Goal: Task Accomplishment & Management: Manage account settings

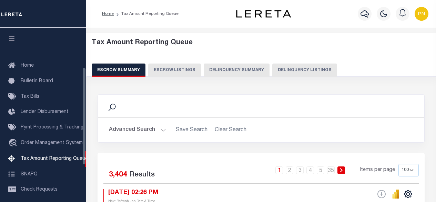
select select "100"
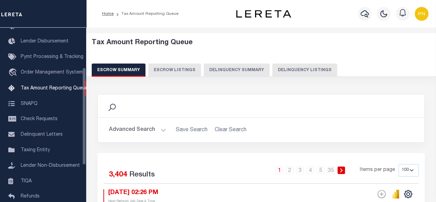
click at [288, 69] on button "Delinquency Listings" at bounding box center [304, 69] width 65 height 13
select select "100"
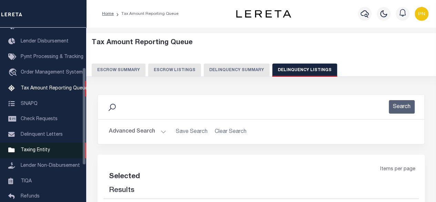
select select "100"
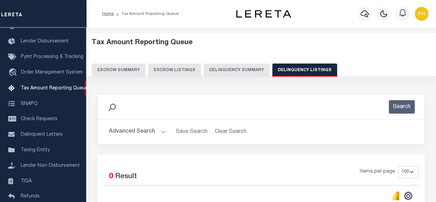
click at [149, 129] on button "Advanced Search" at bounding box center [137, 131] width 57 height 13
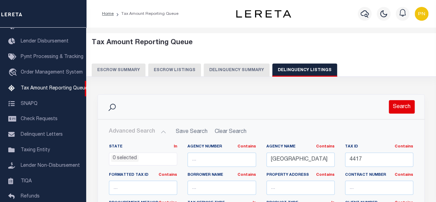
click at [398, 109] on button "Search" at bounding box center [402, 106] width 26 height 13
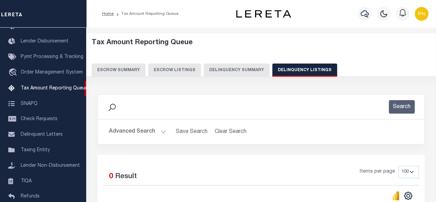
click at [148, 133] on button "Advanced Search" at bounding box center [137, 131] width 57 height 13
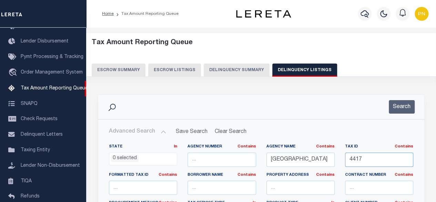
drag, startPoint x: 369, startPoint y: 155, endPoint x: 344, endPoint y: 160, distance: 25.4
click at [344, 160] on div "Tax ID Contains Contains Is 4417" at bounding box center [379, 158] width 79 height 28
paste input "620"
type input "4620"
click at [398, 107] on button "Search" at bounding box center [402, 106] width 26 height 13
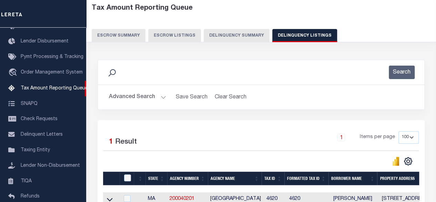
scroll to position [103, 0]
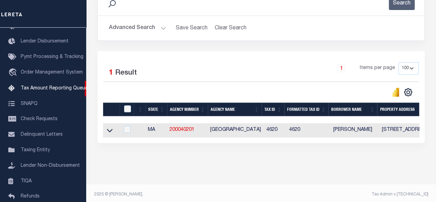
drag, startPoint x: 112, startPoint y: 131, endPoint x: 158, endPoint y: 121, distance: 47.2
click at [112, 131] on icon at bounding box center [110, 130] width 6 height 3
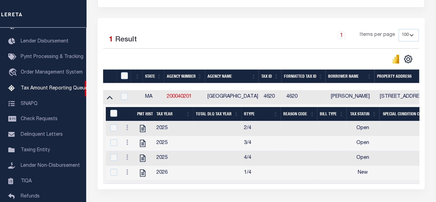
scroll to position [138, 0]
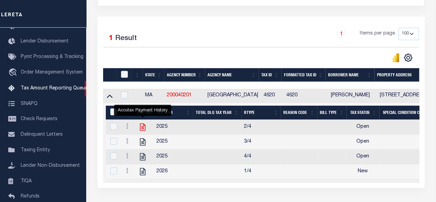
click at [143, 127] on icon "" at bounding box center [143, 126] width 6 height 7
checkbox input "true"
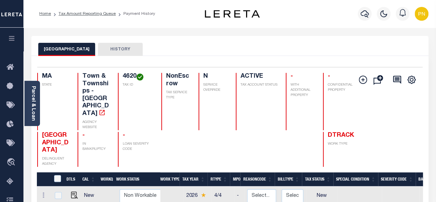
drag, startPoint x: 33, startPoint y: 102, endPoint x: 35, endPoint y: 100, distance: 3.7
click at [33, 102] on link "Parcel & Loan" at bounding box center [33, 103] width 5 height 35
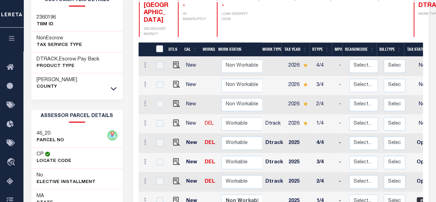
scroll to position [138, 0]
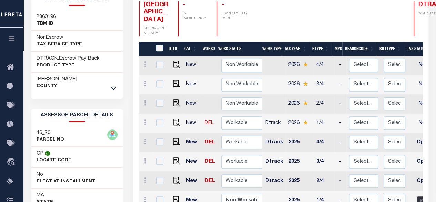
click at [113, 91] on div "Dukes County" at bounding box center [77, 82] width 92 height 21
click at [111, 89] on icon at bounding box center [114, 87] width 6 height 7
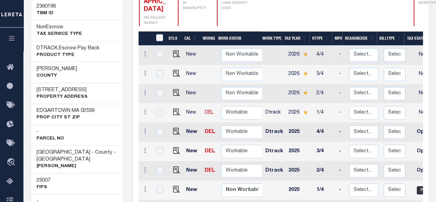
scroll to position [125, 0]
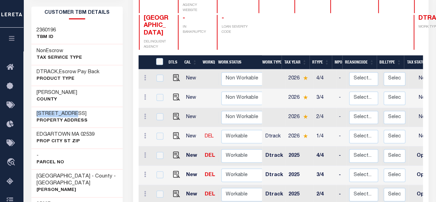
drag, startPoint x: 76, startPoint y: 111, endPoint x: 37, endPoint y: 116, distance: 39.7
click at [37, 116] on h3 "[STREET_ADDRESS]" at bounding box center [62, 113] width 51 height 7
copy h3 "30 KATAMA BAY"
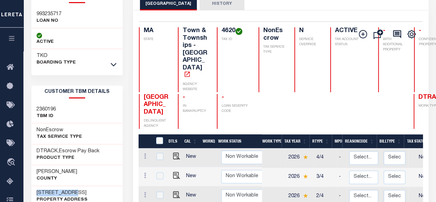
scroll to position [21, 0]
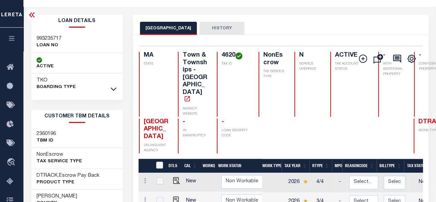
click at [31, 16] on icon at bounding box center [32, 15] width 8 height 8
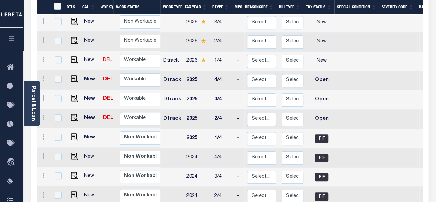
scroll to position [193, 0]
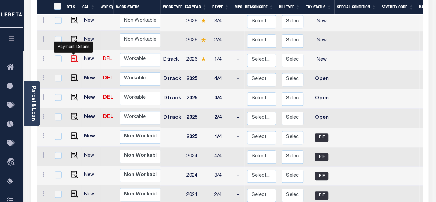
click at [72, 55] on img "" at bounding box center [74, 58] width 7 height 7
checkbox input "true"
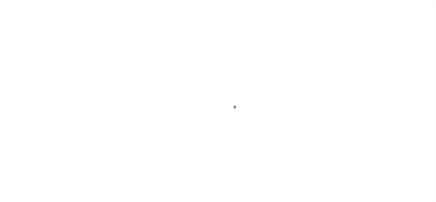
select select "NW2"
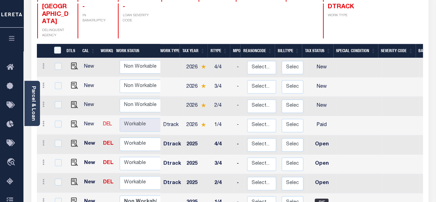
scroll to position [138, 0]
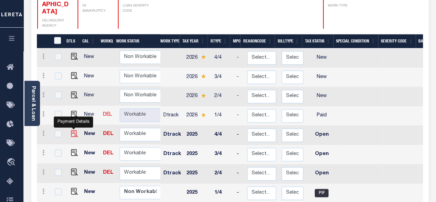
click at [75, 130] on img "" at bounding box center [74, 133] width 7 height 7
checkbox input "true"
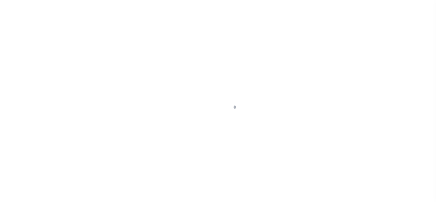
select select "OP2"
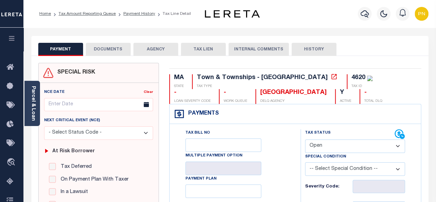
click at [113, 50] on button "DOCUMENTS" at bounding box center [108, 49] width 45 height 13
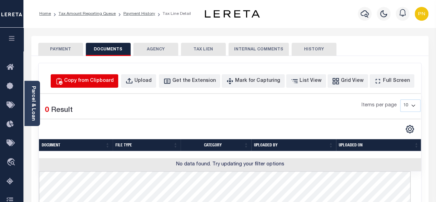
click at [110, 81] on div "Copy from Clipboard" at bounding box center [89, 81] width 50 height 8
select select "POP"
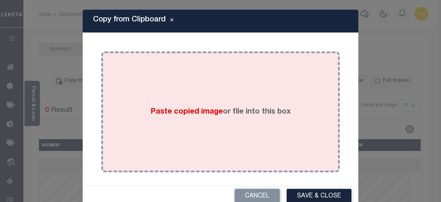
click at [198, 80] on div "Paste copied image or file into this box" at bounding box center [221, 112] width 228 height 110
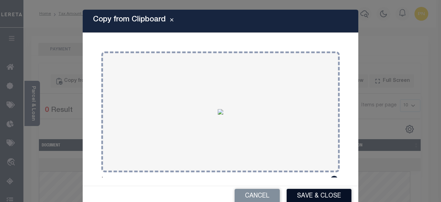
click at [319, 193] on button "Save & Close" at bounding box center [319, 196] width 65 height 15
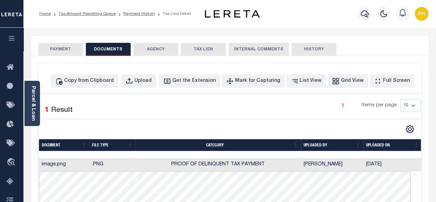
click at [65, 52] on button "PAYMENT" at bounding box center [60, 49] width 45 height 13
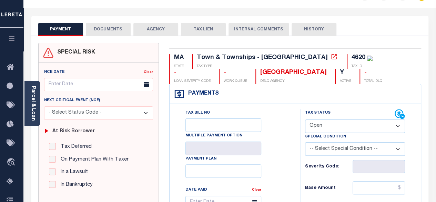
scroll to position [34, 0]
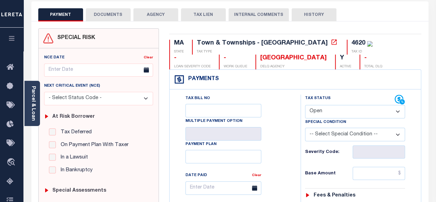
click at [347, 105] on select "- Select Status Code - Open Due/Unpaid Paid Incomplete No Tax Due Internal Refu…" at bounding box center [355, 111] width 100 height 13
select select "PYD"
click at [305, 105] on select "- Select Status Code - Open Due/Unpaid Paid Incomplete No Tax Due Internal Refu…" at bounding box center [355, 111] width 100 height 13
type input "[DATE]"
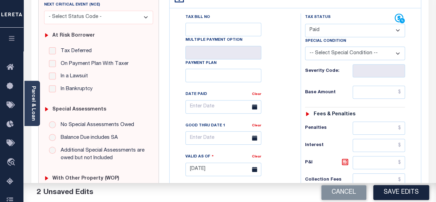
scroll to position [138, 0]
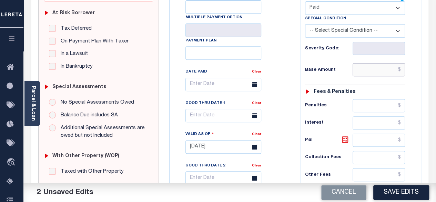
click at [404, 70] on input "text" at bounding box center [379, 69] width 52 height 13
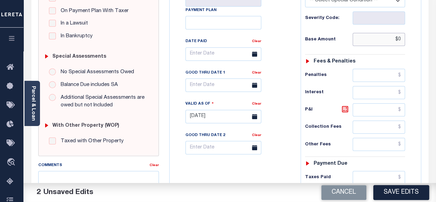
scroll to position [207, 0]
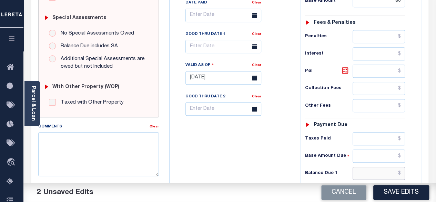
type input "$0.00"
click at [402, 168] on input "text" at bounding box center [379, 173] width 52 height 13
type input "$0.00"
click at [343, 68] on icon at bounding box center [345, 70] width 8 height 8
type input "$0.00"
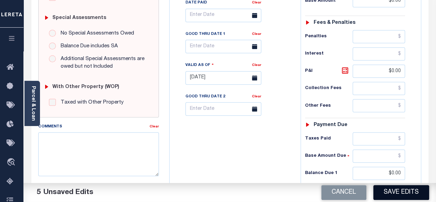
click at [394, 194] on button "Save Edits" at bounding box center [402, 192] width 56 height 15
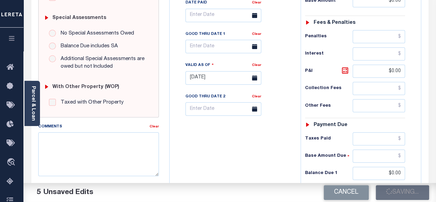
checkbox input "false"
type input "$0"
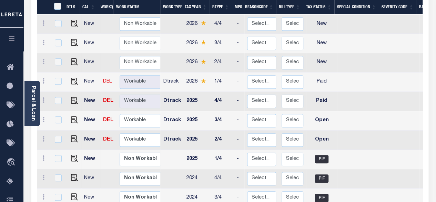
scroll to position [172, 0]
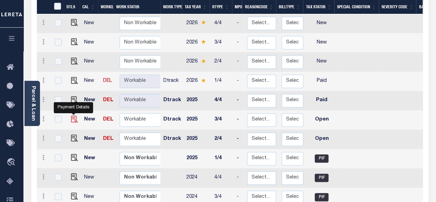
click at [73, 116] on img "" at bounding box center [74, 119] width 7 height 7
checkbox input "true"
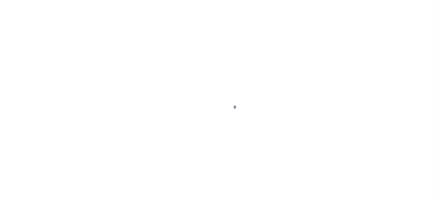
select select "OP2"
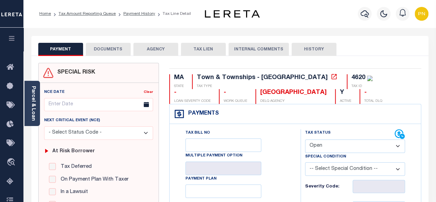
click at [110, 48] on button "DOCUMENTS" at bounding box center [108, 49] width 45 height 13
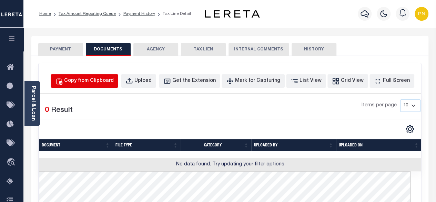
click at [100, 83] on div "Copy from Clipboard" at bounding box center [89, 81] width 50 height 8
select select "POP"
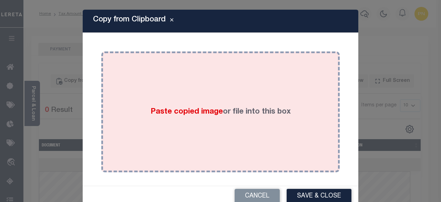
click at [226, 93] on div "Paste copied image or file into this box" at bounding box center [221, 112] width 228 height 110
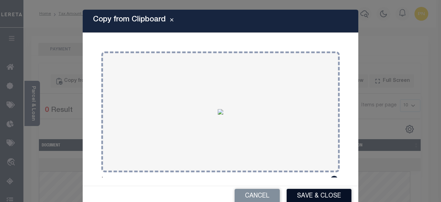
click at [306, 192] on button "Save & Close" at bounding box center [319, 196] width 65 height 15
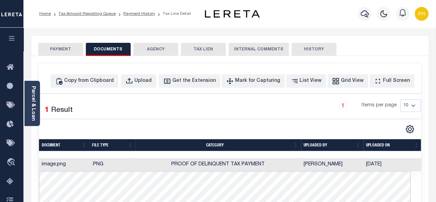
click at [60, 51] on button "PAYMENT" at bounding box center [60, 49] width 45 height 13
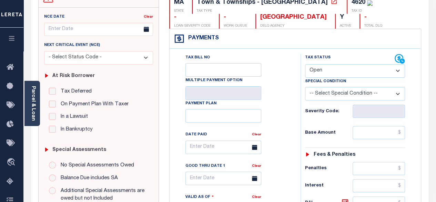
scroll to position [103, 0]
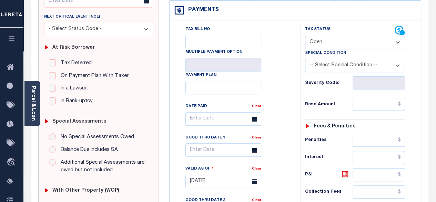
click at [361, 40] on select "- Select Status Code - Open Due/Unpaid Paid Incomplete No Tax Due Internal Refu…" at bounding box center [355, 42] width 100 height 13
select select "PYD"
click at [305, 36] on select "- Select Status Code - Open Due/Unpaid Paid Incomplete No Tax Due Internal Refu…" at bounding box center [355, 42] width 100 height 13
type input "[DATE]"
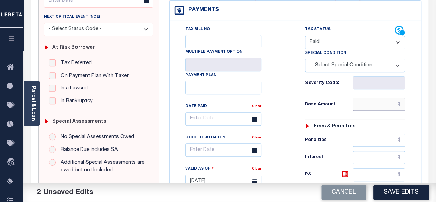
click at [402, 104] on input "text" at bounding box center [379, 104] width 52 height 13
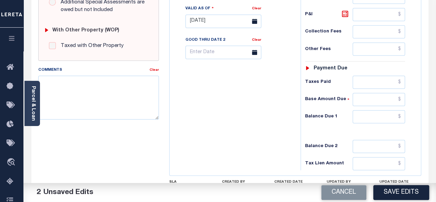
scroll to position [276, 0]
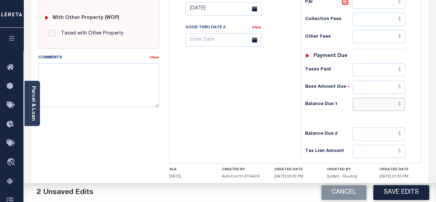
type input "$0.00"
click at [403, 102] on input "text" at bounding box center [379, 104] width 52 height 13
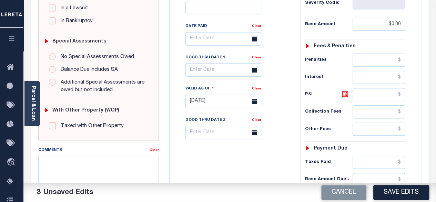
scroll to position [172, 0]
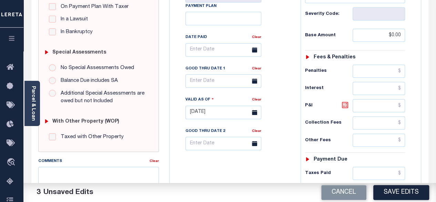
type input "$0.00"
click at [345, 102] on icon at bounding box center [345, 105] width 8 height 8
type input "$0.00"
click at [395, 192] on button "Save Edits" at bounding box center [402, 192] width 56 height 15
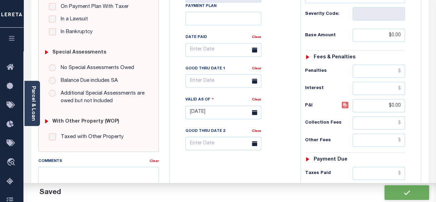
checkbox input "false"
type input "$0"
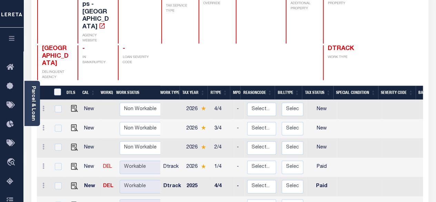
scroll to position [103, 0]
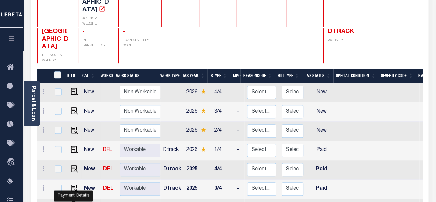
checkbox input "true"
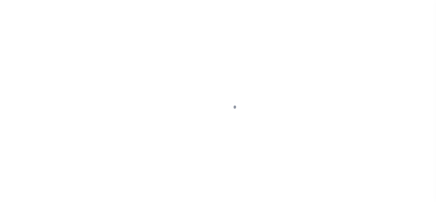
select select "OP2"
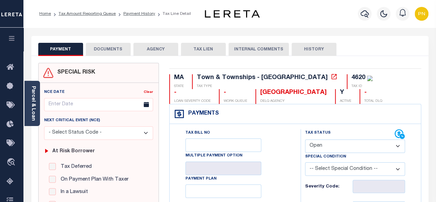
click at [99, 51] on button "DOCUMENTS" at bounding box center [108, 49] width 45 height 13
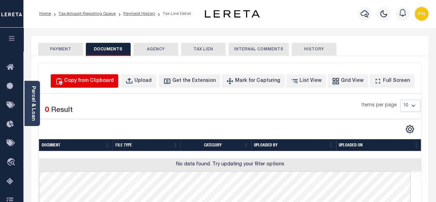
click at [111, 81] on div "Copy from Clipboard" at bounding box center [89, 81] width 50 height 8
select select "POP"
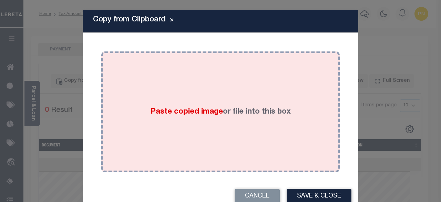
click at [210, 117] on label "Paste copied image or file into this box" at bounding box center [221, 111] width 140 height 11
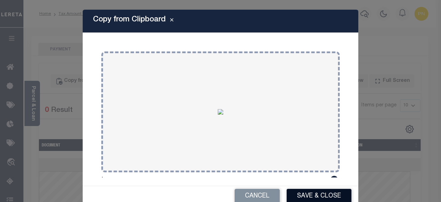
click at [305, 194] on button "Save & Close" at bounding box center [319, 196] width 65 height 15
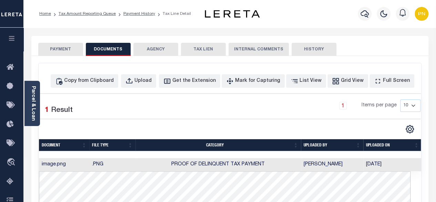
click at [57, 51] on button "PAYMENT" at bounding box center [60, 49] width 45 height 13
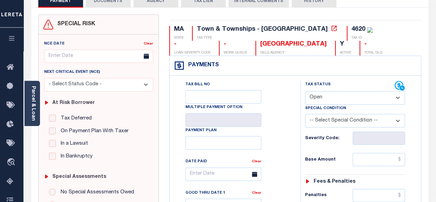
scroll to position [69, 0]
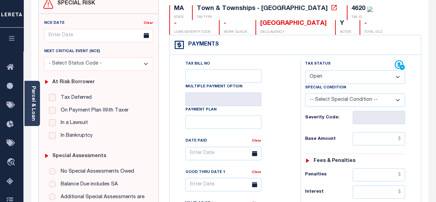
click at [362, 78] on select "- Select Status Code - Open Due/Unpaid Paid Incomplete No Tax Due Internal Refu…" at bounding box center [355, 76] width 100 height 13
select select "PYD"
click at [305, 70] on select "- Select Status Code - Open Due/Unpaid Paid Incomplete No Tax Due Internal Refu…" at bounding box center [355, 76] width 100 height 13
type input "[DATE]"
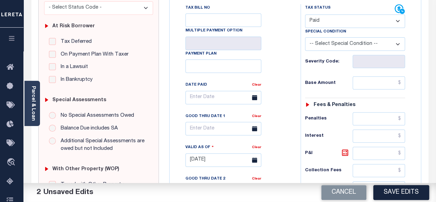
scroll to position [138, 0]
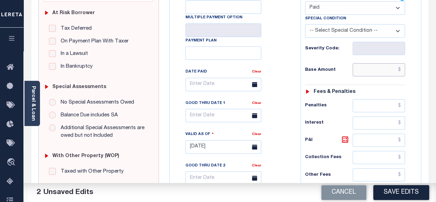
click at [404, 72] on input "text" at bounding box center [379, 69] width 52 height 13
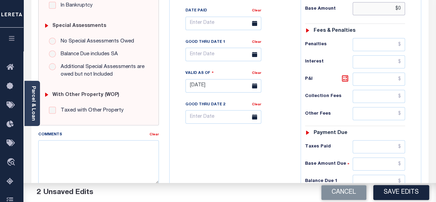
scroll to position [241, 0]
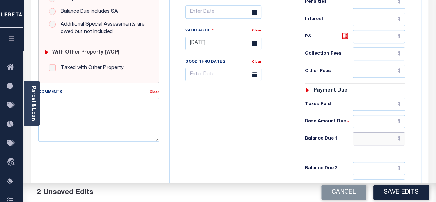
type input "$0.00"
click at [403, 138] on input "text" at bounding box center [379, 138] width 52 height 13
type input "$0.00"
click at [345, 34] on icon at bounding box center [345, 36] width 8 height 8
type input "$0.00"
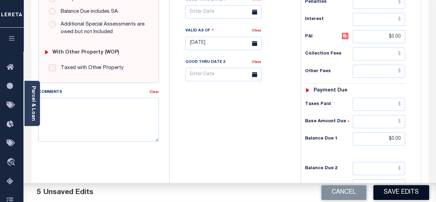
click at [401, 190] on button "Save Edits" at bounding box center [402, 192] width 56 height 15
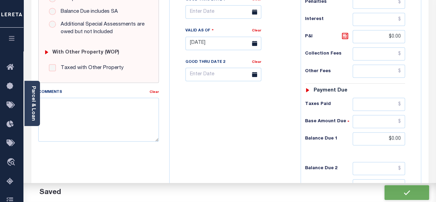
checkbox input "false"
type input "$0"
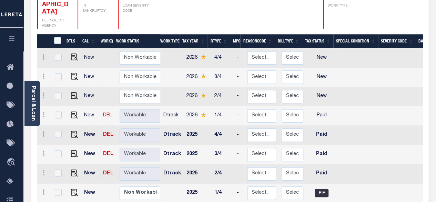
scroll to position [1, 0]
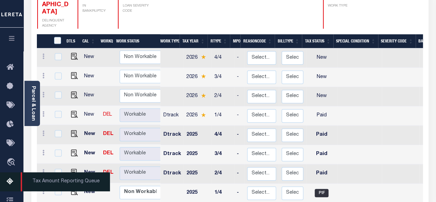
click at [11, 182] on icon at bounding box center [12, 181] width 11 height 9
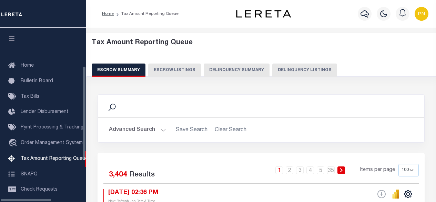
click at [284, 70] on button "Delinquency Listings" at bounding box center [304, 69] width 65 height 13
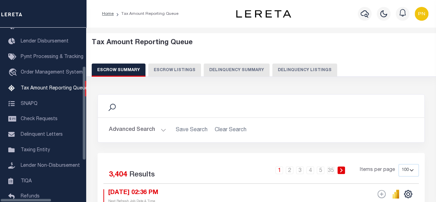
select select "100"
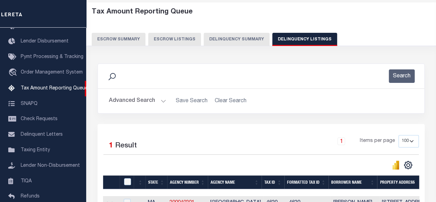
scroll to position [103, 0]
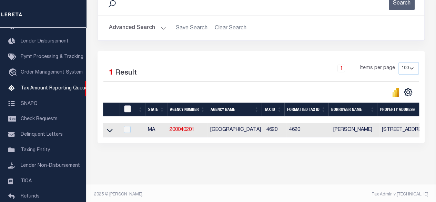
click at [129, 107] on input "checkbox" at bounding box center [127, 108] width 7 height 7
checkbox input "true"
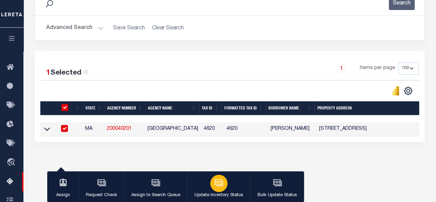
click at [213, 176] on div "button" at bounding box center [218, 183] width 17 height 17
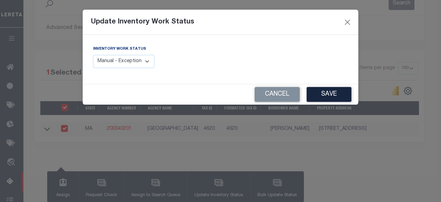
click at [148, 62] on select "Manual - Exception Pended - Awaiting Search Late Add Exception Completed" at bounding box center [123, 61] width 61 height 13
select select "4"
click at [93, 55] on select "Manual - Exception Pended - Awaiting Search Late Add Exception Completed" at bounding box center [123, 61] width 61 height 13
click at [327, 94] on button "Save" at bounding box center [329, 94] width 45 height 15
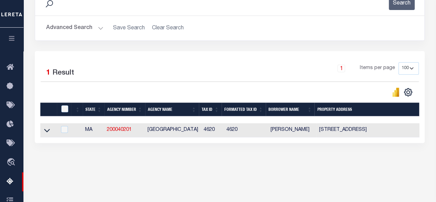
click at [72, 20] on div "Advanced Search Save Search Clear Search tblassign_wrapper_dynamictable_____Def…" at bounding box center [229, 28] width 389 height 24
click at [72, 24] on button "Advanced Search" at bounding box center [74, 27] width 57 height 13
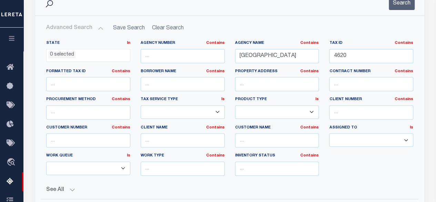
click at [88, 29] on button "Advanced Search" at bounding box center [74, 27] width 57 height 13
drag, startPoint x: 357, startPoint y: 52, endPoint x: 331, endPoint y: 52, distance: 25.9
click at [331, 52] on input "4620" at bounding box center [371, 56] width 84 height 14
paste input "36266"
type input "36266"
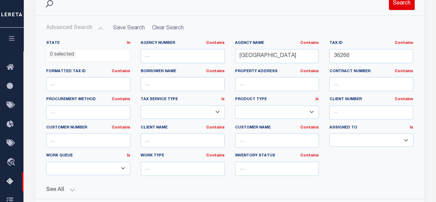
click at [403, 4] on button "Search" at bounding box center [402, 3] width 26 height 13
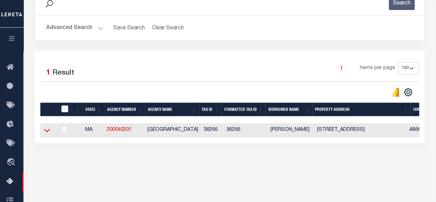
click at [44, 132] on icon at bounding box center [47, 130] width 6 height 7
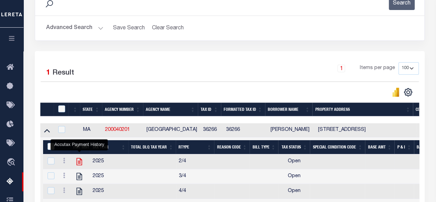
click at [79, 164] on icon "" at bounding box center [80, 161] width 6 height 7
checkbox input "true"
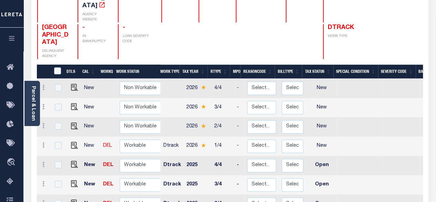
scroll to position [138, 0]
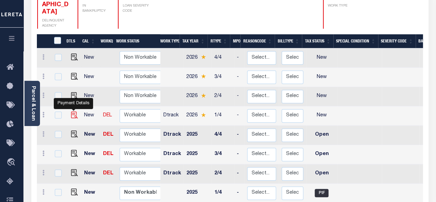
click at [73, 111] on img "" at bounding box center [74, 114] width 7 height 7
checkbox input "true"
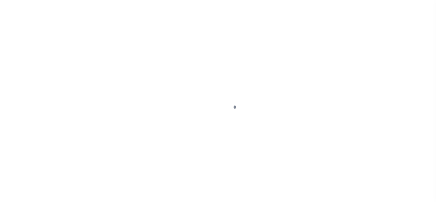
select select "NW2"
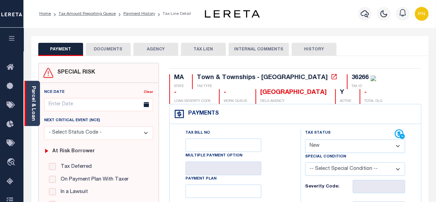
click at [35, 103] on link "Parcel & Loan" at bounding box center [33, 103] width 5 height 35
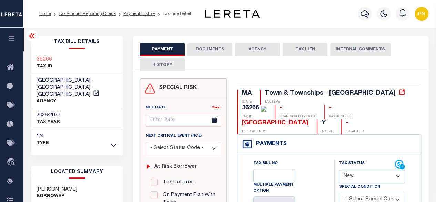
scroll to position [138, 0]
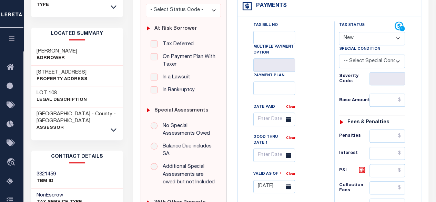
click at [53, 69] on h3 "31 PULPIT LANE" at bounding box center [62, 72] width 51 height 7
copy h3 "PULPIT"
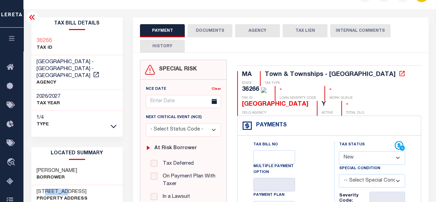
scroll to position [0, 0]
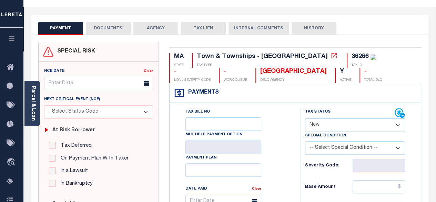
scroll to position [34, 0]
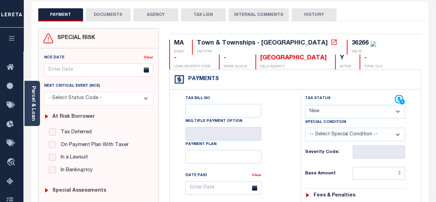
click at [34, 93] on link "Parcel & Loan" at bounding box center [33, 103] width 5 height 35
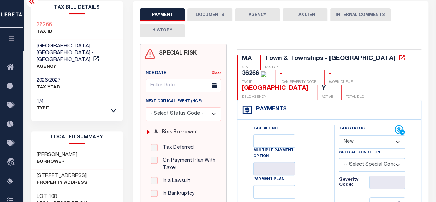
click at [31, 4] on icon at bounding box center [32, 1] width 6 height 5
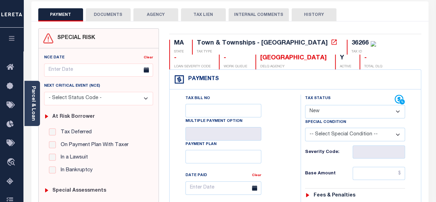
click at [120, 14] on button "DOCUMENTS" at bounding box center [108, 14] width 45 height 13
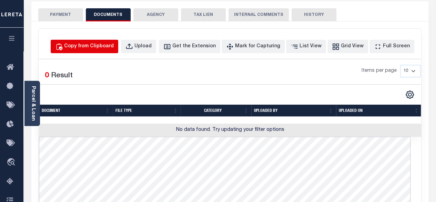
click at [108, 43] on div "Copy from Clipboard" at bounding box center [89, 47] width 50 height 8
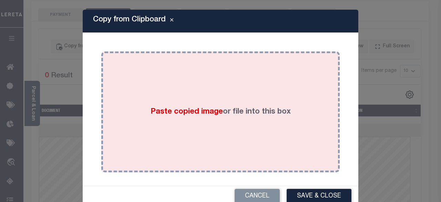
click at [183, 74] on div "Paste copied image or file into this box" at bounding box center [221, 112] width 228 height 110
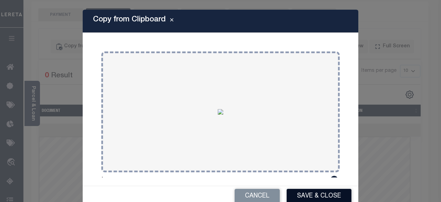
click at [307, 199] on button "Save & Close" at bounding box center [319, 196] width 65 height 15
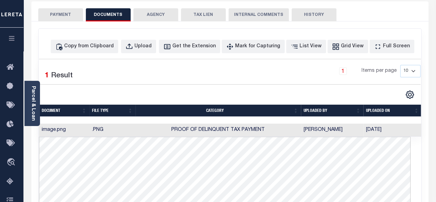
click at [63, 15] on button "PAYMENT" at bounding box center [60, 14] width 45 height 13
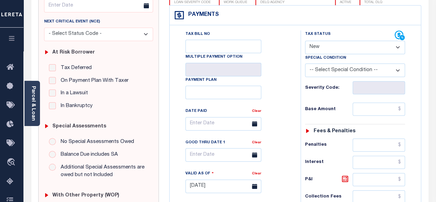
scroll to position [103, 0]
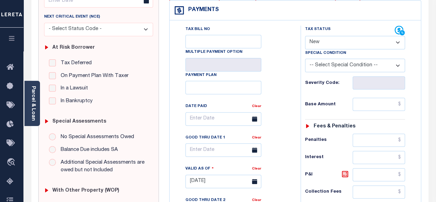
click at [361, 38] on select "- Select Status Code - Open Due/Unpaid Paid Incomplete No Tax Due Internal Refu…" at bounding box center [355, 42] width 100 height 13
select select "DUE"
click at [305, 36] on select "- Select Status Code - Open Due/Unpaid Paid Incomplete No Tax Due Internal Refu…" at bounding box center [355, 42] width 100 height 13
type input "[DATE]"
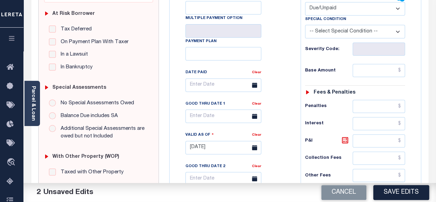
scroll to position [138, 0]
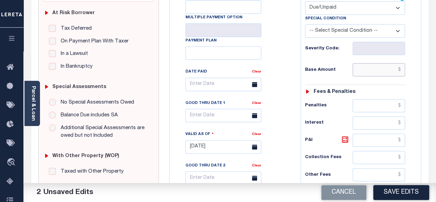
drag, startPoint x: 399, startPoint y: 68, endPoint x: 377, endPoint y: 63, distance: 23.3
click at [399, 68] on input "text" at bounding box center [379, 69] width 52 height 13
paste input "1,262.59"
type input "$1,262.59"
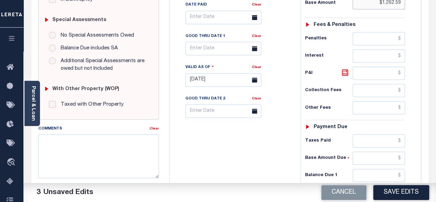
scroll to position [241, 0]
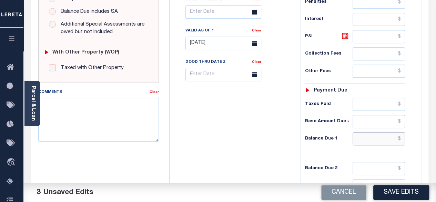
click at [404, 136] on input "text" at bounding box center [379, 138] width 52 height 13
paste input "1,282.45"
type input "$1,282.45"
click at [345, 33] on icon at bounding box center [345, 36] width 8 height 8
type input "$19.86"
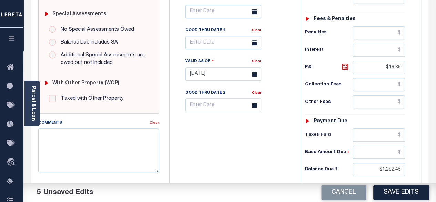
scroll to position [207, 0]
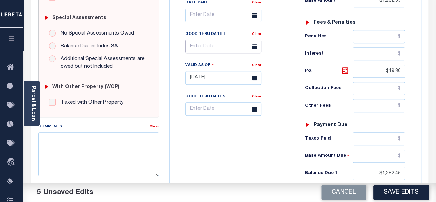
click at [217, 45] on input "text" at bounding box center [224, 46] width 76 height 13
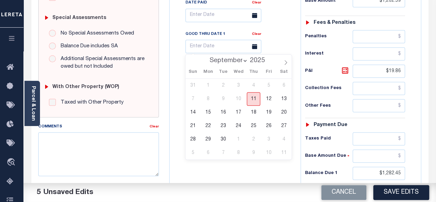
drag, startPoint x: 256, startPoint y: 99, endPoint x: 260, endPoint y: 101, distance: 4.8
click at [256, 99] on span "11" at bounding box center [253, 98] width 13 height 13
type input "[DATE]"
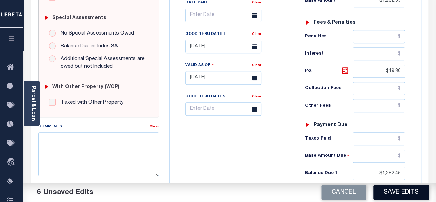
click at [393, 193] on button "Save Edits" at bounding box center [402, 192] width 56 height 15
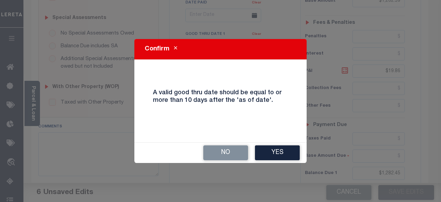
click at [285, 156] on button "Yes" at bounding box center [277, 152] width 45 height 15
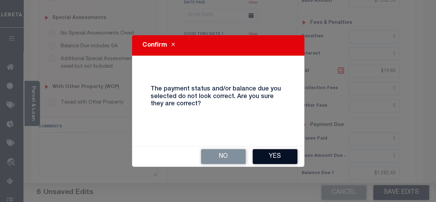
click at [268, 156] on button "Yes" at bounding box center [275, 156] width 45 height 15
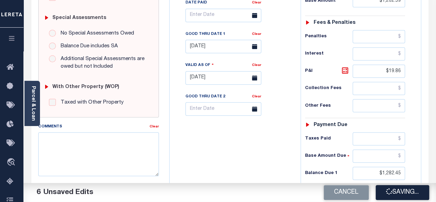
checkbox input "false"
type input "$1,262.59"
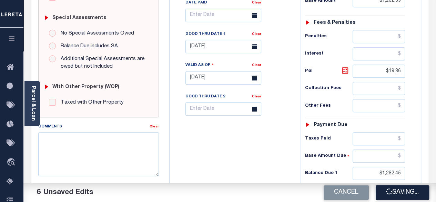
type input "$19.86"
type input "$1,282.45"
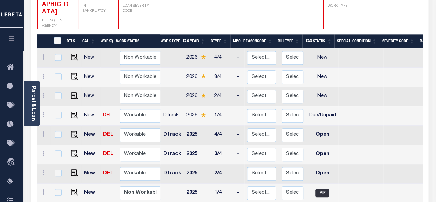
scroll to position [1, 0]
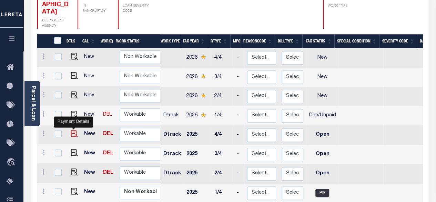
click at [72, 130] on img "" at bounding box center [74, 133] width 7 height 7
checkbox input "true"
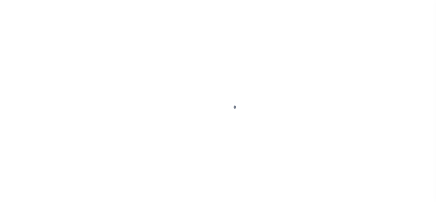
select select "OP2"
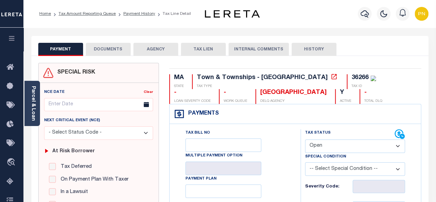
click at [112, 48] on button "DOCUMENTS" at bounding box center [108, 49] width 45 height 13
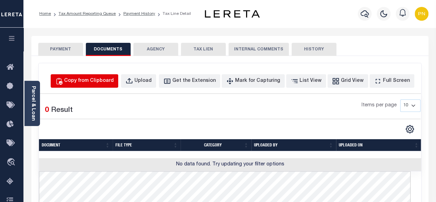
click at [109, 83] on div "Copy from Clipboard" at bounding box center [89, 81] width 50 height 8
select select "POP"
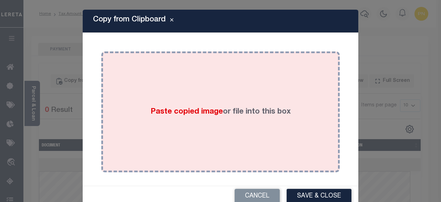
click at [171, 101] on div "Paste copied image or file into this box" at bounding box center [221, 112] width 228 height 110
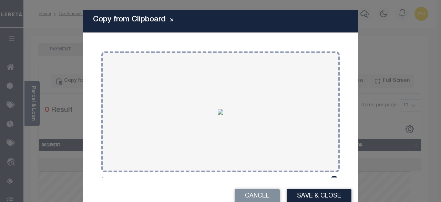
click at [306, 193] on button "Save & Close" at bounding box center [319, 196] width 65 height 15
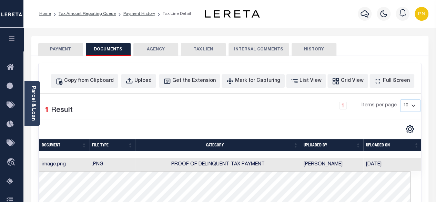
click at [66, 50] on button "PAYMENT" at bounding box center [60, 49] width 45 height 13
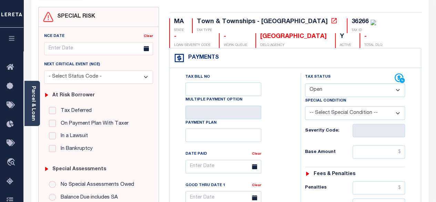
scroll to position [69, 0]
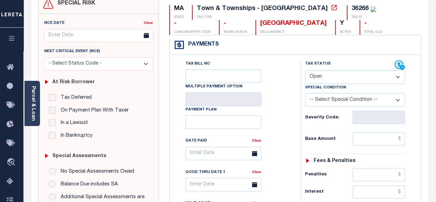
click at [349, 81] on select "- Select Status Code - Open Due/Unpaid Paid Incomplete No Tax Due Internal Refu…" at bounding box center [355, 76] width 100 height 13
select select "PYD"
click at [305, 70] on select "- Select Status Code - Open Due/Unpaid Paid Incomplete No Tax Due Internal Refu…" at bounding box center [355, 76] width 100 height 13
type input "[DATE]"
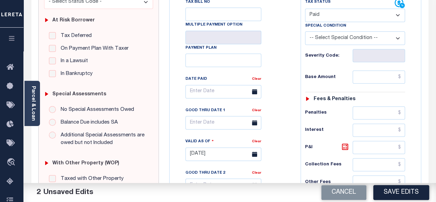
scroll to position [138, 0]
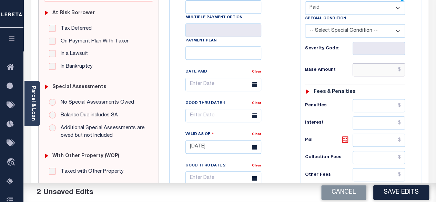
click at [403, 70] on input "text" at bounding box center [379, 69] width 52 height 13
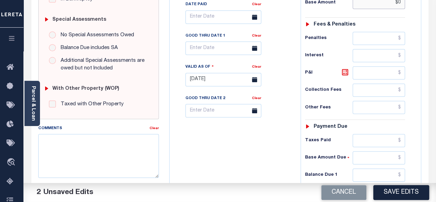
scroll to position [241, 0]
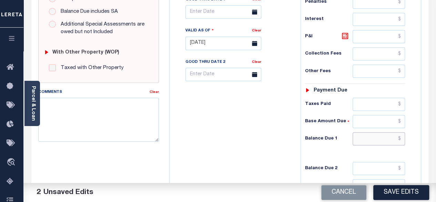
type input "$0.00"
click at [401, 132] on input "text" at bounding box center [379, 138] width 52 height 13
type input "$0.00"
drag, startPoint x: 342, startPoint y: 34, endPoint x: 342, endPoint y: 43, distance: 9.3
click at [342, 34] on icon at bounding box center [345, 36] width 8 height 8
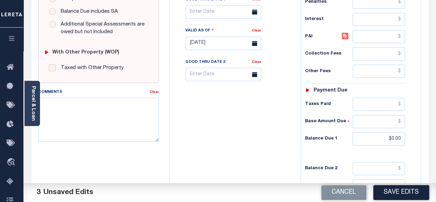
type input "$0.00"
click at [396, 194] on button "Save Edits" at bounding box center [402, 192] width 56 height 15
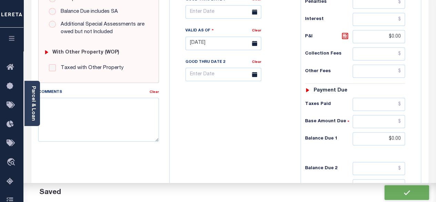
checkbox input "false"
type input "$0"
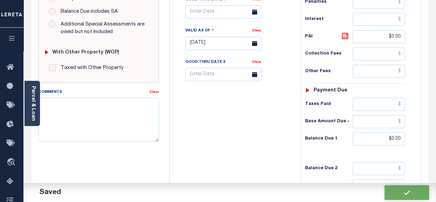
type input "$0"
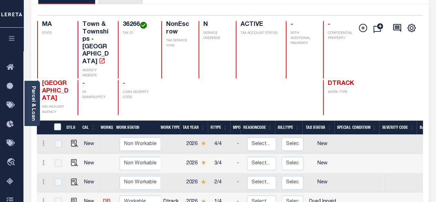
scroll to position [138, 0]
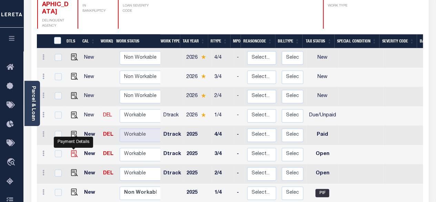
click at [73, 150] on img "" at bounding box center [74, 153] width 7 height 7
checkbox input "true"
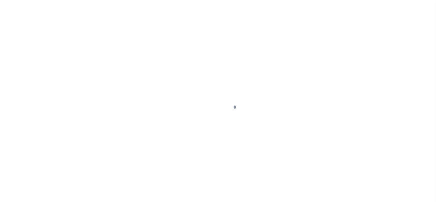
select select "OP2"
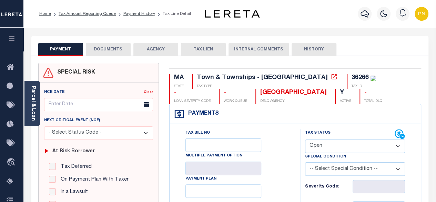
click at [113, 52] on button "DOCUMENTS" at bounding box center [108, 49] width 45 height 13
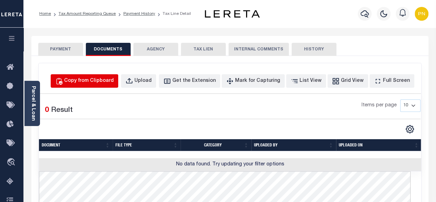
click at [99, 84] on div "Copy from Clipboard" at bounding box center [89, 81] width 50 height 8
select select "POP"
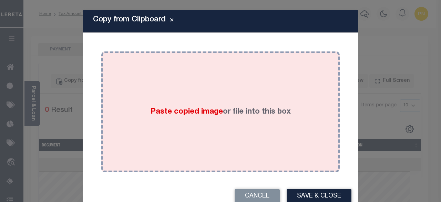
click at [199, 84] on div "Paste copied image or file into this box" at bounding box center [221, 112] width 228 height 110
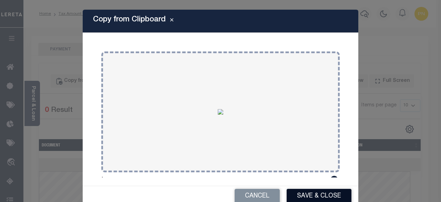
click at [316, 197] on button "Save & Close" at bounding box center [319, 196] width 65 height 15
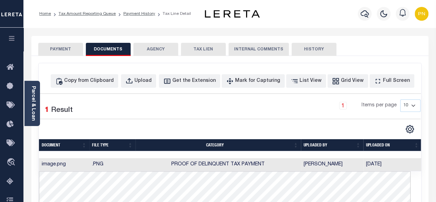
click at [72, 49] on button "PAYMENT" at bounding box center [60, 49] width 45 height 13
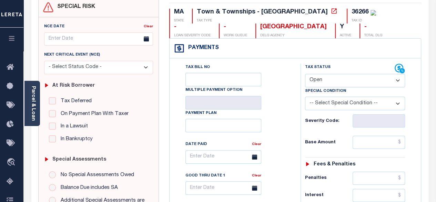
scroll to position [69, 0]
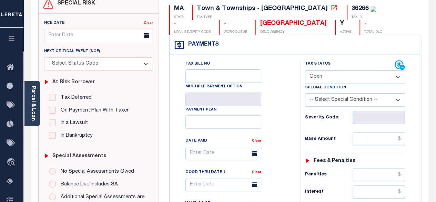
drag, startPoint x: 372, startPoint y: 78, endPoint x: 369, endPoint y: 81, distance: 3.9
click at [372, 78] on select "- Select Status Code - Open Due/Unpaid Paid Incomplete No Tax Due Internal Refu…" at bounding box center [355, 76] width 100 height 13
select select "PYD"
click at [305, 70] on select "- Select Status Code - Open Due/Unpaid Paid Incomplete No Tax Due Internal Refu…" at bounding box center [355, 76] width 100 height 13
type input "[DATE]"
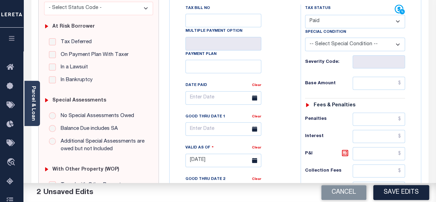
scroll to position [138, 0]
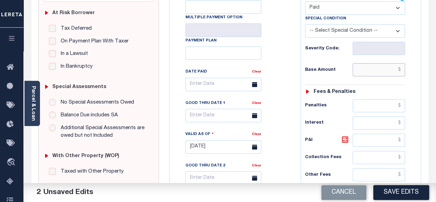
click at [404, 67] on input "text" at bounding box center [379, 69] width 52 height 13
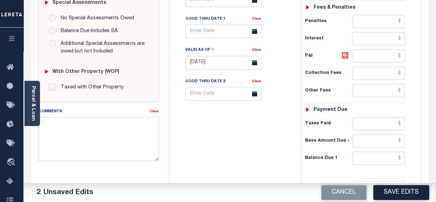
scroll to position [241, 0]
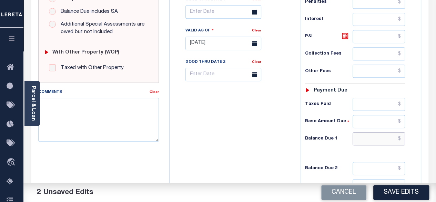
type input "$0.00"
click at [402, 137] on input "text" at bounding box center [379, 138] width 52 height 13
type input "$0.00"
click at [347, 37] on icon at bounding box center [345, 36] width 8 height 8
type input "$0.00"
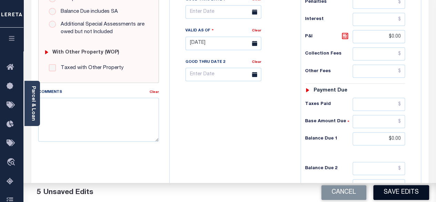
click at [398, 188] on button "Save Edits" at bounding box center [402, 192] width 56 height 15
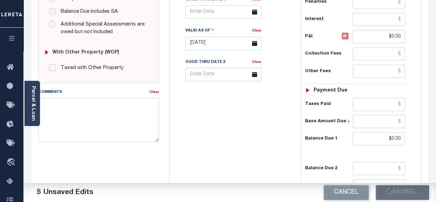
checkbox input "false"
type input "$0"
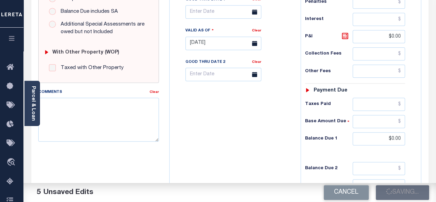
type input "$0"
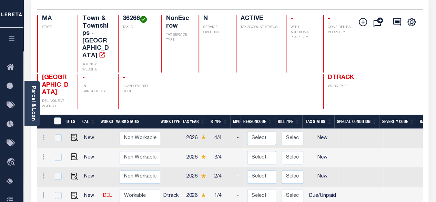
scroll to position [138, 0]
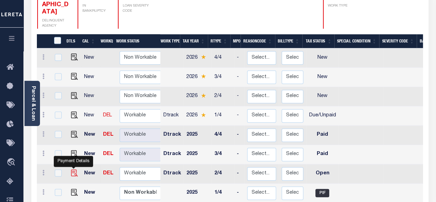
click at [76, 169] on img "" at bounding box center [74, 172] width 7 height 7
checkbox input "true"
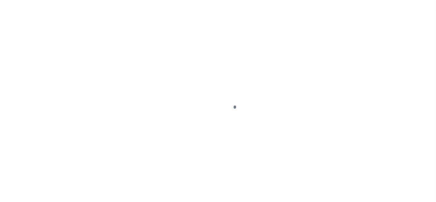
select select "OP2"
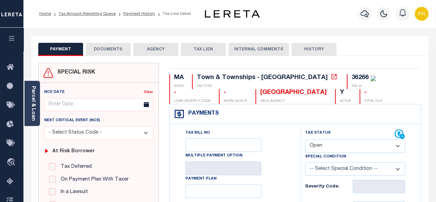
click at [114, 47] on button "DOCUMENTS" at bounding box center [108, 49] width 45 height 13
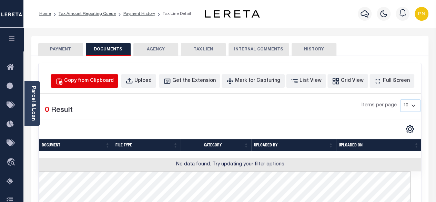
click at [110, 79] on div "Copy from Clipboard" at bounding box center [89, 81] width 50 height 8
select select "POP"
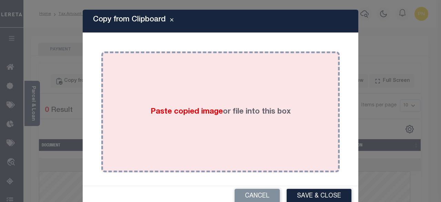
click at [183, 90] on div "Paste copied image or file into this box" at bounding box center [221, 112] width 228 height 110
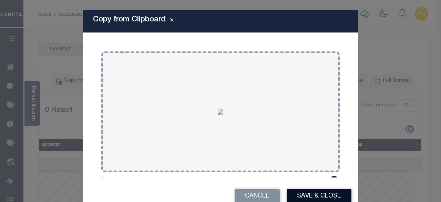
click at [312, 196] on button "Save & Close" at bounding box center [319, 196] width 65 height 15
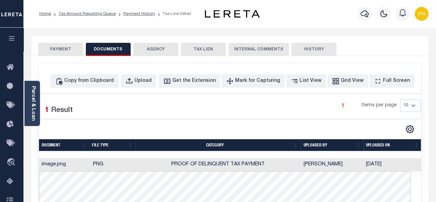
click at [71, 51] on button "PAYMENT" at bounding box center [60, 49] width 45 height 13
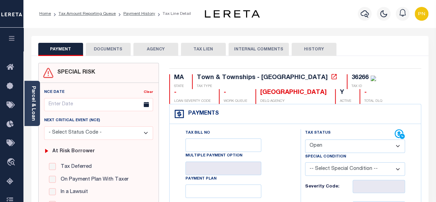
click at [352, 143] on select "- Select Status Code - Open Due/Unpaid Paid Incomplete No Tax Due Internal Refu…" at bounding box center [355, 145] width 100 height 13
select select "PYD"
click at [305, 139] on select "- Select Status Code - Open Due/Unpaid Paid Incomplete No Tax Due Internal Refu…" at bounding box center [355, 145] width 100 height 13
type input "[DATE]"
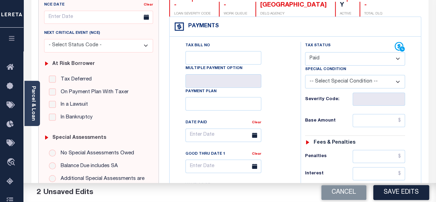
scroll to position [103, 0]
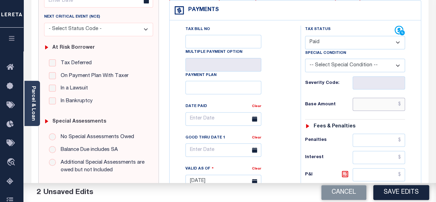
click at [401, 103] on input "text" at bounding box center [379, 104] width 52 height 13
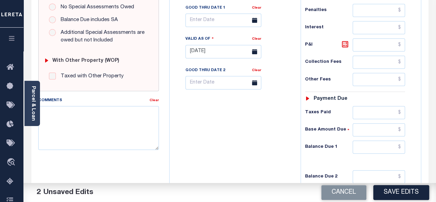
scroll to position [276, 0]
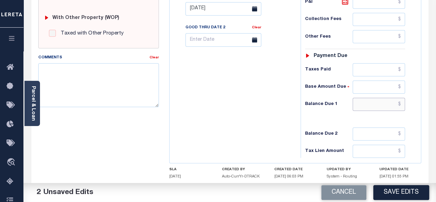
type input "$0.00"
click at [403, 104] on input "text" at bounding box center [379, 104] width 52 height 13
type input "$0.00"
click at [401, 190] on button "Save Edits" at bounding box center [402, 192] width 56 height 15
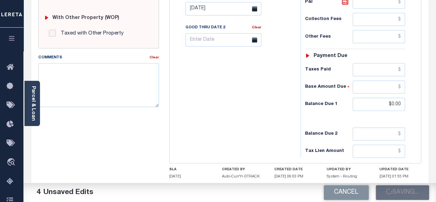
checkbox input "false"
type input "$0"
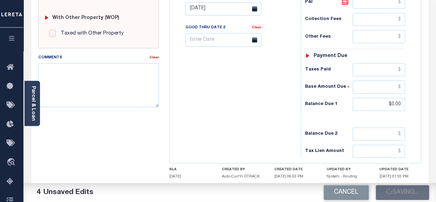
type input "$0"
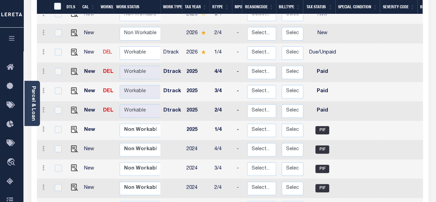
scroll to position [207, 0]
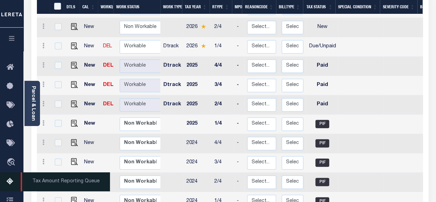
drag, startPoint x: 9, startPoint y: 186, endPoint x: 15, endPoint y: 183, distance: 6.8
click at [9, 186] on icon at bounding box center [12, 181] width 11 height 9
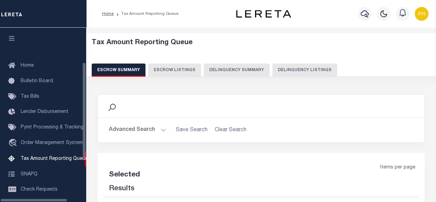
click at [294, 69] on button "Delinquency Listings" at bounding box center [304, 69] width 65 height 13
select select "100"
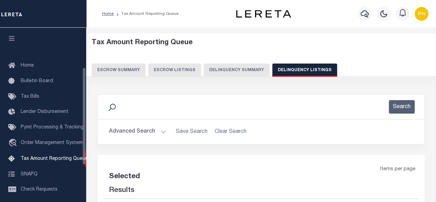
scroll to position [70, 0]
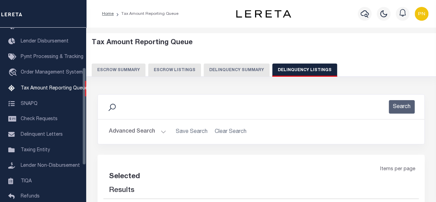
select select "100"
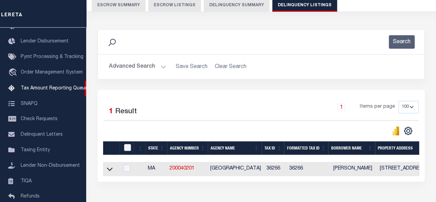
scroll to position [69, 0]
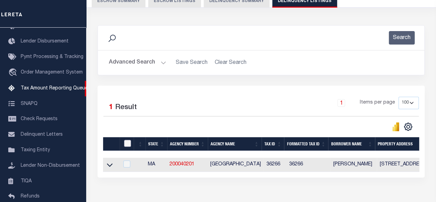
click at [127, 145] on input "checkbox" at bounding box center [127, 143] width 7 height 7
checkbox input "true"
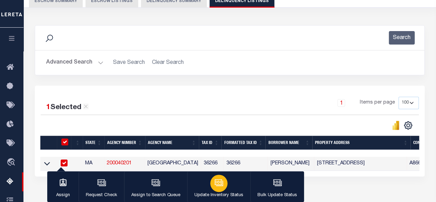
click at [228, 189] on button "Update Inventory Status" at bounding box center [218, 186] width 63 height 31
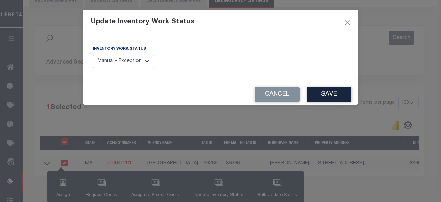
click at [133, 65] on select "Manual - Exception Pended - Awaiting Search Late Add Exception Completed" at bounding box center [123, 61] width 61 height 13
select select "4"
click at [93, 55] on select "Manual - Exception Pended - Awaiting Search Late Add Exception Completed" at bounding box center [123, 61] width 61 height 13
click at [335, 91] on button "Save" at bounding box center [329, 94] width 45 height 15
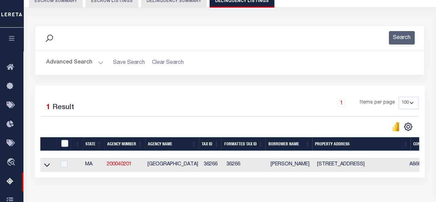
click at [89, 62] on button "Advanced Search" at bounding box center [74, 62] width 57 height 13
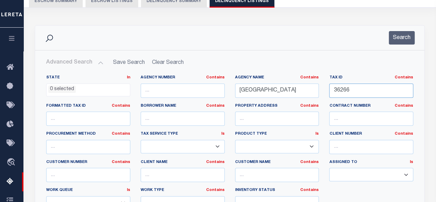
drag, startPoint x: 374, startPoint y: 94, endPoint x: 327, endPoint y: 91, distance: 47.4
click at [327, 91] on div "Tax ID Contains Contains Is 36266" at bounding box center [371, 89] width 95 height 28
paste input "101137"
type input "101137"
click at [403, 38] on button "Search" at bounding box center [402, 37] width 26 height 13
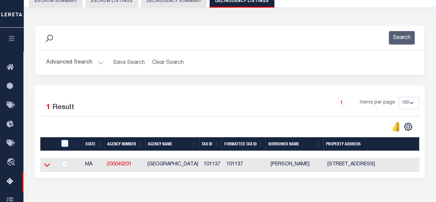
click at [47, 168] on icon at bounding box center [47, 164] width 6 height 7
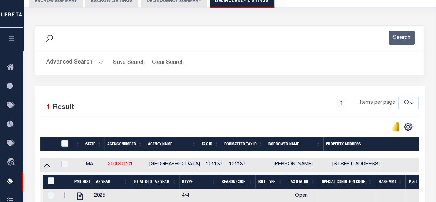
scroll to position [138, 0]
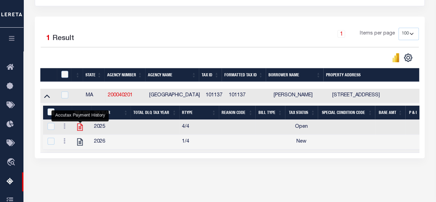
click at [78, 130] on icon "" at bounding box center [80, 126] width 9 height 9
checkbox input "true"
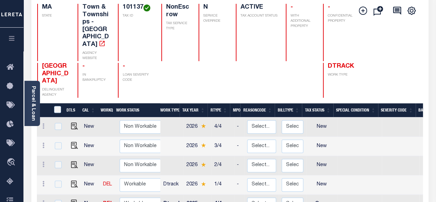
scroll to position [1, 0]
click at [71, 199] on img "" at bounding box center [74, 202] width 7 height 7
checkbox input "true"
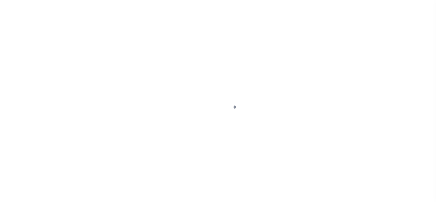
select select "OP2"
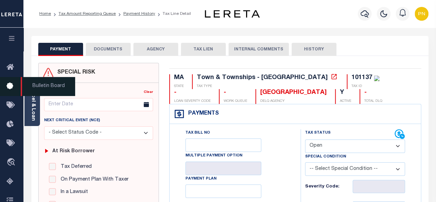
drag, startPoint x: 30, startPoint y: 94, endPoint x: 45, endPoint y: 89, distance: 16.4
click at [30, 93] on span "Bulletin Board" at bounding box center [48, 86] width 54 height 19
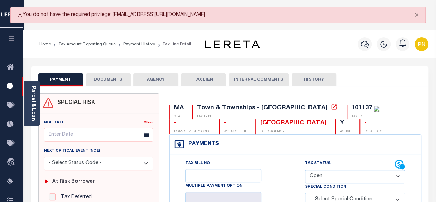
scroll to position [69, 0]
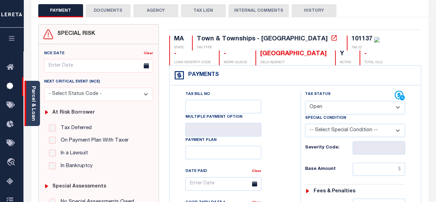
click at [36, 96] on div "Parcel & Loan" at bounding box center [32, 103] width 16 height 45
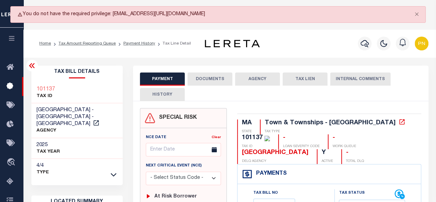
scroll to position [0, 0]
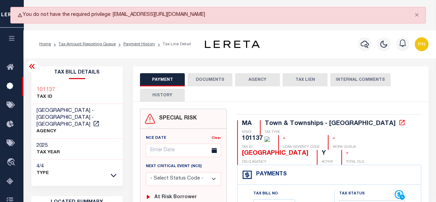
click at [37, 67] on div at bounding box center [32, 66] width 12 height 12
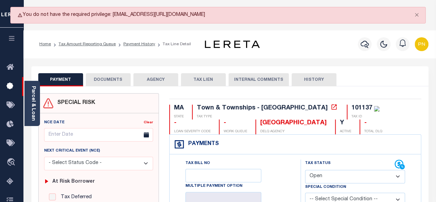
click at [107, 76] on button "DOCUMENTS" at bounding box center [108, 79] width 45 height 13
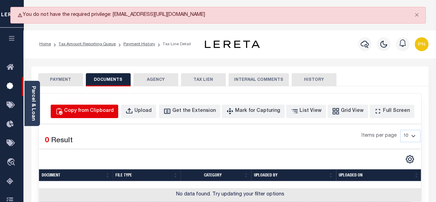
click at [102, 109] on div "Copy from Clipboard" at bounding box center [89, 111] width 50 height 8
select select "POP"
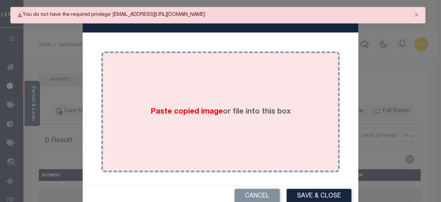
click at [198, 89] on div "Paste copied image or file into this box" at bounding box center [221, 112] width 228 height 110
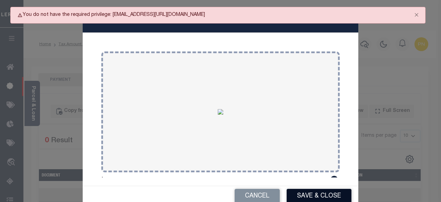
click at [310, 193] on button "Save & Close" at bounding box center [319, 196] width 65 height 15
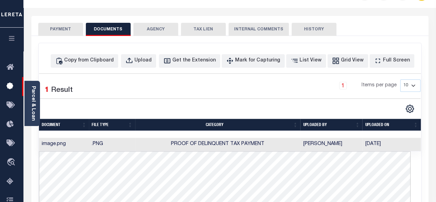
scroll to position [34, 0]
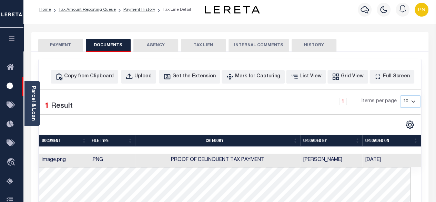
click at [69, 51] on button "PAYMENT" at bounding box center [60, 45] width 45 height 13
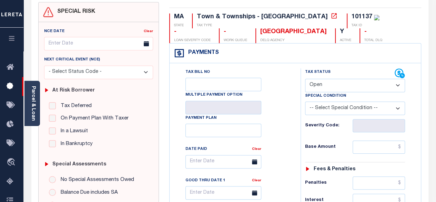
scroll to position [138, 0]
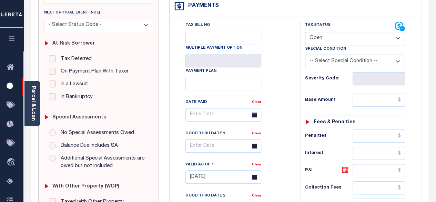
click at [377, 40] on select "- Select Status Code - Open Due/Unpaid Paid Incomplete No Tax Due Internal Refu…" at bounding box center [355, 38] width 100 height 13
select select "PYD"
click at [305, 32] on select "- Select Status Code - Open Due/Unpaid Paid Incomplete No Tax Due Internal Refu…" at bounding box center [355, 38] width 100 height 13
type input "[DATE]"
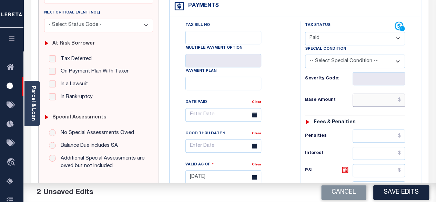
click at [404, 101] on input "text" at bounding box center [379, 99] width 52 height 13
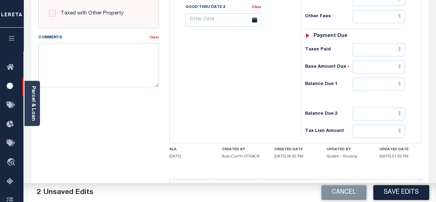
scroll to position [345, 0]
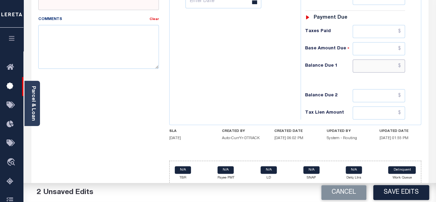
type input "$0.00"
click at [404, 64] on input "text" at bounding box center [379, 65] width 52 height 13
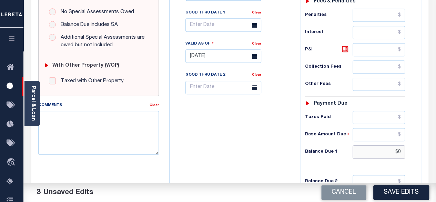
scroll to position [241, 0]
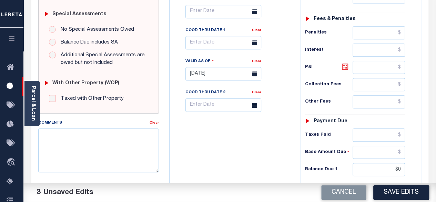
type input "$0.00"
click at [344, 64] on icon at bounding box center [345, 66] width 8 height 8
type input "$0.00"
click at [394, 192] on button "Save Edits" at bounding box center [402, 192] width 56 height 15
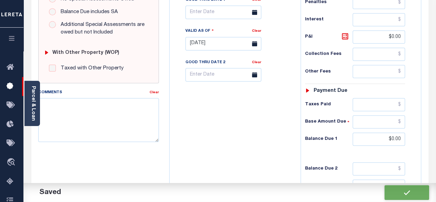
scroll to position [211, 0]
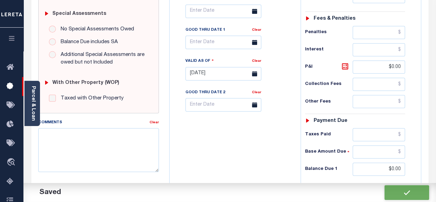
checkbox input "false"
type input "$0"
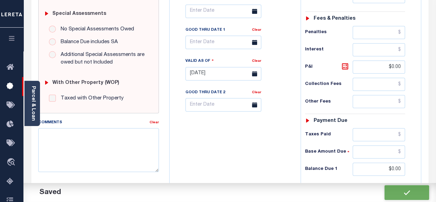
type input "$0"
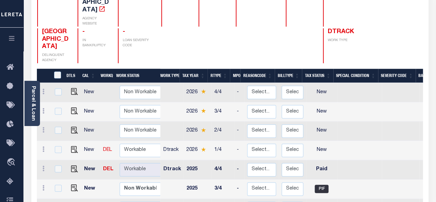
scroll to position [1, 0]
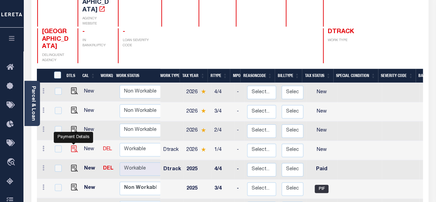
click at [76, 145] on img "" at bounding box center [74, 148] width 7 height 7
checkbox input "true"
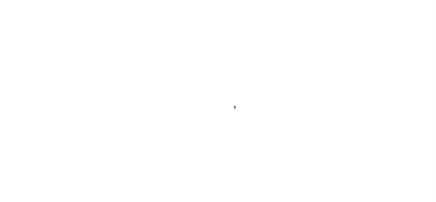
select select "NW2"
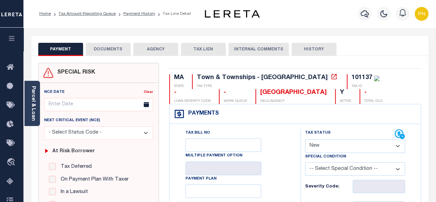
click at [101, 56] on button "DOCUMENTS" at bounding box center [108, 49] width 45 height 13
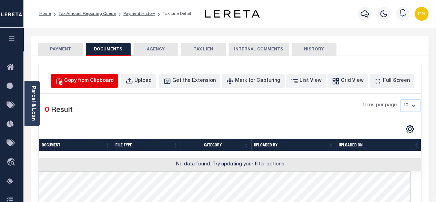
click at [103, 79] on div "Copy from Clipboard" at bounding box center [89, 81] width 50 height 8
select select "POP"
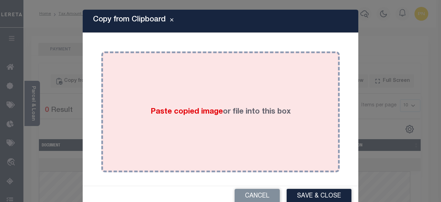
click at [226, 98] on div "Paste copied image or file into this box" at bounding box center [221, 112] width 228 height 110
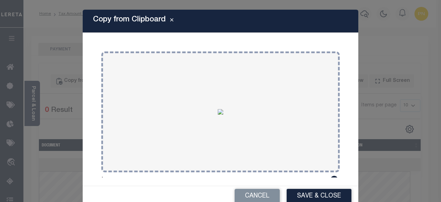
click at [310, 196] on button "Save & Close" at bounding box center [319, 196] width 65 height 15
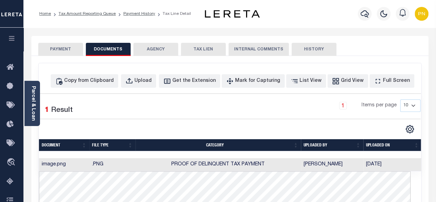
click at [59, 51] on button "PAYMENT" at bounding box center [60, 49] width 45 height 13
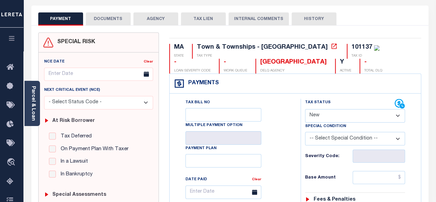
scroll to position [34, 0]
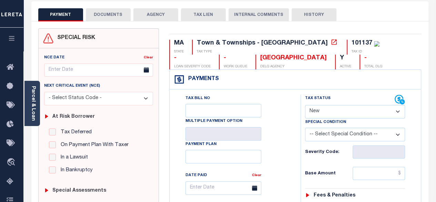
click at [355, 107] on select "- Select Status Code - Open Due/Unpaid Paid Incomplete No Tax Due Internal Refu…" at bounding box center [355, 111] width 100 height 13
select select "DUE"
click at [305, 105] on select "- Select Status Code - Open Due/Unpaid Paid Incomplete No Tax Due Internal Refu…" at bounding box center [355, 111] width 100 height 13
type input "[DATE]"
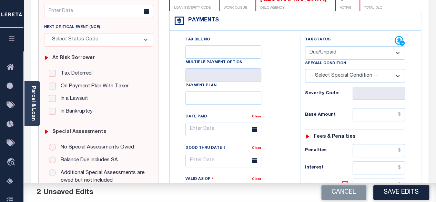
scroll to position [138, 0]
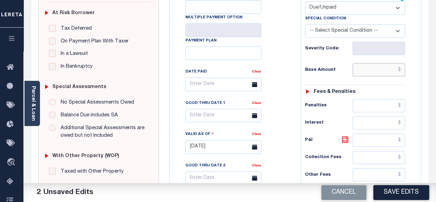
click at [403, 70] on input "text" at bounding box center [379, 69] width 52 height 13
paste input "1,961.01"
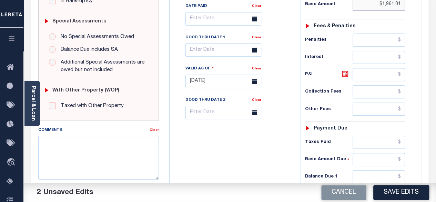
scroll to position [207, 0]
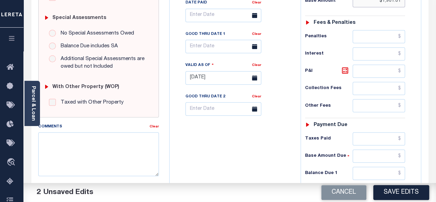
type input "$1,961.01"
click at [402, 170] on input "text" at bounding box center [379, 173] width 52 height 13
paste input "1,991.85"
type input "$1,991.85"
click at [345, 63] on div "Tax Status Status - Select Status Code -" at bounding box center [358, 74] width 114 height 305
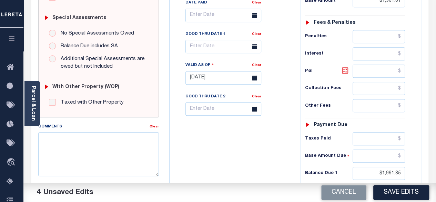
click at [344, 69] on icon at bounding box center [345, 70] width 4 height 4
type input "$30.84"
click at [408, 193] on button "Save Edits" at bounding box center [402, 192] width 56 height 15
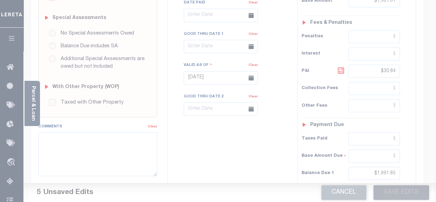
scroll to position [200, 0]
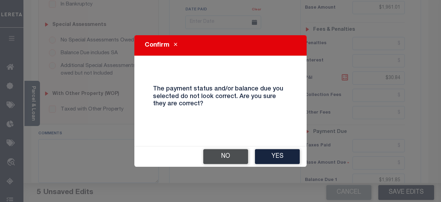
click at [228, 158] on button "No" at bounding box center [225, 156] width 45 height 15
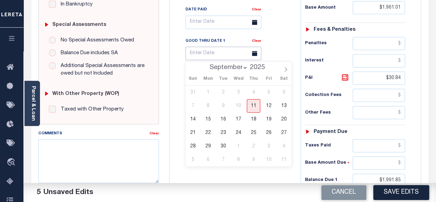
click at [221, 49] on input "text" at bounding box center [224, 53] width 76 height 13
click at [254, 110] on span "11" at bounding box center [253, 105] width 13 height 13
type input "[DATE]"
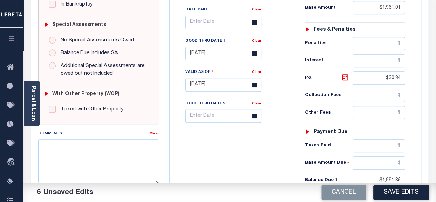
click at [400, 195] on button "Save Edits" at bounding box center [402, 192] width 56 height 15
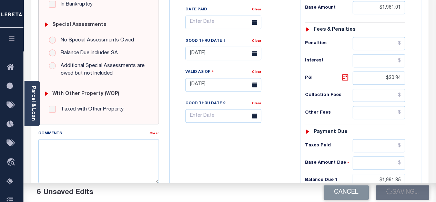
scroll to position [193, 0]
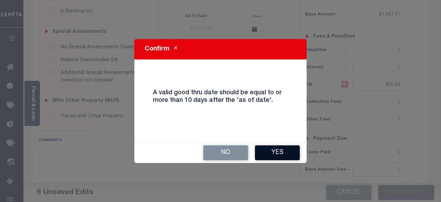
click at [285, 146] on button "Yes" at bounding box center [277, 152] width 45 height 15
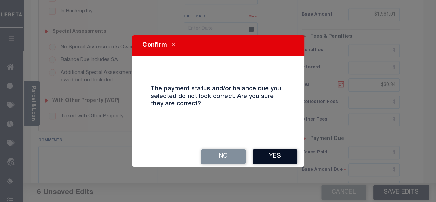
click at [280, 155] on button "Yes" at bounding box center [275, 156] width 45 height 15
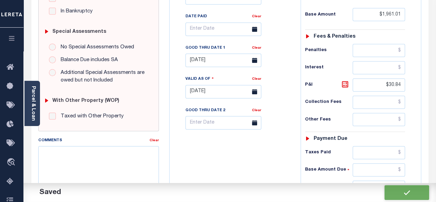
checkbox input "false"
type input "$1,961.01"
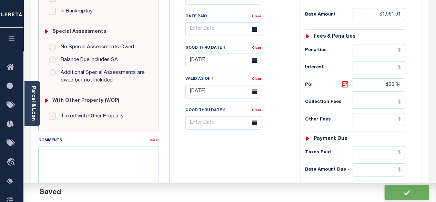
type input "$30.84"
type input "$1,991.85"
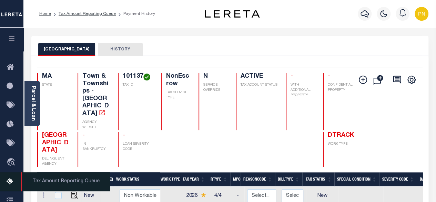
click at [9, 185] on icon at bounding box center [12, 181] width 11 height 9
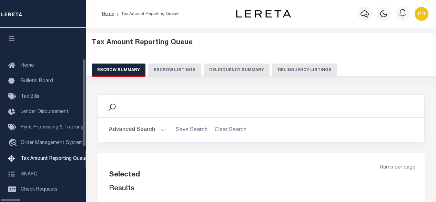
click at [272, 71] on button "Delinquency Listings" at bounding box center [304, 69] width 65 height 13
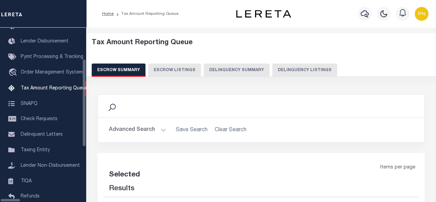
select select "100"
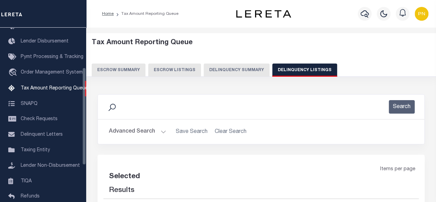
select select "100"
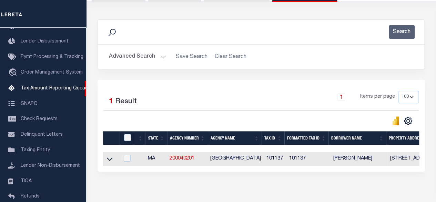
scroll to position [103, 0]
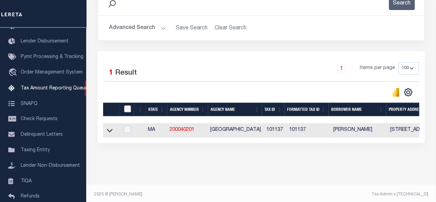
click at [129, 109] on input "checkbox" at bounding box center [127, 108] width 7 height 7
checkbox input "true"
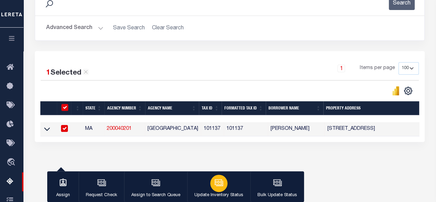
click at [222, 182] on div "button" at bounding box center [218, 183] width 17 height 17
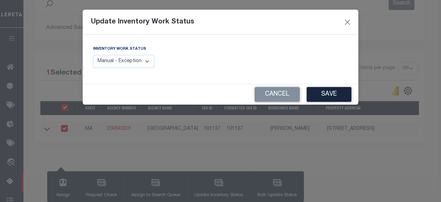
click at [146, 62] on select "Manual - Exception Pended - Awaiting Search Late Add Exception Completed" at bounding box center [123, 61] width 61 height 13
select select "4"
click at [93, 55] on select "Manual - Exception Pended - Awaiting Search Late Add Exception Completed" at bounding box center [123, 61] width 61 height 13
click at [319, 97] on button "Save" at bounding box center [329, 94] width 45 height 15
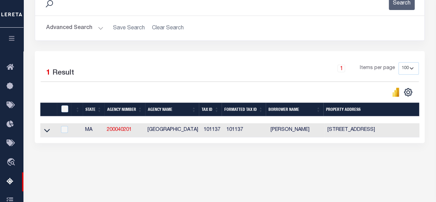
click at [92, 27] on button "Advanced Search" at bounding box center [74, 27] width 57 height 13
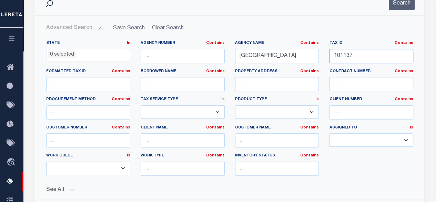
drag, startPoint x: 367, startPoint y: 58, endPoint x: 321, endPoint y: 55, distance: 46.6
click at [321, 55] on div "State In In AK AL AR AZ CA CO CT DC DE FL GA GU HI IA ID IL IN KS KY LA MA MD M…" at bounding box center [230, 110] width 378 height 141
paste input "20A-129-1"
type input "20A-129-1"
click at [404, 4] on button "Search" at bounding box center [402, 3] width 26 height 13
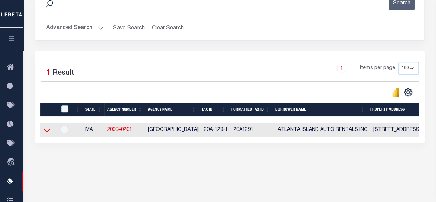
click at [48, 131] on icon at bounding box center [47, 130] width 6 height 3
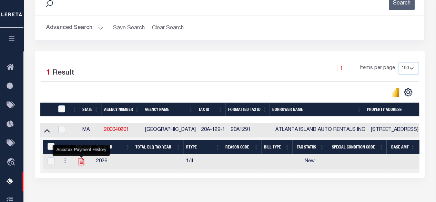
click at [83, 161] on icon "" at bounding box center [81, 161] width 9 height 9
checkbox input "true"
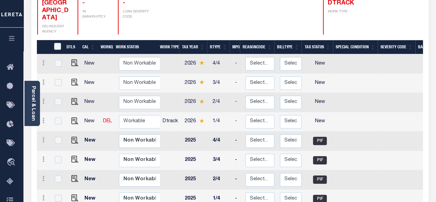
scroll to position [138, 0]
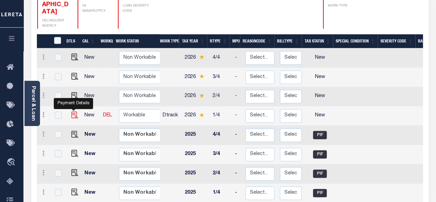
click at [71, 111] on img "" at bounding box center [74, 114] width 7 height 7
checkbox input "true"
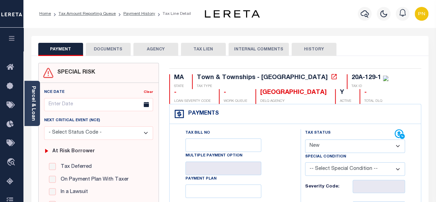
click at [104, 51] on button "DOCUMENTS" at bounding box center [108, 49] width 45 height 13
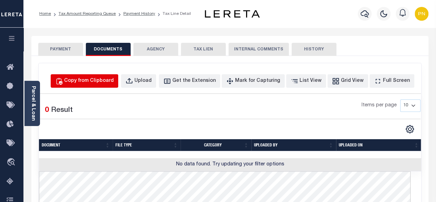
click at [114, 82] on div "Copy from Clipboard" at bounding box center [89, 81] width 50 height 8
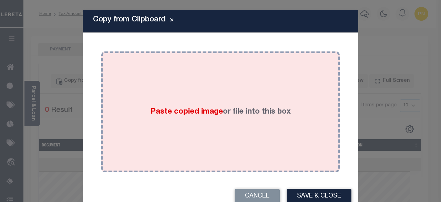
click at [179, 92] on div "Paste copied image or file into this box" at bounding box center [221, 112] width 228 height 110
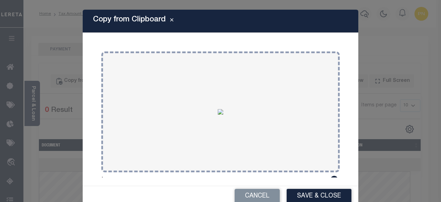
click at [321, 193] on button "Save & Close" at bounding box center [319, 196] width 65 height 15
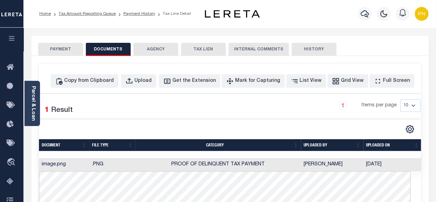
click at [59, 50] on button "PAYMENT" at bounding box center [60, 49] width 45 height 13
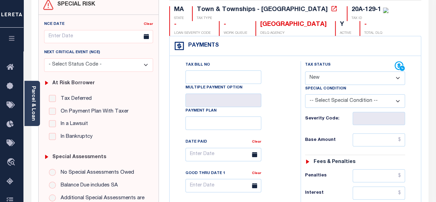
scroll to position [69, 0]
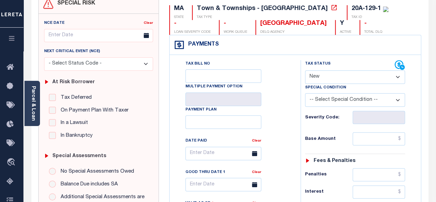
click at [371, 83] on select "- Select Status Code - Open Due/Unpaid Paid Incomplete No Tax Due Internal Refu…" at bounding box center [355, 76] width 100 height 13
select select "DUE"
click at [305, 70] on select "- Select Status Code - Open Due/Unpaid Paid Incomplete No Tax Due Internal Refu…" at bounding box center [355, 76] width 100 height 13
type input "[DATE]"
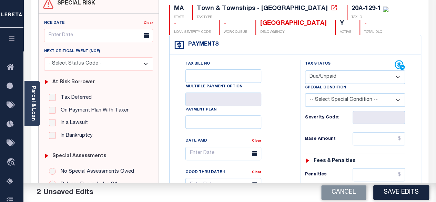
scroll to position [103, 0]
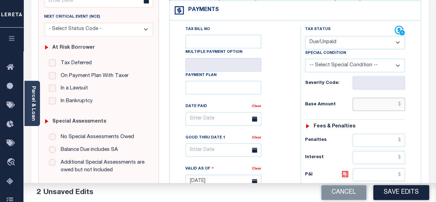
click at [401, 102] on input "text" at bounding box center [379, 104] width 52 height 13
paste input "488.37"
type input "$488.37"
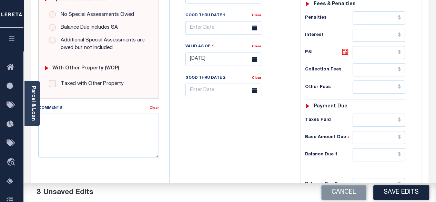
scroll to position [241, 0]
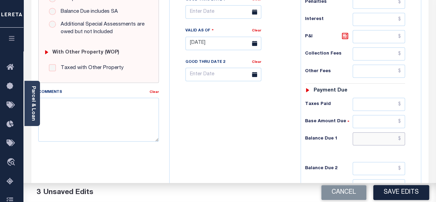
click at [401, 136] on input "text" at bounding box center [379, 138] width 52 height 13
paste input "496.05"
type input "$496.05"
click at [343, 38] on icon at bounding box center [345, 36] width 8 height 8
type input "$7.68"
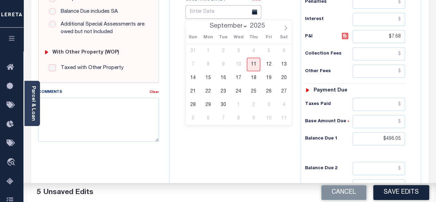
click at [221, 14] on input "text" at bounding box center [224, 11] width 76 height 13
click at [254, 63] on span "11" at bounding box center [253, 64] width 13 height 13
type input "[DATE]"
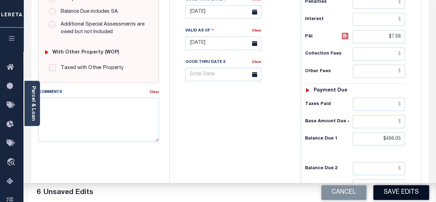
click at [388, 193] on button "Save Edits" at bounding box center [402, 192] width 56 height 15
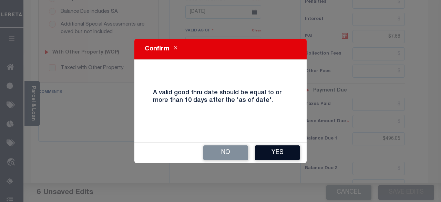
click at [281, 146] on button "Yes" at bounding box center [277, 152] width 45 height 15
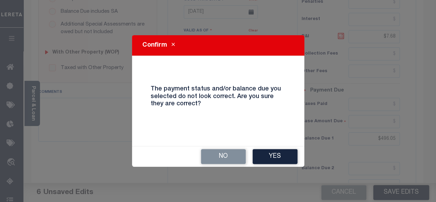
click at [272, 157] on button "Yes" at bounding box center [275, 156] width 45 height 15
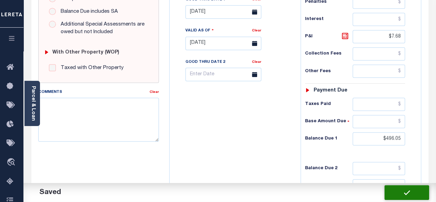
checkbox input "false"
type input "$488.37"
type input "$7.68"
type input "$496.05"
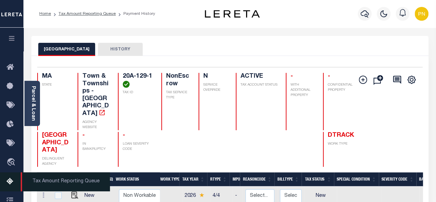
click at [11, 186] on icon at bounding box center [12, 181] width 11 height 9
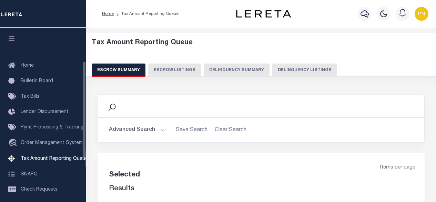
click at [297, 73] on button "Delinquency Listings" at bounding box center [304, 69] width 65 height 13
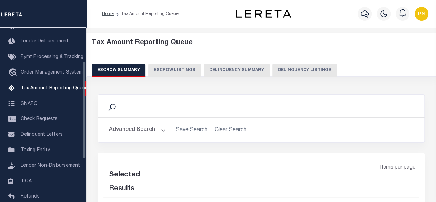
select select "100"
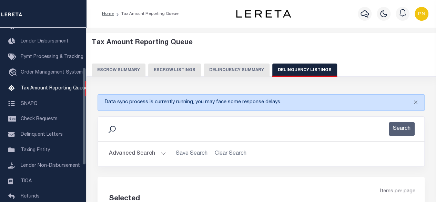
select select "100"
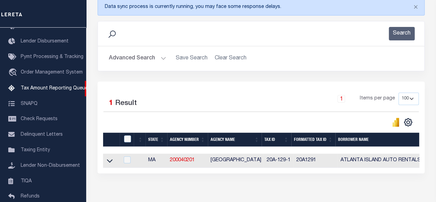
scroll to position [103, 0]
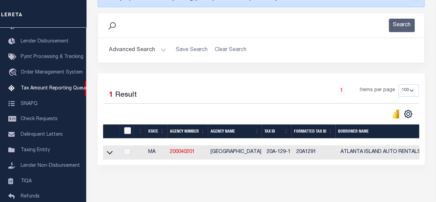
click at [126, 132] on input "checkbox" at bounding box center [127, 130] width 7 height 7
checkbox input "true"
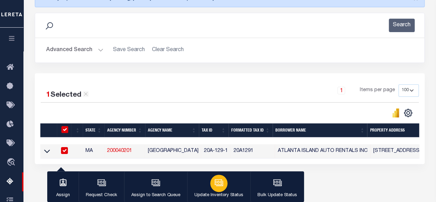
click at [216, 186] on icon "button" at bounding box center [219, 182] width 7 height 5
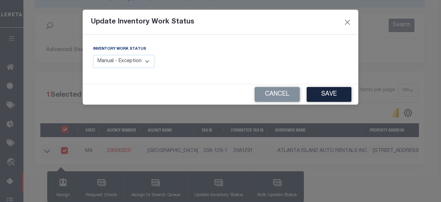
drag, startPoint x: 142, startPoint y: 61, endPoint x: 141, endPoint y: 67, distance: 6.0
click at [142, 61] on select "Manual - Exception Pended - Awaiting Search Late Add Exception Completed" at bounding box center [123, 61] width 61 height 13
select select "4"
click at [93, 55] on select "Manual - Exception Pended - Awaiting Search Late Add Exception Completed" at bounding box center [123, 61] width 61 height 13
click at [327, 98] on button "Save" at bounding box center [329, 94] width 45 height 15
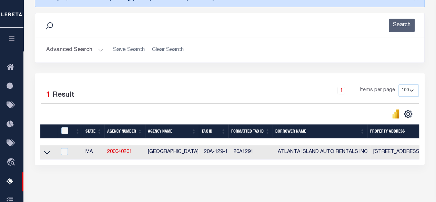
click at [99, 51] on button "Advanced Search" at bounding box center [74, 49] width 57 height 13
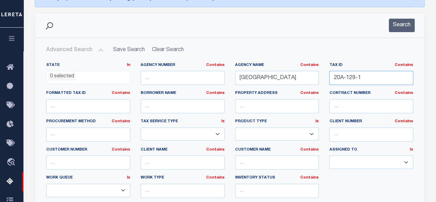
drag, startPoint x: 374, startPoint y: 76, endPoint x: 325, endPoint y: 78, distance: 48.3
click at [326, 78] on div "Tax ID Contains Contains Is 20A-129-1" at bounding box center [371, 76] width 95 height 28
paste input "C-20"
type input "20C-201"
click at [403, 22] on button "Search" at bounding box center [402, 25] width 26 height 13
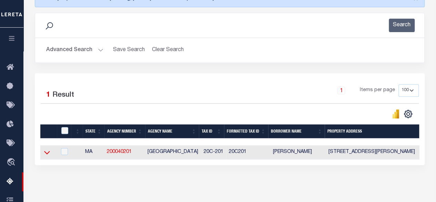
drag, startPoint x: 46, startPoint y: 151, endPoint x: 159, endPoint y: 125, distance: 116.7
click at [46, 151] on icon at bounding box center [47, 152] width 6 height 7
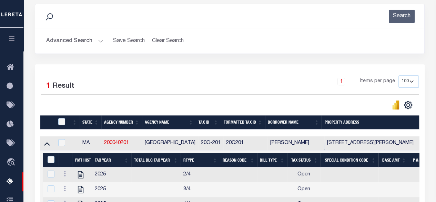
scroll to position [172, 0]
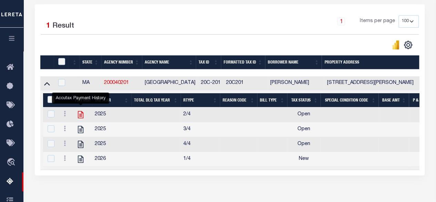
click at [81, 117] on icon "" at bounding box center [80, 114] width 9 height 9
checkbox input "true"
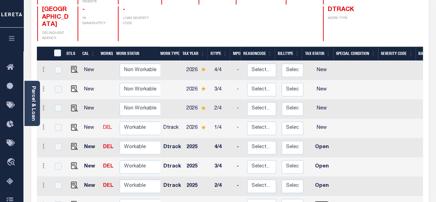
scroll to position [138, 0]
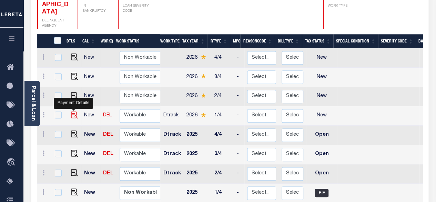
click at [75, 111] on img "" at bounding box center [74, 114] width 7 height 7
checkbox input "true"
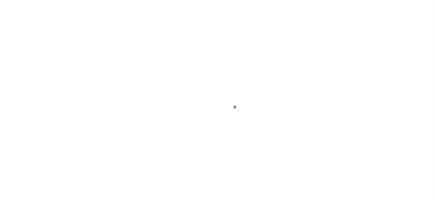
select select "NW2"
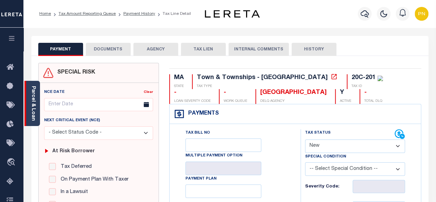
click at [32, 104] on link "Parcel & Loan" at bounding box center [33, 103] width 5 height 35
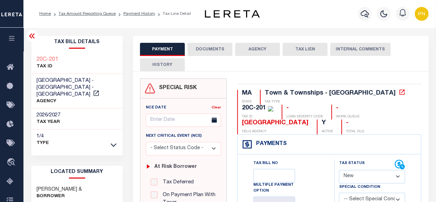
click at [32, 34] on icon at bounding box center [32, 35] width 6 height 5
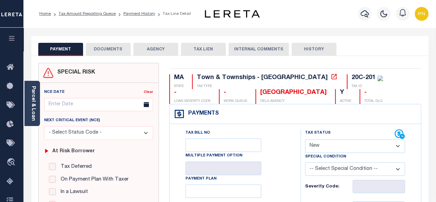
click at [105, 47] on button "DOCUMENTS" at bounding box center [108, 49] width 45 height 13
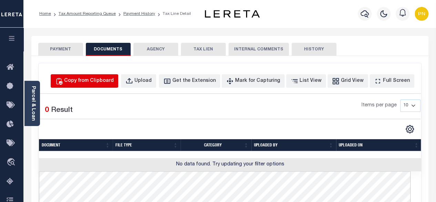
click at [110, 81] on div "Copy from Clipboard" at bounding box center [89, 81] width 50 height 8
select select "POP"
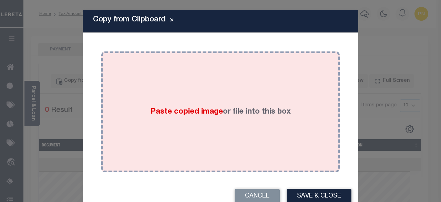
click at [206, 88] on div "Paste copied image or file into this box" at bounding box center [221, 112] width 228 height 110
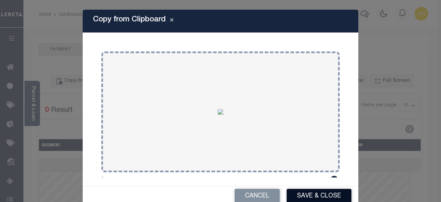
click at [316, 194] on button "Save & Close" at bounding box center [319, 196] width 65 height 15
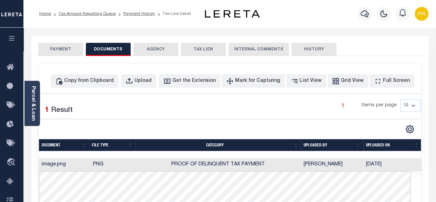
click at [58, 48] on button "PAYMENT" at bounding box center [60, 49] width 45 height 13
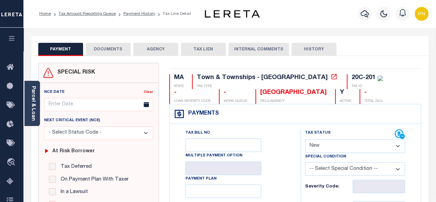
click at [355, 147] on select "- Select Status Code - Open Due/Unpaid Paid Incomplete No Tax Due Internal Refu…" at bounding box center [355, 145] width 100 height 13
select select "DUE"
click at [305, 139] on select "- Select Status Code - Open Due/Unpaid Paid Incomplete No Tax Due Internal Refu…" at bounding box center [355, 145] width 100 height 13
type input "[DATE]"
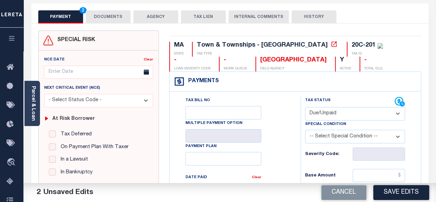
scroll to position [103, 0]
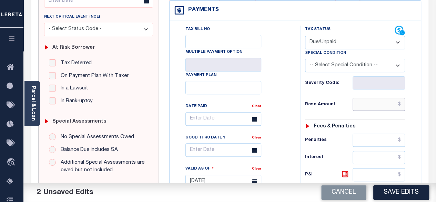
click at [403, 102] on input "text" at bounding box center [379, 104] width 52 height 13
paste input "1,878.23"
type input "$1,878.23"
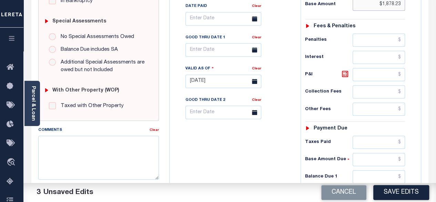
scroll to position [207, 0]
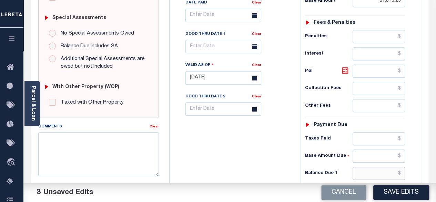
drag, startPoint x: 399, startPoint y: 169, endPoint x: 400, endPoint y: 172, distance: 3.6
click at [399, 169] on input "text" at bounding box center [379, 173] width 52 height 13
paste input "1,907.77"
type input "$1,907.77"
click at [346, 71] on icon at bounding box center [345, 70] width 4 height 4
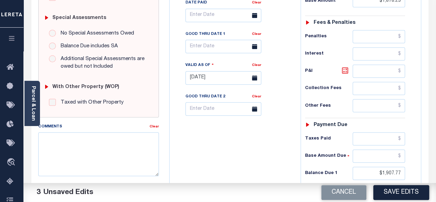
type input "$29.54"
click at [397, 193] on button "Save Edits" at bounding box center [402, 192] width 56 height 15
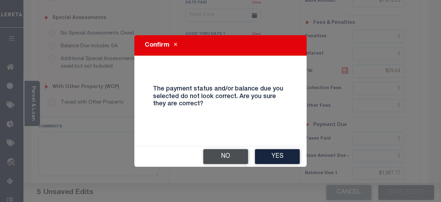
click at [237, 155] on button "No" at bounding box center [225, 156] width 45 height 15
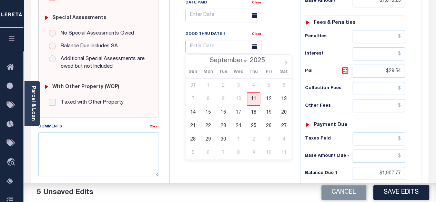
click at [216, 44] on input "text" at bounding box center [224, 46] width 76 height 13
click at [255, 100] on span "11" at bounding box center [253, 98] width 13 height 13
type input "[DATE]"
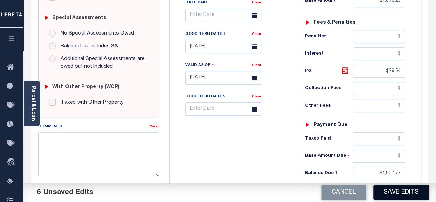
click at [388, 188] on button "Save Edits" at bounding box center [402, 192] width 56 height 15
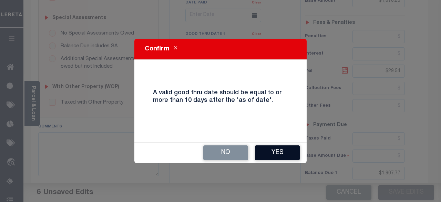
click at [281, 159] on button "Yes" at bounding box center [277, 152] width 45 height 15
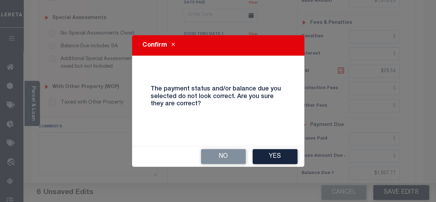
click at [270, 158] on button "Yes" at bounding box center [275, 156] width 45 height 15
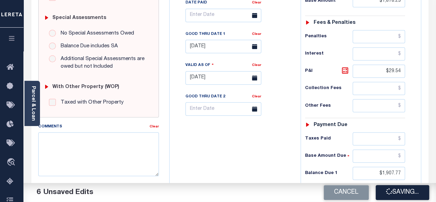
checkbox input "false"
type input "$1,878.23"
type input "$29.54"
type input "$1,907.77"
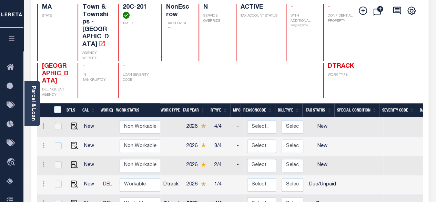
scroll to position [1, 0]
drag, startPoint x: 72, startPoint y: 189, endPoint x: 76, endPoint y: 188, distance: 3.7
click at [72, 199] on img "" at bounding box center [74, 202] width 7 height 7
checkbox input "true"
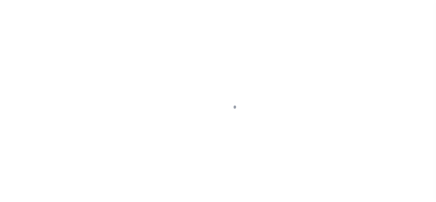
select select "OP2"
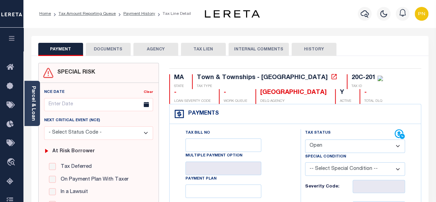
click at [115, 52] on button "DOCUMENTS" at bounding box center [108, 49] width 45 height 13
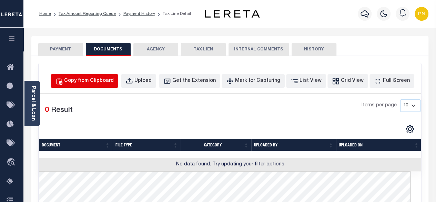
click at [114, 83] on div "Copy from Clipboard" at bounding box center [89, 81] width 50 height 8
select select "POP"
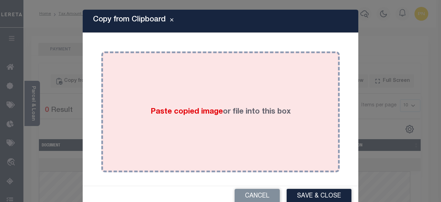
click at [230, 82] on div "Paste copied image or file into this box" at bounding box center [221, 112] width 228 height 110
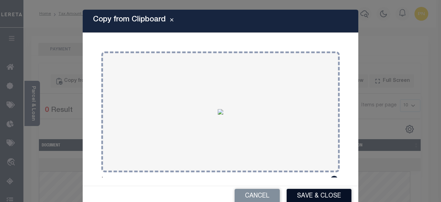
click at [302, 191] on button "Save & Close" at bounding box center [319, 196] width 65 height 15
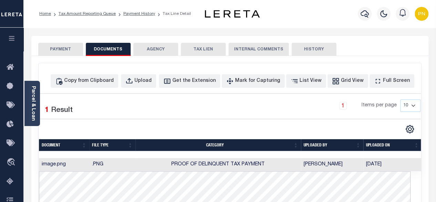
click at [66, 50] on button "PAYMENT" at bounding box center [60, 49] width 45 height 13
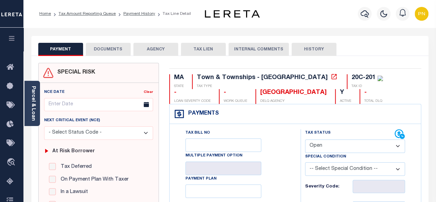
drag, startPoint x: 370, startPoint y: 150, endPoint x: 365, endPoint y: 151, distance: 4.9
click at [370, 150] on select "- Select Status Code - Open Due/Unpaid Paid Incomplete No Tax Due Internal Refu…" at bounding box center [355, 145] width 100 height 13
select select "PYD"
click at [305, 139] on select "- Select Status Code - Open Due/Unpaid Paid Incomplete No Tax Due Internal Refu…" at bounding box center [355, 145] width 100 height 13
type input "[DATE]"
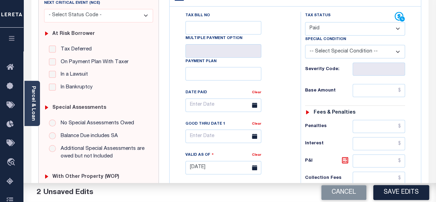
scroll to position [138, 0]
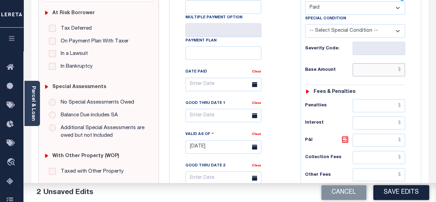
click at [404, 69] on input "text" at bounding box center [379, 69] width 52 height 13
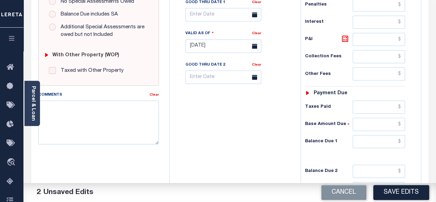
scroll to position [241, 0]
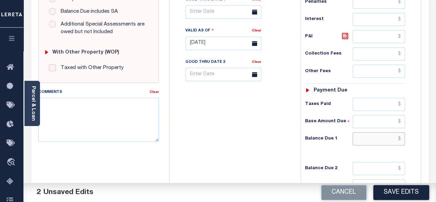
type input "$0.00"
click at [402, 135] on input "text" at bounding box center [379, 138] width 52 height 13
type input "$0.00"
click at [344, 34] on icon at bounding box center [345, 36] width 8 height 8
type input "$0.00"
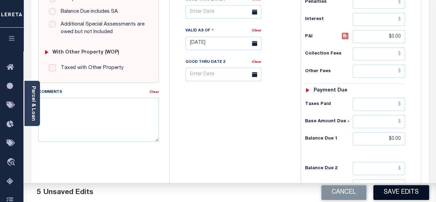
click at [393, 195] on button "Save Edits" at bounding box center [402, 192] width 56 height 15
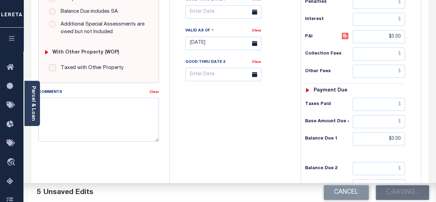
checkbox input "false"
type input "$0"
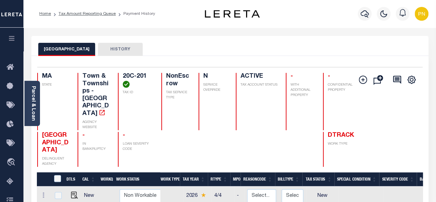
scroll to position [138, 0]
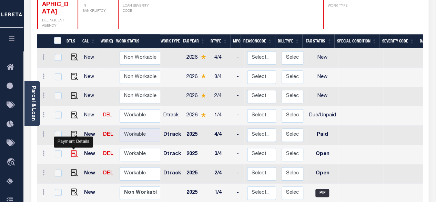
click at [73, 150] on img "" at bounding box center [74, 153] width 7 height 7
checkbox input "true"
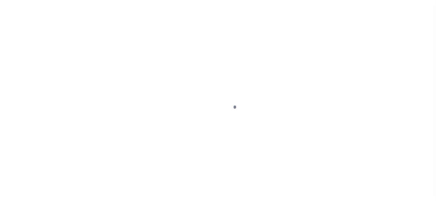
select select "OP2"
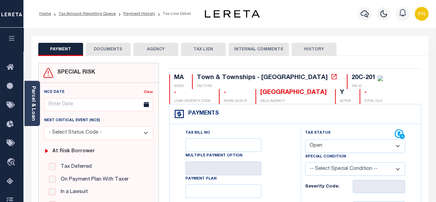
click at [112, 51] on button "DOCUMENTS" at bounding box center [108, 49] width 45 height 13
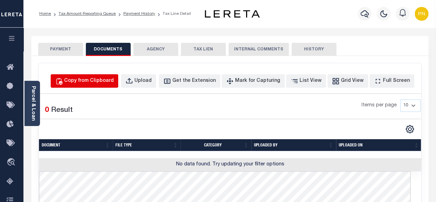
click at [113, 76] on button "Copy from Clipboard" at bounding box center [85, 80] width 68 height 13
select select "POP"
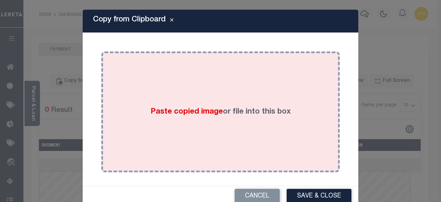
click at [192, 81] on div "Paste copied image or file into this box" at bounding box center [221, 112] width 228 height 110
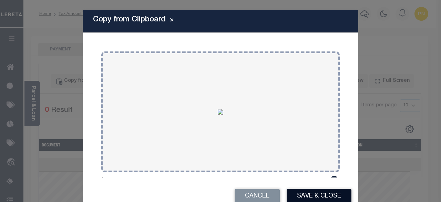
click at [309, 191] on button "Save & Close" at bounding box center [319, 196] width 65 height 15
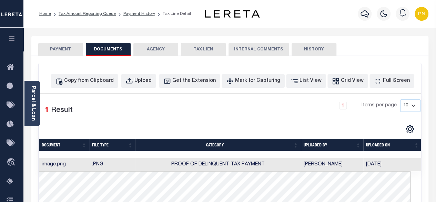
click at [68, 47] on button "PAYMENT" at bounding box center [60, 49] width 45 height 13
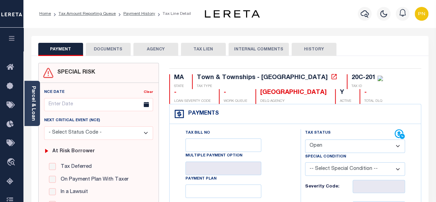
click at [368, 148] on select "- Select Status Code - Open Due/Unpaid Paid Incomplete No Tax Due Internal Refu…" at bounding box center [355, 145] width 100 height 13
select select "PYD"
click at [305, 139] on select "- Select Status Code - Open Due/Unpaid Paid Incomplete No Tax Due Internal Refu…" at bounding box center [355, 145] width 100 height 13
type input "[DATE]"
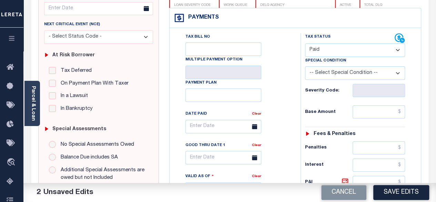
scroll to position [103, 0]
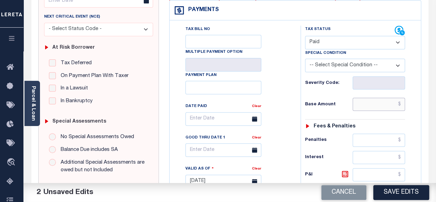
click at [402, 102] on input "text" at bounding box center [379, 104] width 52 height 13
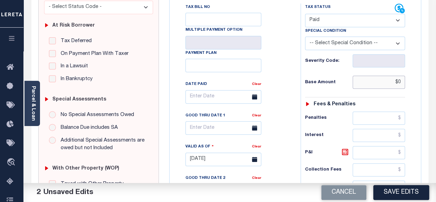
scroll to position [207, 0]
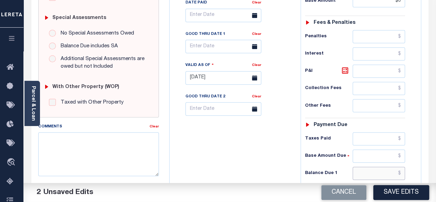
type input "$0.00"
click at [404, 169] on input "text" at bounding box center [379, 173] width 52 height 13
type input "$0.00"
click at [348, 76] on div "P&I" at bounding box center [355, 70] width 100 height 13
click at [405, 193] on button "Save Edits" at bounding box center [402, 192] width 56 height 15
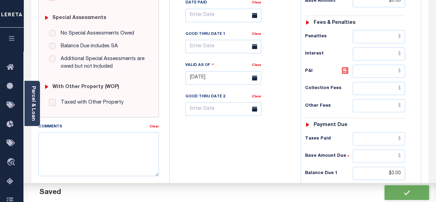
checkbox input "false"
type input "$0"
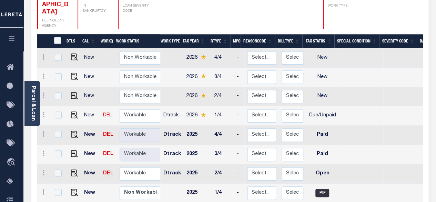
scroll to position [207, 0]
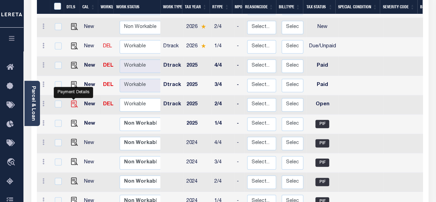
click at [73, 100] on img "" at bounding box center [74, 103] width 7 height 7
checkbox input "true"
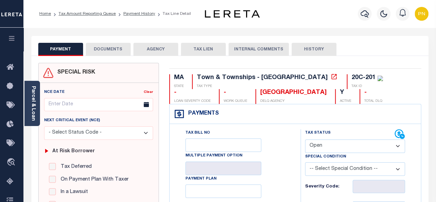
click at [380, 148] on select "- Select Status Code - Open Due/Unpaid Paid Incomplete No Tax Due Internal Refu…" at bounding box center [355, 145] width 100 height 13
select select "PYD"
click at [305, 139] on select "- Select Status Code - Open Due/Unpaid Paid Incomplete No Tax Due Internal Refu…" at bounding box center [355, 145] width 100 height 13
type input "[DATE]"
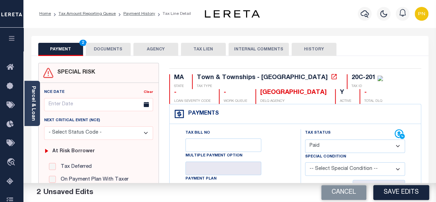
click at [105, 53] on button "DOCUMENTS" at bounding box center [108, 49] width 45 height 13
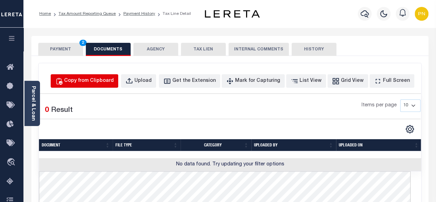
click at [105, 84] on div "Copy from Clipboard" at bounding box center [89, 81] width 50 height 8
select select "POP"
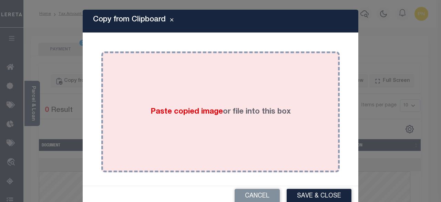
click at [232, 91] on div "Paste copied image or file into this box" at bounding box center [221, 112] width 228 height 110
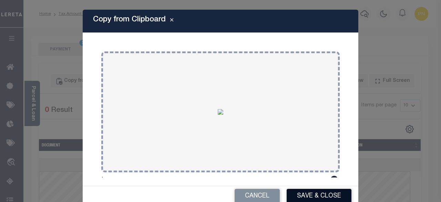
click at [309, 194] on button "Save & Close" at bounding box center [319, 196] width 65 height 15
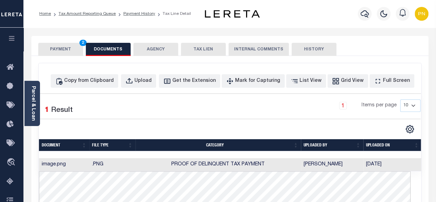
click at [71, 48] on button "PAYMENT 2" at bounding box center [60, 49] width 45 height 13
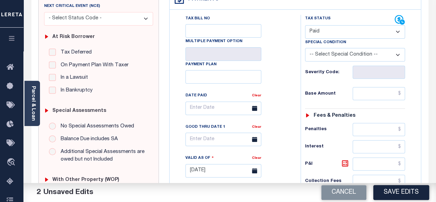
scroll to position [138, 0]
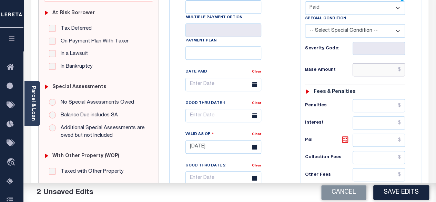
click at [401, 69] on input "text" at bounding box center [379, 69] width 52 height 13
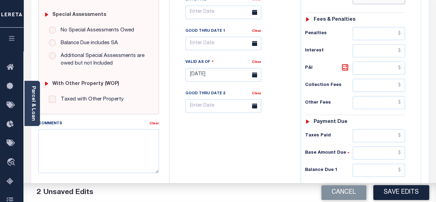
scroll to position [241, 0]
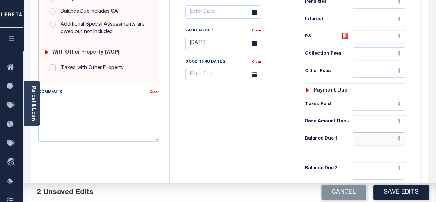
type input "$0.00"
click at [403, 136] on input "text" at bounding box center [379, 138] width 52 height 13
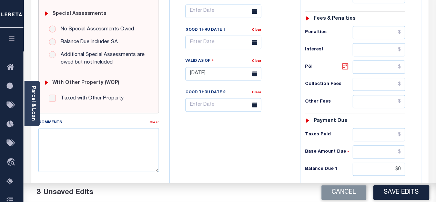
type input "$0.00"
click at [346, 66] on icon at bounding box center [345, 66] width 8 height 8
type input "$0.00"
click at [404, 195] on button "Save Edits" at bounding box center [402, 192] width 56 height 15
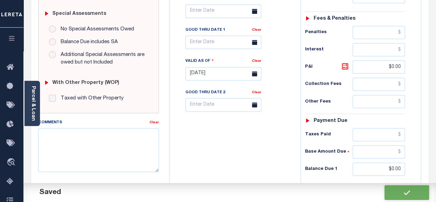
checkbox input "false"
type input "$0"
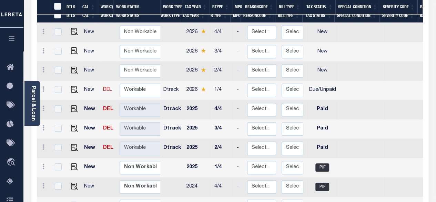
scroll to position [172, 0]
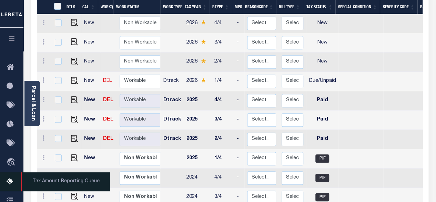
click at [10, 186] on icon at bounding box center [12, 181] width 11 height 9
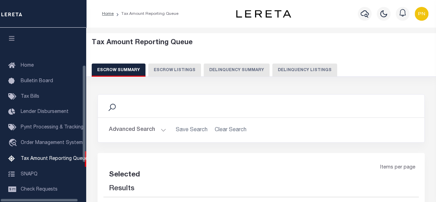
select select "100"
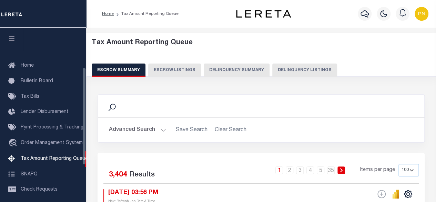
scroll to position [70, 0]
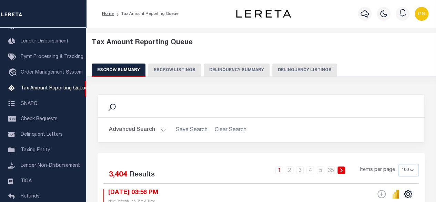
click at [286, 72] on button "Delinquency Listings" at bounding box center [304, 69] width 65 height 13
select select "100"
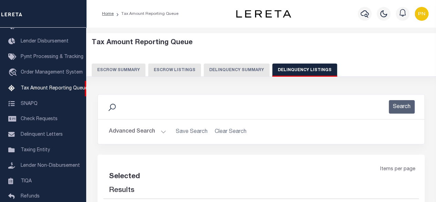
select select "100"
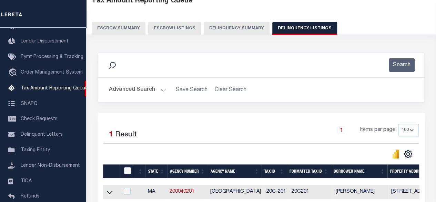
scroll to position [69, 0]
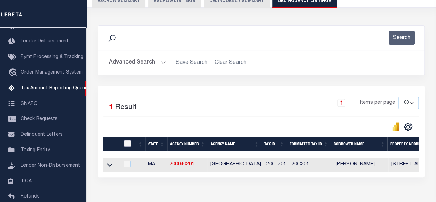
click at [128, 144] on input "checkbox" at bounding box center [127, 143] width 7 height 7
checkbox input "true"
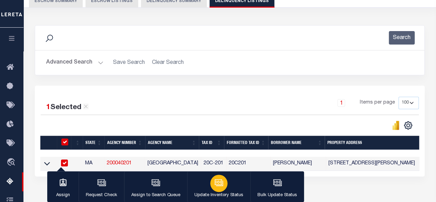
click at [230, 185] on button "Update Inventory Status" at bounding box center [218, 186] width 63 height 31
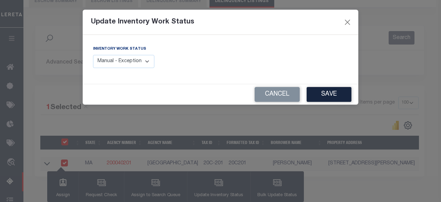
click at [147, 64] on select "Manual - Exception Pended - Awaiting Search Late Add Exception Completed" at bounding box center [123, 61] width 61 height 13
select select "4"
click at [93, 55] on select "Manual - Exception Pended - Awaiting Search Late Add Exception Completed" at bounding box center [123, 61] width 61 height 13
click at [328, 94] on button "Save" at bounding box center [329, 94] width 45 height 15
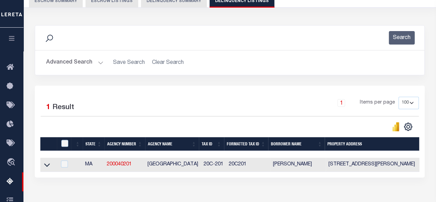
click at [83, 64] on button "Advanced Search" at bounding box center [74, 62] width 57 height 13
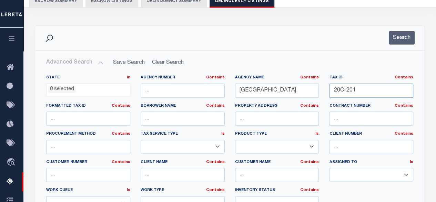
drag, startPoint x: 364, startPoint y: 92, endPoint x: 324, endPoint y: 91, distance: 39.7
click at [324, 91] on div "State In In AK AL AR AZ CA CO CT DC DE FL GA GU HI IA ID IL IN KS KY LA MA MD M…" at bounding box center [230, 145] width 378 height 141
paste input "D-163"
type input "20D-163"
click at [399, 41] on button "Search" at bounding box center [402, 37] width 26 height 13
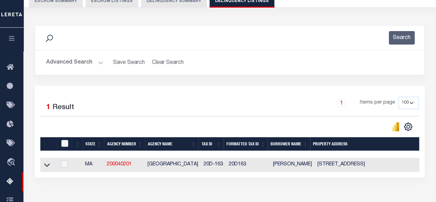
click at [95, 60] on button "Advanced Search" at bounding box center [74, 62] width 57 height 13
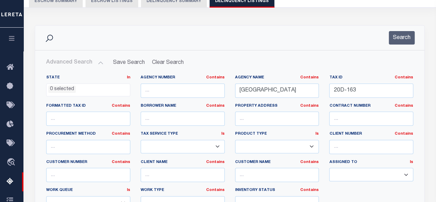
click at [95, 60] on button "Advanced Search" at bounding box center [74, 62] width 57 height 13
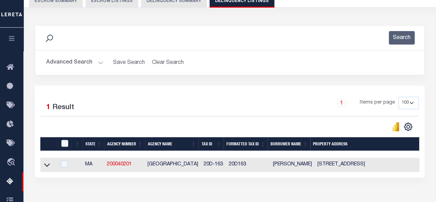
drag, startPoint x: 50, startPoint y: 165, endPoint x: 107, endPoint y: 173, distance: 57.2
click at [50, 165] on link at bounding box center [47, 164] width 8 height 5
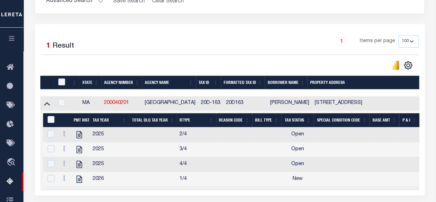
scroll to position [138, 0]
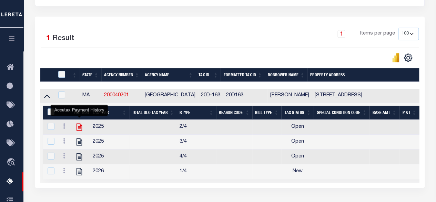
click at [79, 126] on icon "" at bounding box center [79, 126] width 9 height 9
checkbox input "true"
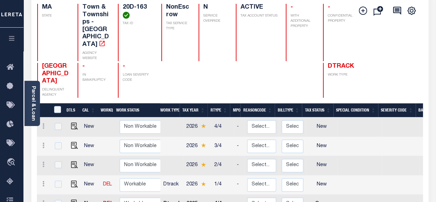
scroll to position [138, 0]
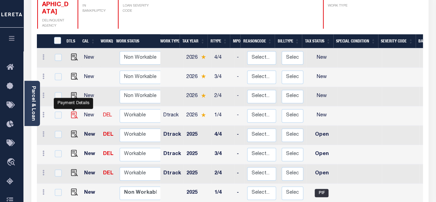
click at [73, 111] on img "" at bounding box center [74, 114] width 7 height 7
checkbox input "true"
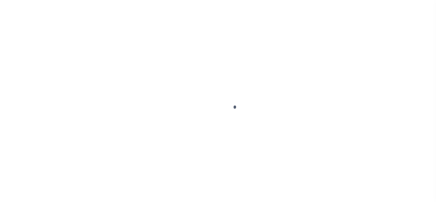
checkbox input "false"
type input "[DATE]"
select select "NW2"
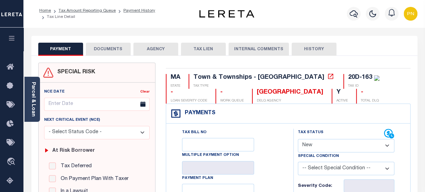
click at [112, 44] on button "DOCUMENTS" at bounding box center [108, 49] width 45 height 13
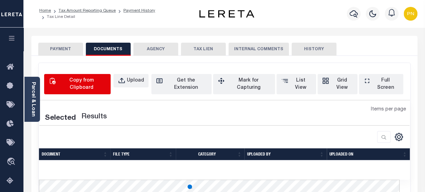
click at [103, 80] on div "Copy from Clipboard" at bounding box center [81, 84] width 49 height 14
select select "POP"
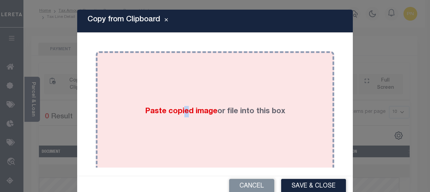
click at [180, 89] on div "Paste copied image or file into this box" at bounding box center [215, 112] width 228 height 110
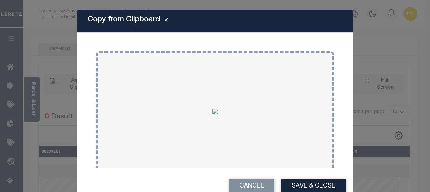
click at [289, 185] on button "Save & Close" at bounding box center [313, 186] width 65 height 15
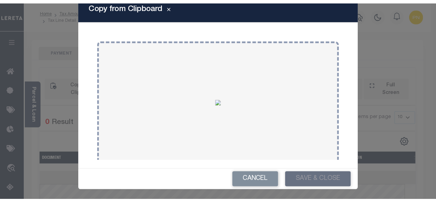
scroll to position [14, 0]
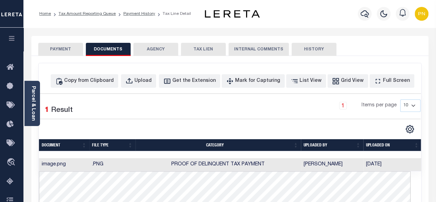
click at [63, 53] on button "PAYMENT" at bounding box center [60, 49] width 45 height 13
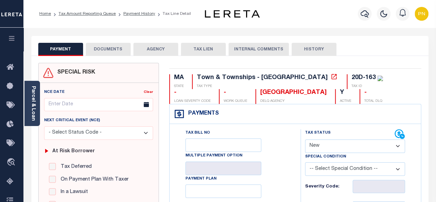
click at [355, 144] on select "- Select Status Code - Open Due/Unpaid Paid Incomplete No Tax Due Internal Refu…" at bounding box center [355, 145] width 100 height 13
select select "DUE"
click at [305, 139] on select "- Select Status Code - Open Due/Unpaid Paid Incomplete No Tax Due Internal Refu…" at bounding box center [355, 145] width 100 height 13
type input "[DATE]"
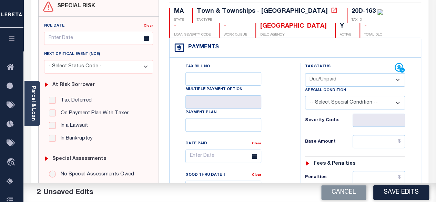
scroll to position [103, 0]
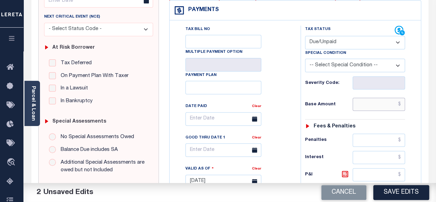
click at [405, 101] on input "text" at bounding box center [379, 104] width 52 height 13
paste input "3,583.03"
type input "$3,583.03"
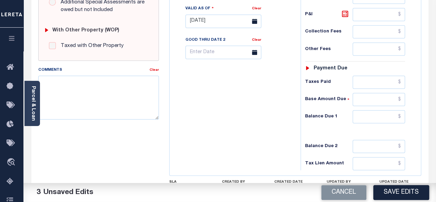
scroll to position [276, 0]
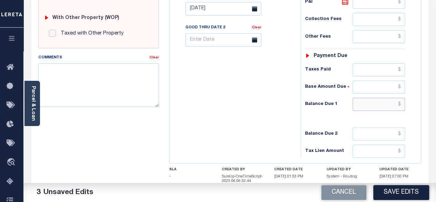
click at [403, 100] on input "text" at bounding box center [379, 104] width 52 height 13
paste input "3,639.38"
type input "$3,639.38"
click at [346, 1] on icon at bounding box center [345, 1] width 4 height 4
type input "$56.35"
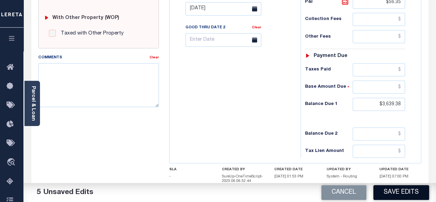
click at [406, 190] on button "Save Edits" at bounding box center [402, 192] width 56 height 15
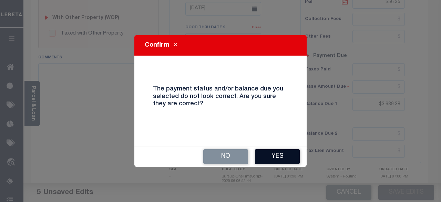
click at [271, 151] on button "Yes" at bounding box center [277, 156] width 45 height 15
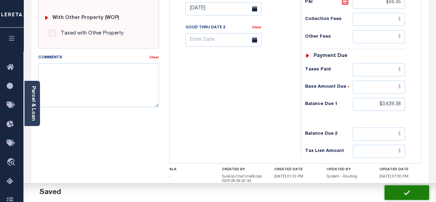
checkbox input "false"
type input "$3,583.03"
type input "$56.35"
type input "$3,639.38"
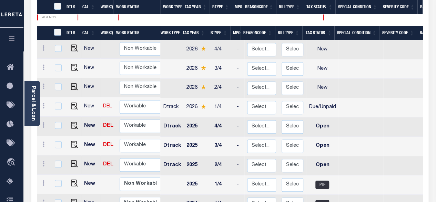
scroll to position [172, 0]
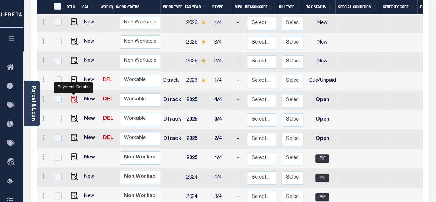
click at [75, 96] on img "" at bounding box center [74, 99] width 7 height 7
checkbox input "true"
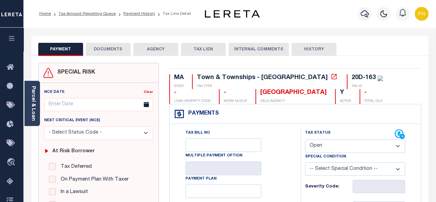
click at [116, 48] on button "DOCUMENTS" at bounding box center [108, 49] width 45 height 13
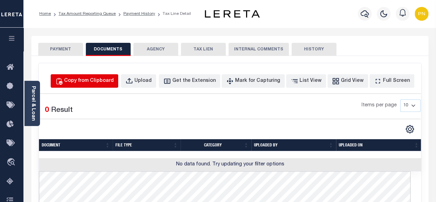
click at [114, 79] on div "Copy from Clipboard" at bounding box center [89, 81] width 50 height 8
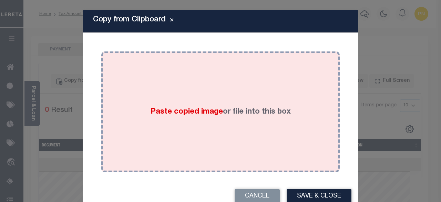
click at [180, 93] on div "Paste copied image or file into this box" at bounding box center [221, 112] width 228 height 110
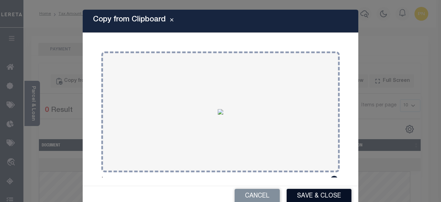
click at [300, 193] on button "Save & Close" at bounding box center [319, 196] width 65 height 15
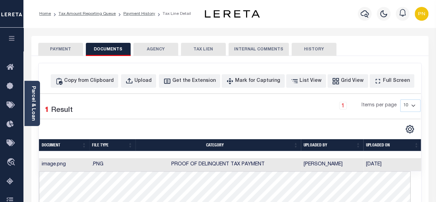
click at [70, 51] on button "PAYMENT" at bounding box center [60, 49] width 45 height 13
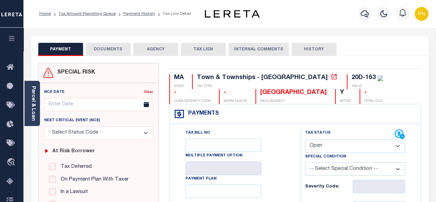
click at [120, 51] on button "DOCUMENTS" at bounding box center [108, 49] width 45 height 13
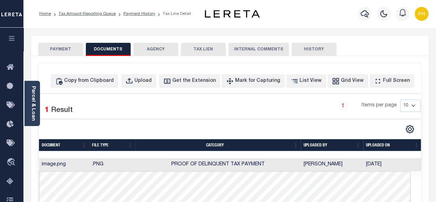
click at [67, 51] on button "PAYMENT" at bounding box center [60, 49] width 45 height 13
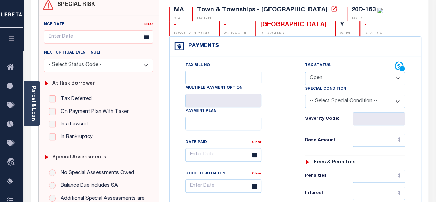
scroll to position [69, 0]
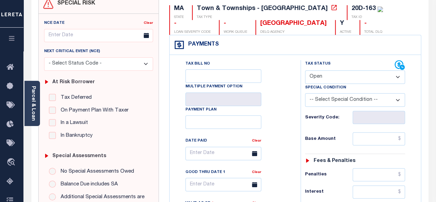
click at [364, 72] on select "- Select Status Code - Open Due/Unpaid Paid Incomplete No Tax Due Internal Refu…" at bounding box center [355, 76] width 100 height 13
select select "PYD"
click at [305, 70] on select "- Select Status Code - Open Due/Unpaid Paid Incomplete No Tax Due Internal Refu…" at bounding box center [355, 76] width 100 height 13
type input "[DATE]"
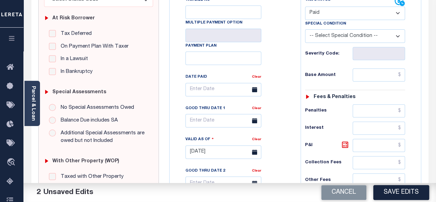
scroll to position [138, 0]
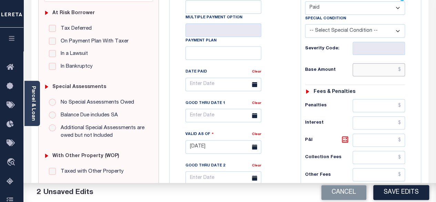
click at [402, 68] on input "text" at bounding box center [379, 69] width 52 height 13
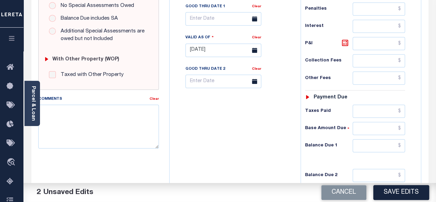
scroll to position [241, 0]
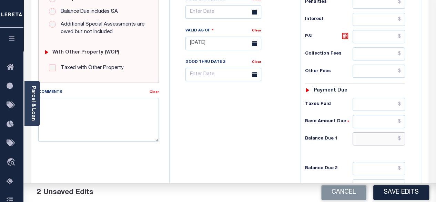
type input "$0.00"
click at [402, 136] on input "text" at bounding box center [379, 138] width 52 height 13
type input "$0.00"
click at [345, 39] on link at bounding box center [347, 37] width 12 height 10
type input "$0.00"
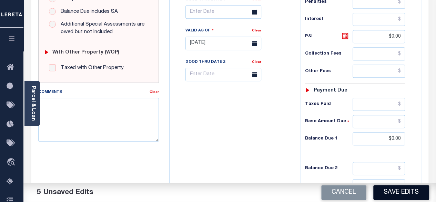
click at [394, 190] on button "Save Edits" at bounding box center [402, 192] width 56 height 15
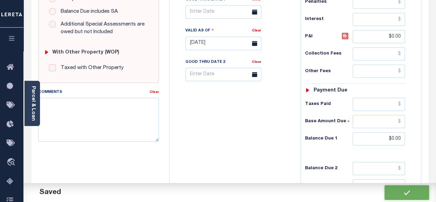
checkbox input "false"
type input "$0"
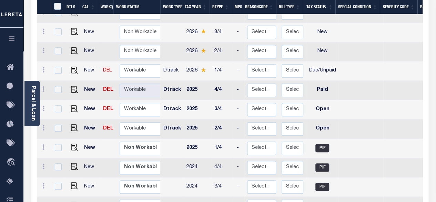
scroll to position [207, 0]
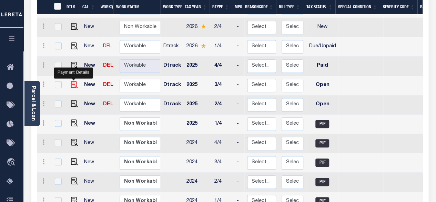
click at [72, 81] on img "" at bounding box center [74, 84] width 7 height 7
checkbox input "true"
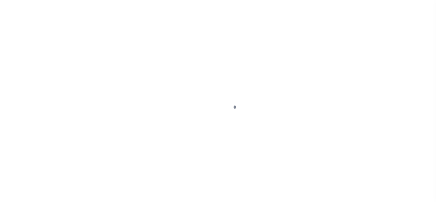
select select "OP2"
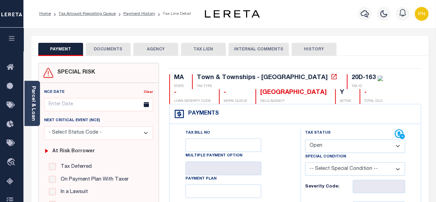
click at [124, 50] on button "DOCUMENTS" at bounding box center [108, 49] width 45 height 13
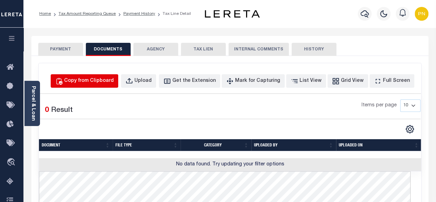
click at [104, 85] on button "Copy from Clipboard" at bounding box center [85, 80] width 68 height 13
select select "POP"
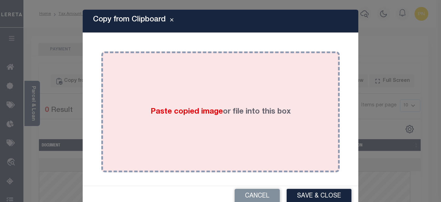
click at [196, 71] on div "Paste copied image or file into this box" at bounding box center [221, 112] width 228 height 110
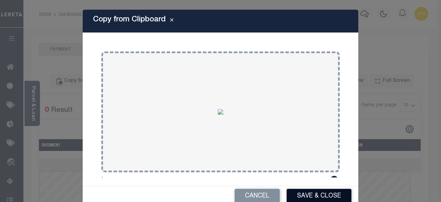
click at [319, 191] on button "Save & Close" at bounding box center [319, 196] width 65 height 15
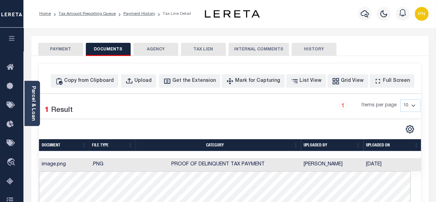
click at [64, 45] on button "PAYMENT" at bounding box center [60, 49] width 45 height 13
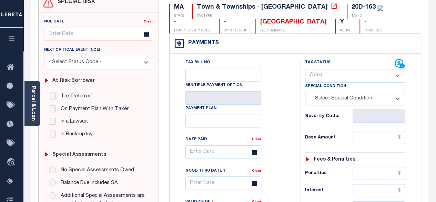
scroll to position [103, 0]
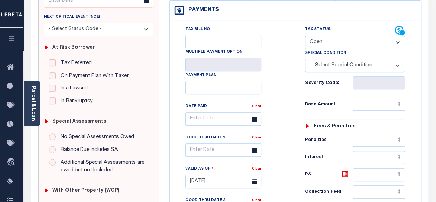
click at [363, 48] on select "- Select Status Code - Open Due/Unpaid Paid Incomplete No Tax Due Internal Refu…" at bounding box center [355, 42] width 100 height 13
select select "PYD"
click at [305, 36] on select "- Select Status Code - Open Due/Unpaid Paid Incomplete No Tax Due Internal Refu…" at bounding box center [355, 42] width 100 height 13
type input "[DATE]"
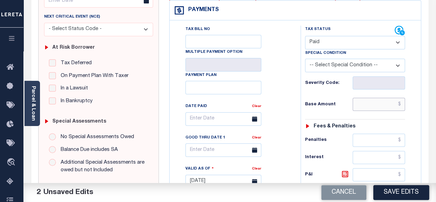
click at [404, 105] on input "text" at bounding box center [379, 104] width 52 height 13
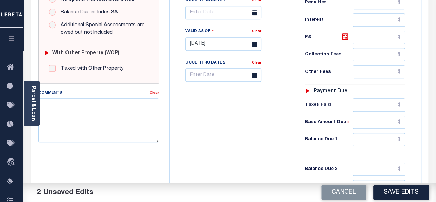
scroll to position [241, 0]
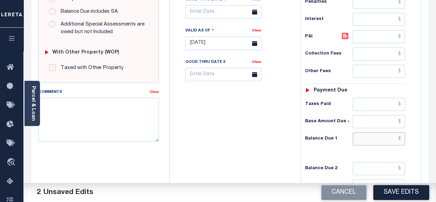
click at [401, 132] on input "text" at bounding box center [379, 138] width 52 height 13
type input "$0.00"
click at [349, 35] on icon at bounding box center [345, 36] width 8 height 8
type input "$0.00"
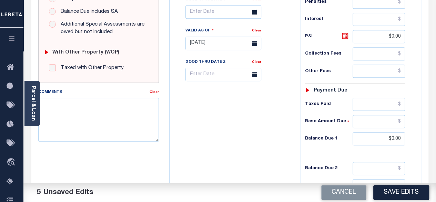
click at [384, 190] on button "Save Edits" at bounding box center [402, 192] width 56 height 15
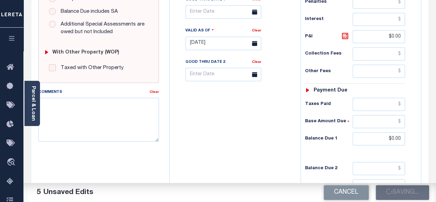
checkbox input "false"
type input "$0"
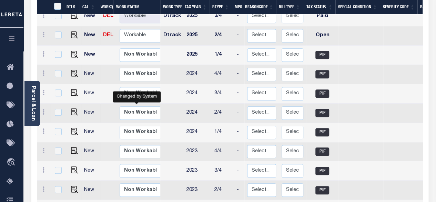
scroll to position [241, 0]
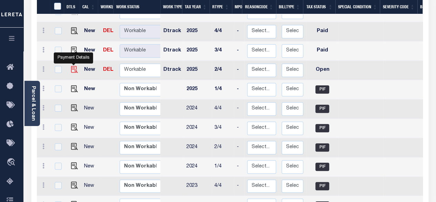
click at [73, 66] on img "" at bounding box center [74, 69] width 7 height 7
checkbox input "true"
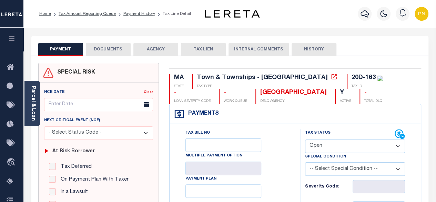
click at [114, 52] on button "DOCUMENTS" at bounding box center [108, 49] width 45 height 13
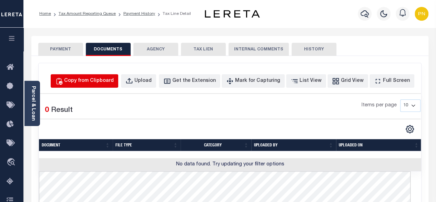
click at [114, 82] on div "Copy from Clipboard" at bounding box center [89, 81] width 50 height 8
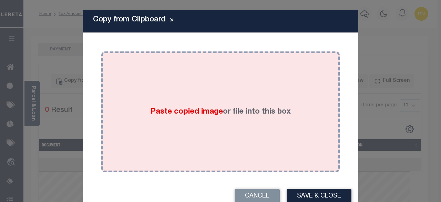
click at [171, 79] on div "Paste copied image or file into this box" at bounding box center [221, 112] width 228 height 110
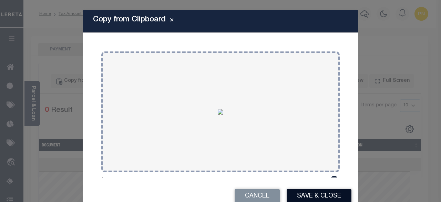
click at [326, 193] on button "Save & Close" at bounding box center [319, 196] width 65 height 15
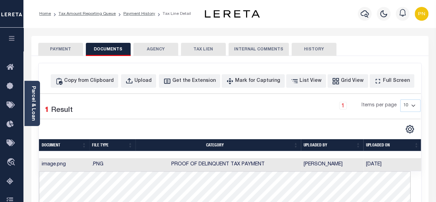
click at [64, 53] on button "PAYMENT" at bounding box center [60, 49] width 45 height 13
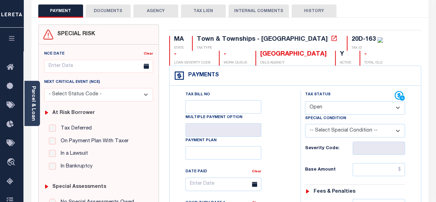
scroll to position [69, 0]
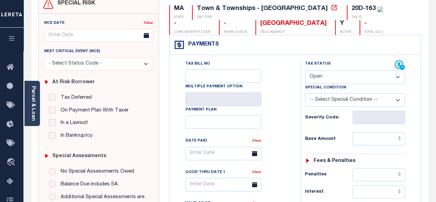
click at [373, 75] on select "- Select Status Code - Open Due/Unpaid Paid Incomplete No Tax Due Internal Refu…" at bounding box center [355, 76] width 100 height 13
select select "PYD"
click at [305, 70] on select "- Select Status Code - Open Due/Unpaid Paid Incomplete No Tax Due Internal Refu…" at bounding box center [355, 76] width 100 height 13
type input "[DATE]"
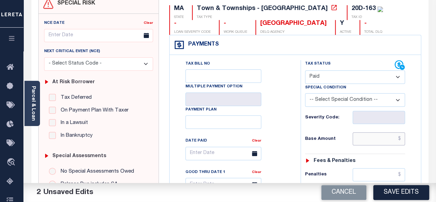
click at [402, 136] on input "text" at bounding box center [379, 138] width 52 height 13
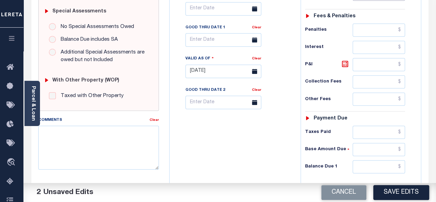
scroll to position [241, 0]
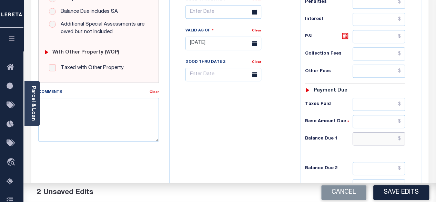
type input "$0.00"
click at [401, 133] on input "text" at bounding box center [379, 138] width 52 height 13
type input "$0.00"
click at [345, 34] on icon at bounding box center [345, 36] width 4 height 4
type input "$0.00"
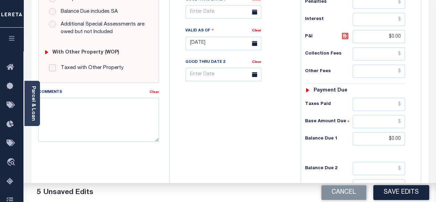
click at [400, 196] on button "Save Edits" at bounding box center [402, 192] width 56 height 15
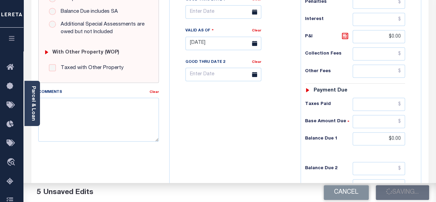
checkbox input "false"
type input "$0"
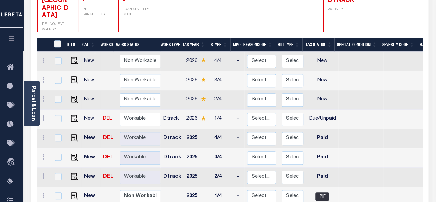
scroll to position [138, 0]
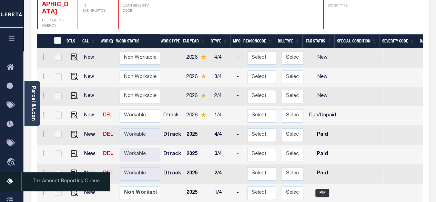
click at [10, 184] on icon at bounding box center [12, 181] width 11 height 9
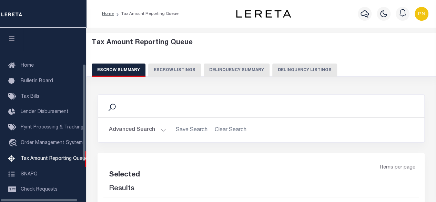
click at [288, 70] on button "Delinquency Listings" at bounding box center [304, 69] width 65 height 13
select select "100"
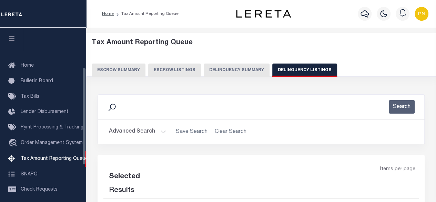
scroll to position [70, 0]
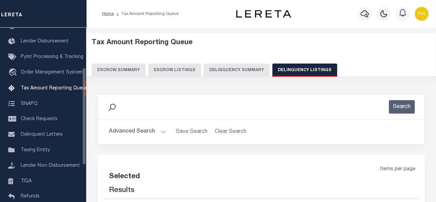
select select "100"
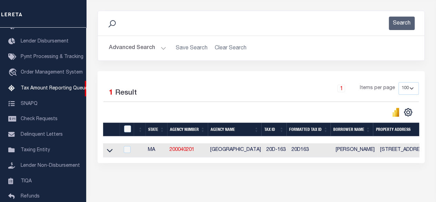
scroll to position [103, 0]
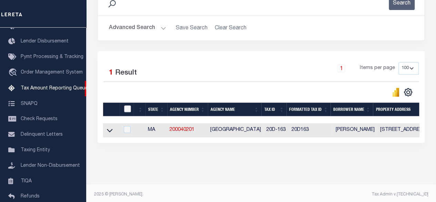
click at [129, 110] on input "checkbox" at bounding box center [127, 108] width 7 height 7
checkbox input "true"
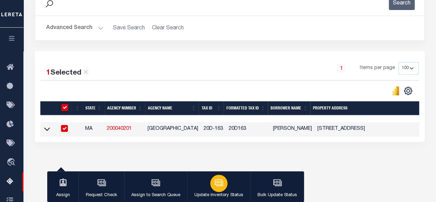
click at [220, 185] on icon "button" at bounding box center [218, 182] width 7 height 6
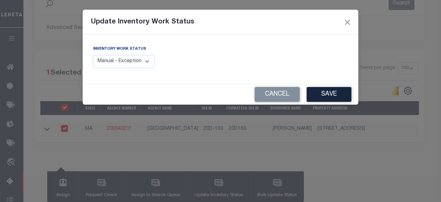
drag, startPoint x: 143, startPoint y: 61, endPoint x: 146, endPoint y: 67, distance: 6.8
click at [143, 61] on select "Manual - Exception Pended - Awaiting Search Late Add Exception Completed" at bounding box center [123, 61] width 61 height 13
select select "4"
click at [93, 55] on select "Manual - Exception Pended - Awaiting Search Late Add Exception Completed" at bounding box center [123, 61] width 61 height 13
drag, startPoint x: 326, startPoint y: 92, endPoint x: 359, endPoint y: 96, distance: 33.3
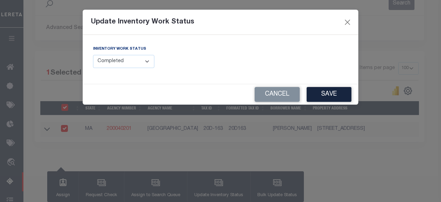
click at [328, 92] on button "Save" at bounding box center [329, 94] width 45 height 15
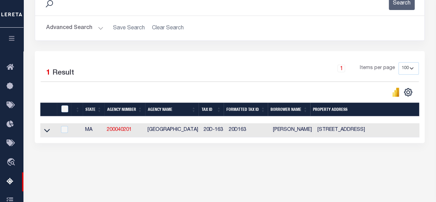
click at [93, 30] on button "Advanced Search" at bounding box center [74, 27] width 57 height 13
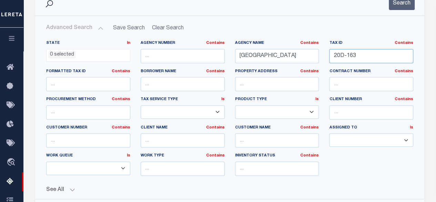
drag, startPoint x: 366, startPoint y: 55, endPoint x: 326, endPoint y: 54, distance: 40.0
click at [326, 54] on div "Tax ID Contains Contains Is 20D-163" at bounding box center [371, 54] width 95 height 28
paste input "220-2"
type input "20D-220-2"
click at [404, 4] on button "Search" at bounding box center [402, 3] width 26 height 13
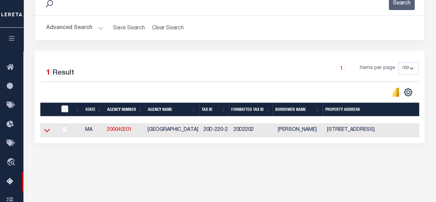
click at [44, 130] on icon at bounding box center [47, 130] width 6 height 7
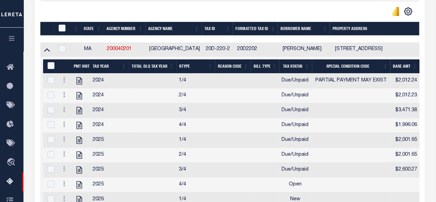
scroll to position [207, 0]
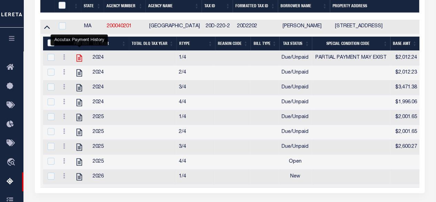
click at [79, 55] on icon "" at bounding box center [80, 57] width 6 height 7
checkbox input "true"
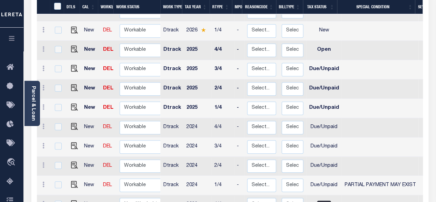
scroll to position [223, 0]
click at [73, 181] on img "" at bounding box center [74, 184] width 7 height 7
checkbox input "true"
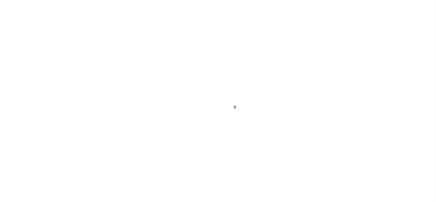
select select "DUE"
select select "15"
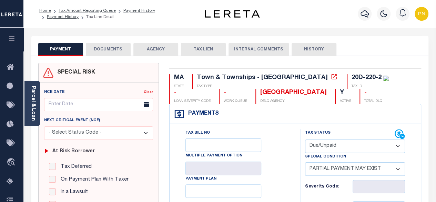
click at [108, 51] on button "DOCUMENTS" at bounding box center [108, 49] width 45 height 13
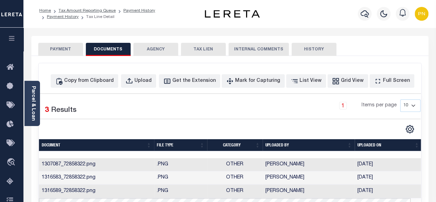
click at [59, 46] on button "PAYMENT" at bounding box center [60, 49] width 45 height 13
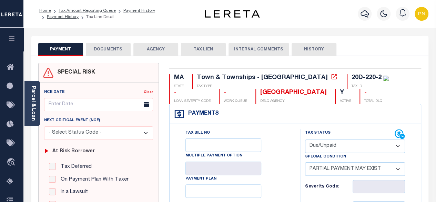
click at [373, 147] on select "- Select Status Code - Open Due/Unpaid Paid Incomplete No Tax Due Internal Refu…" at bounding box center [355, 145] width 100 height 13
select select "PYD"
click at [305, 139] on select "- Select Status Code - Open Due/Unpaid Paid Incomplete No Tax Due Internal Refu…" at bounding box center [355, 145] width 100 height 13
select select "0"
type input "[DATE]"
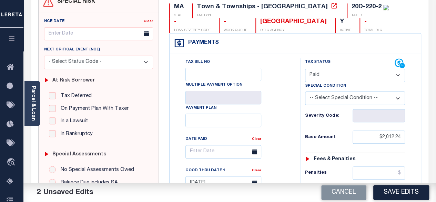
scroll to position [138, 0]
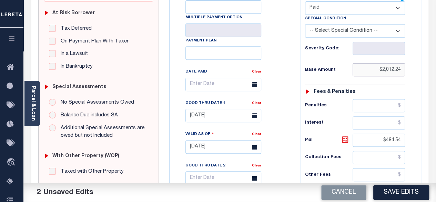
drag, startPoint x: 401, startPoint y: 69, endPoint x: 382, endPoint y: 70, distance: 19.4
click at [382, 70] on input "$2,012.24" at bounding box center [379, 69] width 52 height 13
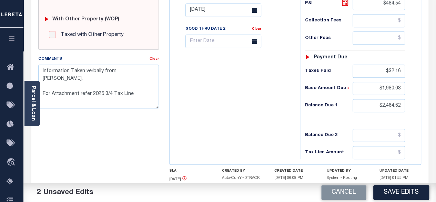
scroll to position [276, 0]
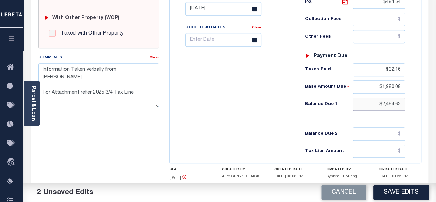
type input "$0.00"
drag, startPoint x: 401, startPoint y: 102, endPoint x: 380, endPoint y: 103, distance: 21.0
click at [380, 103] on input "$2,464.62" at bounding box center [379, 104] width 52 height 13
type input "$0.00"
click at [345, 2] on icon at bounding box center [345, 1] width 8 height 8
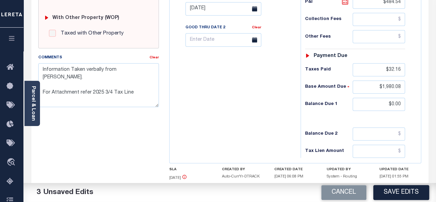
type input "$0.00"
drag, startPoint x: 401, startPoint y: 84, endPoint x: 384, endPoint y: 86, distance: 16.6
click at [384, 86] on input "$1,980.08" at bounding box center [379, 86] width 52 height 13
type input "$1.00"
click at [401, 67] on input "$32.16" at bounding box center [379, 69] width 52 height 13
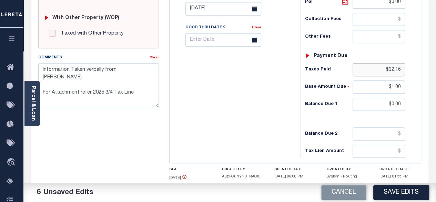
drag, startPoint x: 401, startPoint y: 67, endPoint x: 391, endPoint y: 69, distance: 10.5
click at [391, 69] on input "$32.16" at bounding box center [379, 69] width 52 height 13
type input "$.00"
click at [401, 85] on input "$1.00" at bounding box center [379, 86] width 52 height 13
type input "$.00"
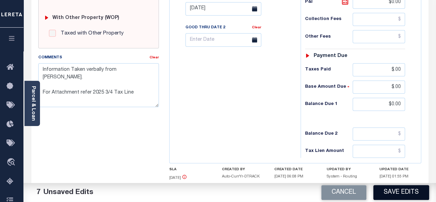
click at [405, 191] on button "Save Edits" at bounding box center [402, 192] width 56 height 15
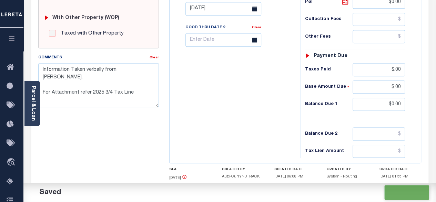
checkbox input "false"
type textarea "Information Taken verbally from [PERSON_NAME]. For Attachment refer 2025 3/4 Ta…"
type input "$0"
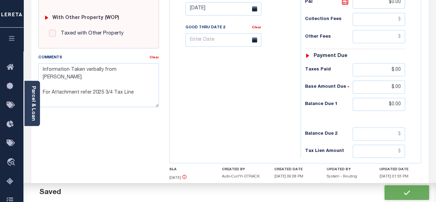
type input "$0"
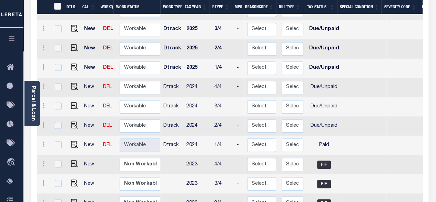
scroll to position [276, 0]
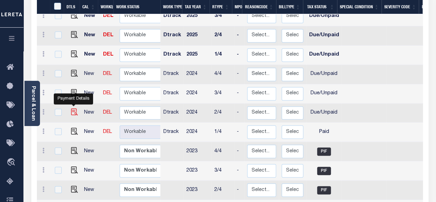
click at [74, 108] on img "" at bounding box center [74, 111] width 7 height 7
checkbox input "true"
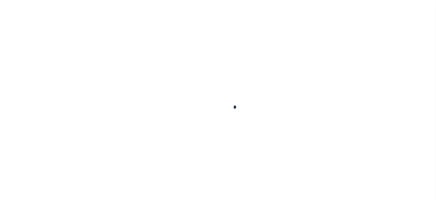
checkbox input "false"
type textarea "Information Taken verbally from [PERSON_NAME]. For Attachment refer 2025 3/4 Ta…"
type input "[DATE]"
select select "DUE"
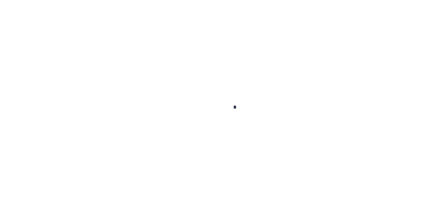
type input "$2,012.23"
type input "$421.41"
type input "$2,433.64"
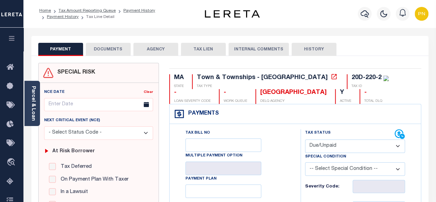
click at [107, 54] on button "DOCUMENTS" at bounding box center [108, 49] width 45 height 13
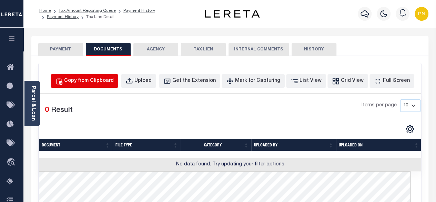
click at [108, 83] on div "Copy from Clipboard" at bounding box center [89, 81] width 50 height 8
select select "POP"
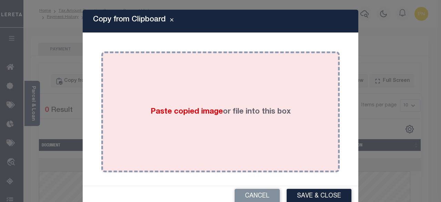
click at [184, 81] on div "Paste copied image or file into this box" at bounding box center [221, 112] width 228 height 110
click at [214, 84] on div "Paste copied image or file into this box" at bounding box center [221, 112] width 228 height 110
click at [166, 70] on div "Paste copied image or file into this box" at bounding box center [221, 112] width 228 height 110
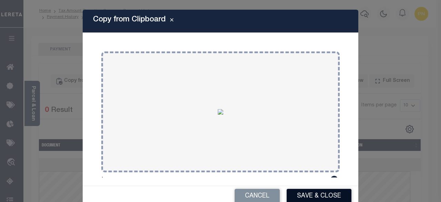
click at [301, 196] on button "Save & Close" at bounding box center [319, 196] width 65 height 15
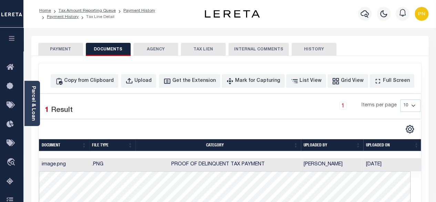
click at [63, 52] on button "PAYMENT" at bounding box center [60, 49] width 45 height 13
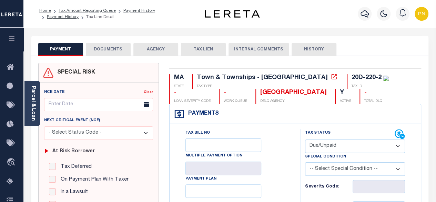
click at [367, 142] on select "- Select Status Code - Open Due/Unpaid Paid Incomplete No Tax Due Internal Refu…" at bounding box center [355, 145] width 100 height 13
select select "PYD"
click at [305, 139] on select "- Select Status Code - Open Due/Unpaid Paid Incomplete No Tax Due Internal Refu…" at bounding box center [355, 145] width 100 height 13
type input "[DATE]"
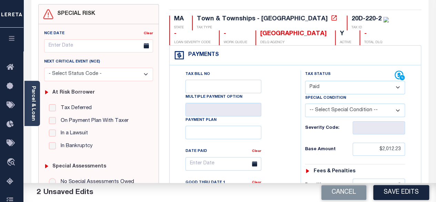
scroll to position [103, 0]
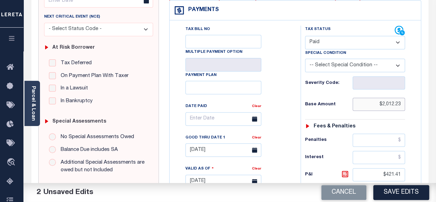
drag, startPoint x: 382, startPoint y: 103, endPoint x: 415, endPoint y: 101, distance: 32.8
click at [415, 101] on div "Tax Status Status" at bounding box center [358, 178] width 124 height 305
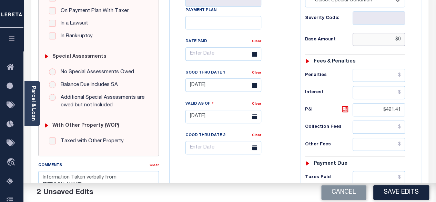
scroll to position [172, 0]
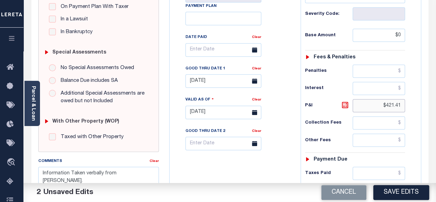
type input "$0.00"
drag, startPoint x: 387, startPoint y: 102, endPoint x: 427, endPoint y: 102, distance: 40.0
click at [427, 102] on div "SPECIAL RISK NCE Date Clear" at bounding box center [229, 111] width 397 height 457
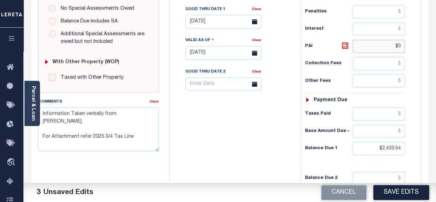
scroll to position [276, 0]
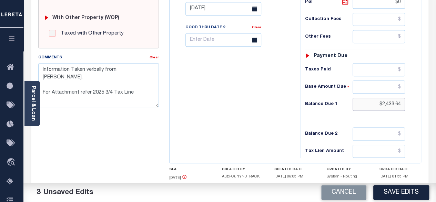
type input "$0.00"
drag, startPoint x: 383, startPoint y: 102, endPoint x: 425, endPoint y: 97, distance: 42.3
click at [425, 97] on div "MA STATE Town & Townships - MA TAX TYPE 20D-220-2 TAX ID - LOAN SEVERITY CODE -…" at bounding box center [295, 9] width 262 height 444
type input "$0.00"
click at [347, 2] on icon at bounding box center [345, 1] width 8 height 8
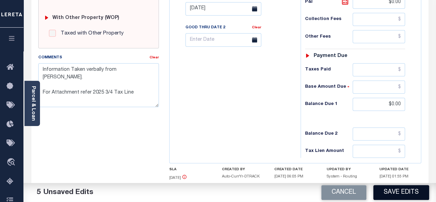
click at [404, 186] on button "Save Edits" at bounding box center [402, 192] width 56 height 15
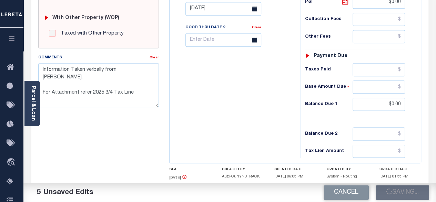
checkbox input "false"
type textarea "Information Taken verbally from [PERSON_NAME]. For Attachment refer 2025 3/4 Ta…"
type input "$0"
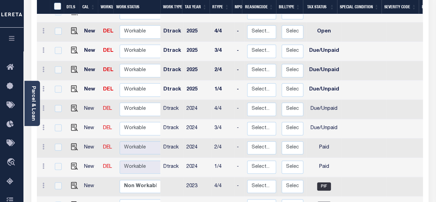
scroll to position [241, 0]
click at [72, 123] on img "" at bounding box center [74, 126] width 7 height 7
checkbox input "true"
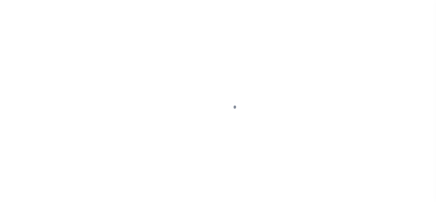
select select "DUE"
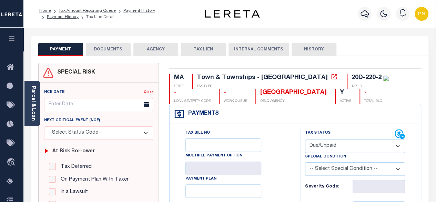
drag, startPoint x: 115, startPoint y: 51, endPoint x: 109, endPoint y: 56, distance: 8.3
click at [115, 51] on button "DOCUMENTS" at bounding box center [108, 49] width 45 height 13
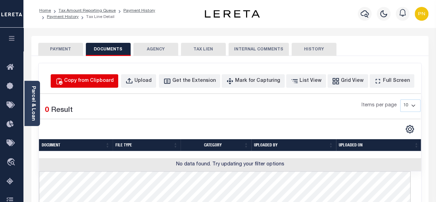
click at [107, 80] on div "Copy from Clipboard" at bounding box center [89, 81] width 50 height 8
select select "POP"
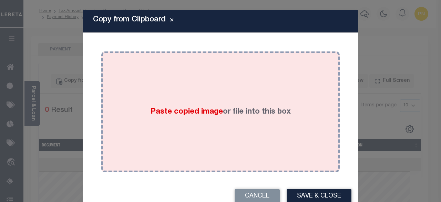
click at [208, 82] on div "Paste copied image or file into this box" at bounding box center [221, 112] width 228 height 110
drag, startPoint x: 208, startPoint y: 82, endPoint x: 172, endPoint y: 89, distance: 36.9
click at [172, 89] on div "Paste copied image or file into this box" at bounding box center [221, 112] width 228 height 110
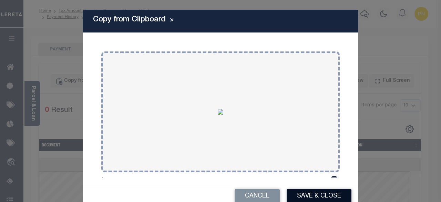
click at [310, 195] on button "Save & Close" at bounding box center [319, 196] width 65 height 15
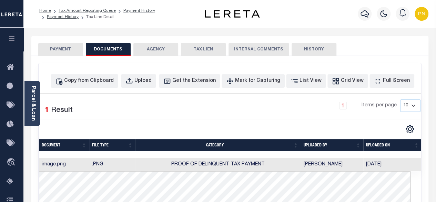
click at [70, 52] on button "PAYMENT" at bounding box center [60, 49] width 45 height 13
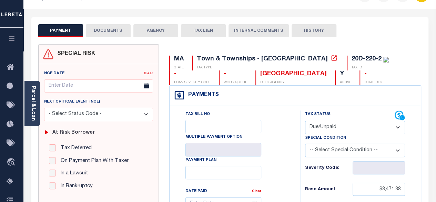
scroll to position [34, 0]
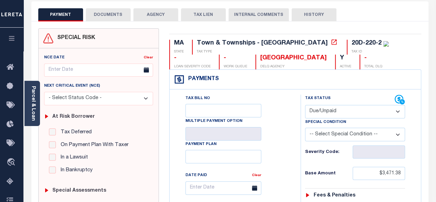
click at [360, 107] on select "- Select Status Code - Open Due/Unpaid Paid Incomplete No Tax Due Internal Refu…" at bounding box center [355, 111] width 100 height 13
select select "PYD"
click at [305, 105] on select "- Select Status Code - Open Due/Unpaid Paid Incomplete No Tax Due Internal Refu…" at bounding box center [355, 111] width 100 height 13
type input "[DATE]"
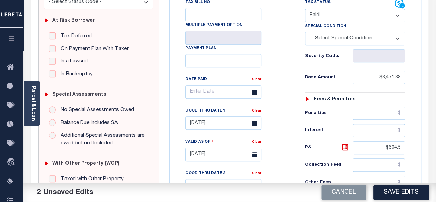
scroll to position [138, 0]
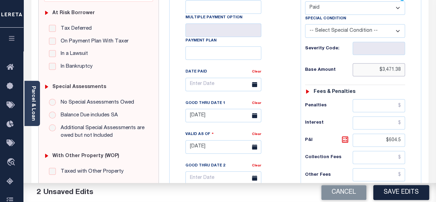
drag, startPoint x: 383, startPoint y: 68, endPoint x: 408, endPoint y: 68, distance: 25.5
click at [407, 68] on div "Tax Status Status - Select Status Code -" at bounding box center [358, 143] width 114 height 305
type input "$0.00"
drag, startPoint x: 389, startPoint y: 140, endPoint x: 413, endPoint y: 136, distance: 24.5
click at [413, 136] on div "Tax Status Status - Select Status Code -" at bounding box center [358, 143] width 114 height 305
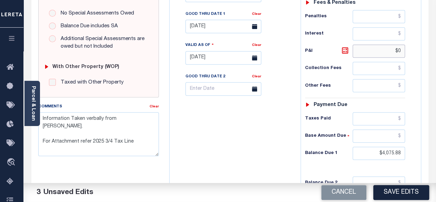
scroll to position [276, 0]
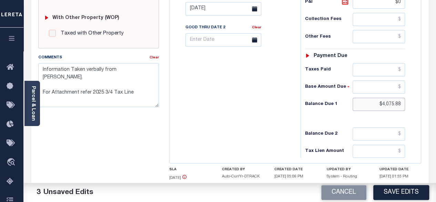
type input "$0.00"
drag, startPoint x: 382, startPoint y: 100, endPoint x: 417, endPoint y: 102, distance: 34.6
click at [417, 102] on div "Tax Status Status" at bounding box center [358, 5] width 124 height 305
type input "$0.00"
click at [344, 1] on icon at bounding box center [345, 1] width 4 height 4
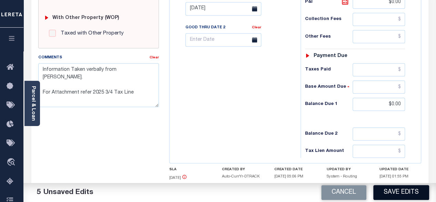
click at [401, 190] on button "Save Edits" at bounding box center [402, 192] width 56 height 15
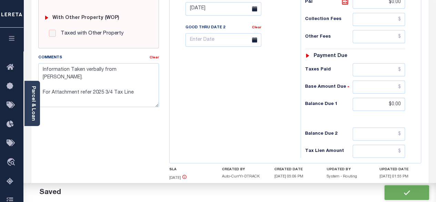
checkbox input "false"
type textarea "Information Taken verbally from Jade. For Attachment refer 2025 3/4 Tax Line"
type input "$0"
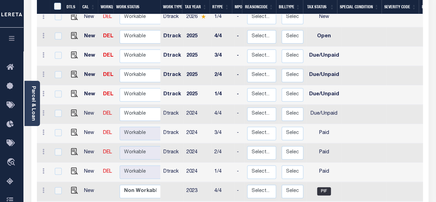
scroll to position [276, 0]
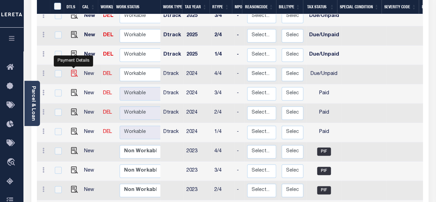
click at [72, 70] on img "" at bounding box center [74, 73] width 7 height 7
checkbox input "true"
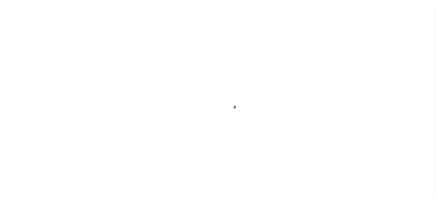
select select "DUE"
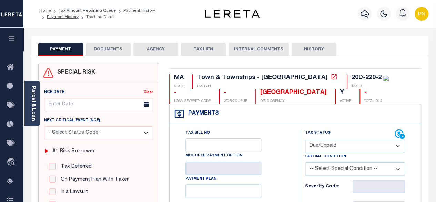
click at [110, 51] on button "DOCUMENTS" at bounding box center [108, 49] width 45 height 13
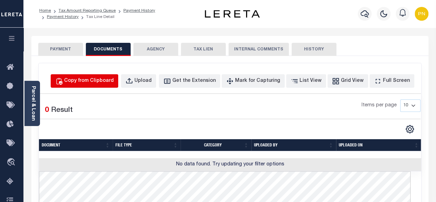
click at [100, 75] on button "Copy from Clipboard" at bounding box center [85, 80] width 68 height 13
select select "POP"
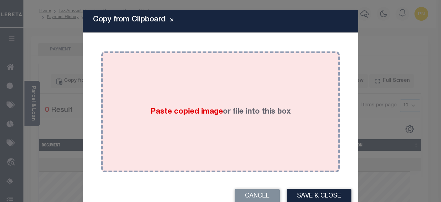
click at [185, 86] on div "Paste copied image or file into this box" at bounding box center [221, 112] width 228 height 110
click at [166, 73] on div "Paste copied image or file into this box" at bounding box center [221, 112] width 228 height 110
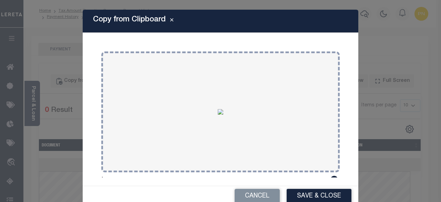
click at [300, 194] on button "Save & Close" at bounding box center [319, 196] width 65 height 15
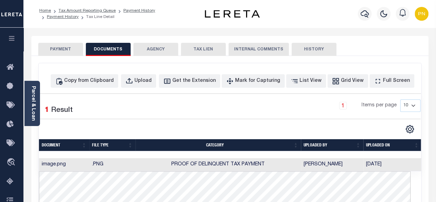
click at [71, 46] on button "PAYMENT" at bounding box center [60, 49] width 45 height 13
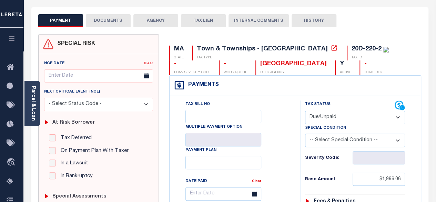
scroll to position [34, 0]
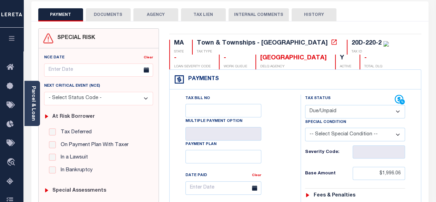
drag, startPoint x: 360, startPoint y: 113, endPoint x: 361, endPoint y: 118, distance: 4.3
click at [360, 113] on select "- Select Status Code - Open Due/Unpaid Paid Incomplete No Tax Due Internal Refu…" at bounding box center [355, 111] width 100 height 13
select select "PYD"
click at [305, 105] on select "- Select Status Code - Open Due/Unpaid Paid Incomplete No Tax Due Internal Refu…" at bounding box center [355, 111] width 100 height 13
type input "[DATE]"
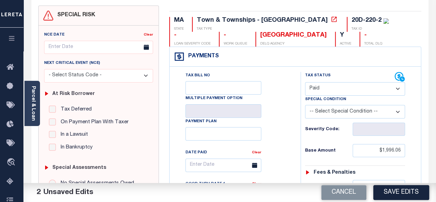
scroll to position [138, 0]
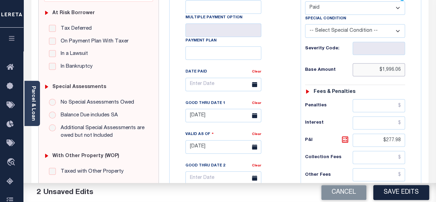
drag, startPoint x: 404, startPoint y: 67, endPoint x: 409, endPoint y: 70, distance: 6.3
click at [410, 65] on div "Tax Status Status - Select Status Code -" at bounding box center [358, 143] width 114 height 305
type input "$0.00"
drag, startPoint x: 387, startPoint y: 139, endPoint x: 417, endPoint y: 137, distance: 30.8
click at [416, 137] on div "Tax Status Status" at bounding box center [358, 143] width 124 height 305
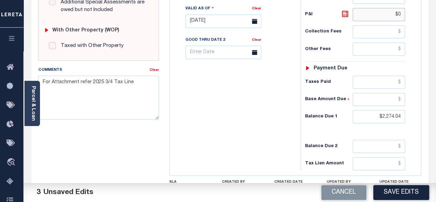
scroll to position [276, 0]
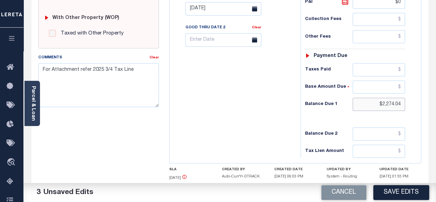
type input "$0.00"
drag, startPoint x: 382, startPoint y: 101, endPoint x: 411, endPoint y: 105, distance: 29.2
click at [410, 103] on div "Tax Status Status - Select Status Code -" at bounding box center [358, 5] width 114 height 305
type input "$0.00"
click at [346, 4] on icon at bounding box center [345, 1] width 8 height 8
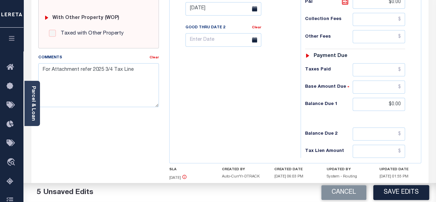
click at [398, 192] on button "Save Edits" at bounding box center [402, 192] width 56 height 15
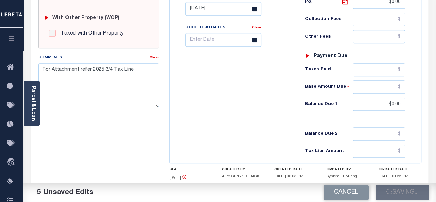
checkbox input "false"
type input "$0"
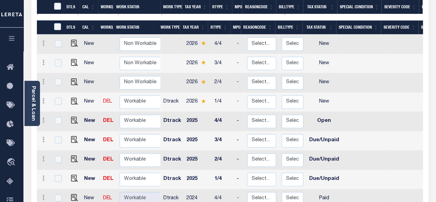
scroll to position [172, 0]
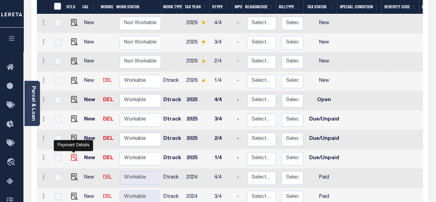
click at [72, 154] on img "" at bounding box center [74, 157] width 7 height 7
checkbox input "true"
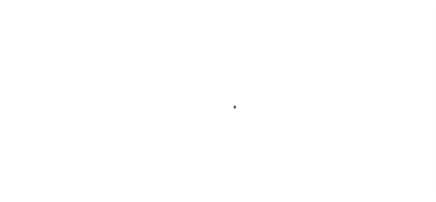
select select "DUE"
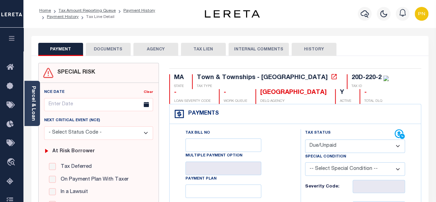
click at [115, 54] on button "DOCUMENTS" at bounding box center [108, 49] width 45 height 13
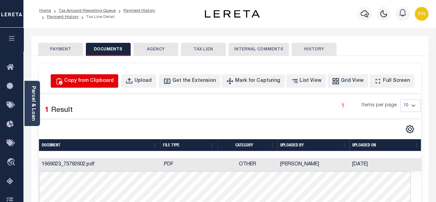
click at [107, 85] on button "Copy from Clipboard" at bounding box center [85, 80] width 68 height 13
select select "POP"
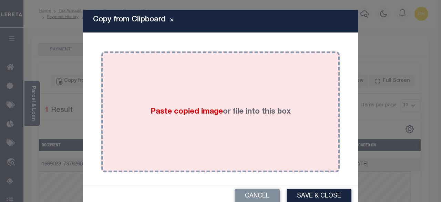
click at [170, 100] on div "Paste copied image or file into this box" at bounding box center [221, 112] width 228 height 110
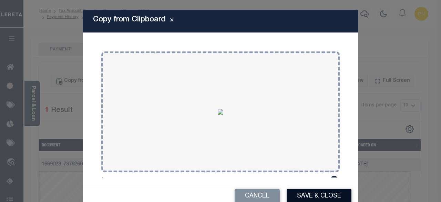
click at [303, 195] on button "Save & Close" at bounding box center [319, 196] width 65 height 15
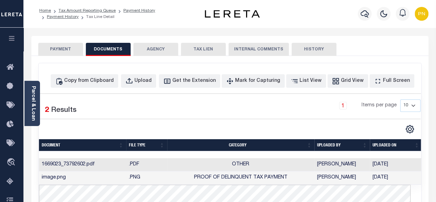
click at [61, 51] on button "PAYMENT" at bounding box center [60, 49] width 45 height 13
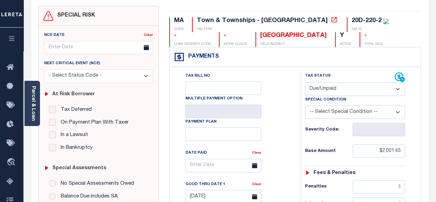
scroll to position [69, 0]
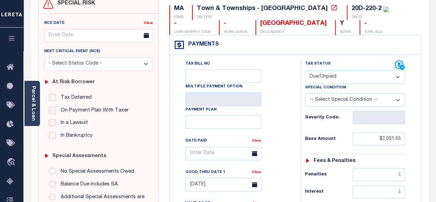
click at [357, 80] on select "- Select Status Code - Open Due/Unpaid Paid Incomplete No Tax Due Internal Refu…" at bounding box center [355, 76] width 100 height 13
select select "PYD"
click at [305, 70] on select "- Select Status Code - Open Due/Unpaid Paid Incomplete No Tax Due Internal Refu…" at bounding box center [355, 76] width 100 height 13
type input "[DATE]"
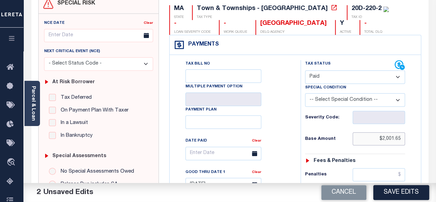
drag, startPoint x: 383, startPoint y: 138, endPoint x: 446, endPoint y: 136, distance: 63.9
click at [436, 136] on html "Home Tax Amount Reporting Queue Payment History Payment History Tax Line Detail" at bounding box center [218, 191] width 436 height 521
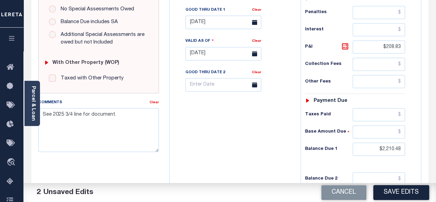
scroll to position [241, 0]
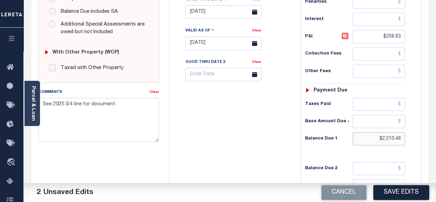
type input "$0.00"
drag, startPoint x: 383, startPoint y: 136, endPoint x: 409, endPoint y: 133, distance: 26.4
click at [409, 133] on div "Tax Status Status - Select Status Code -" at bounding box center [358, 40] width 114 height 305
type input "$0.00"
click at [344, 36] on icon at bounding box center [345, 36] width 4 height 4
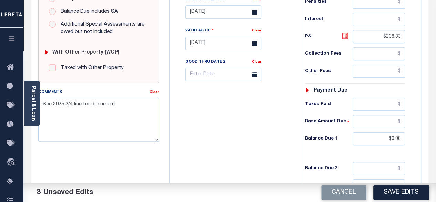
type input "$0.00"
click at [397, 190] on button "Save Edits" at bounding box center [402, 192] width 56 height 15
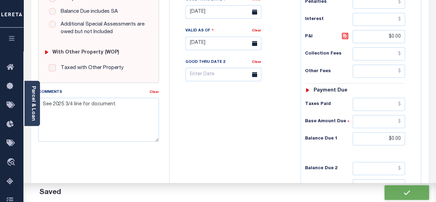
checkbox input "false"
type input "$0"
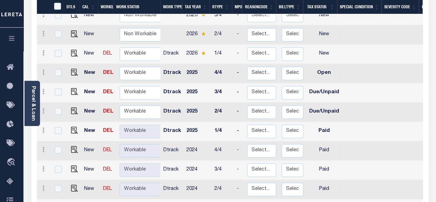
scroll to position [188, 0]
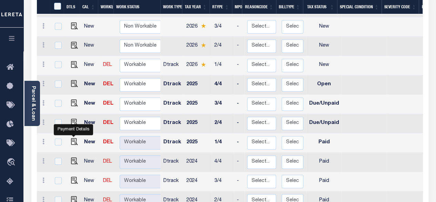
click at [75, 138] on img "" at bounding box center [74, 141] width 7 height 7
checkbox input "true"
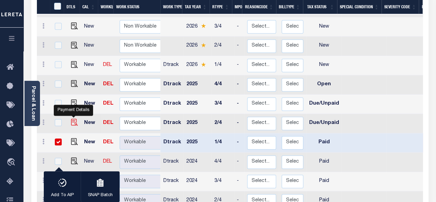
click at [72, 119] on img "" at bounding box center [74, 122] width 7 height 7
checkbox input "true"
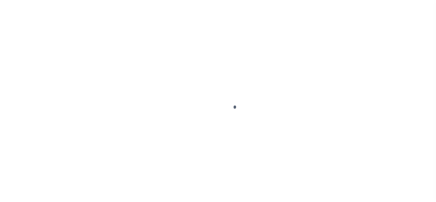
select select "PYD"
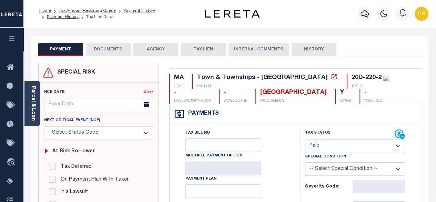
click at [123, 51] on button "DOCUMENTS" at bounding box center [108, 49] width 45 height 13
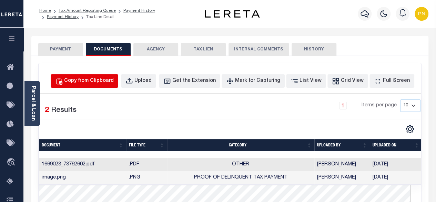
click at [114, 81] on div "Copy from Clipboard" at bounding box center [89, 81] width 50 height 8
select select "POP"
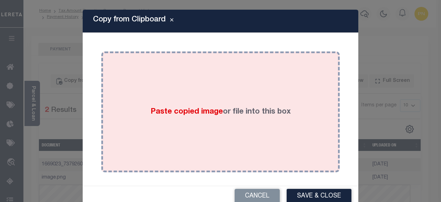
click at [169, 95] on div "Paste copied image or file into this box" at bounding box center [221, 112] width 228 height 110
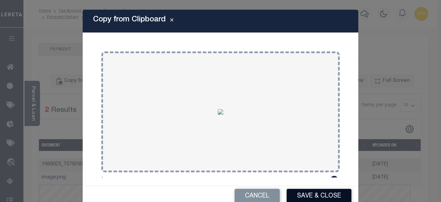
click at [314, 191] on button "Save & Close" at bounding box center [319, 196] width 65 height 15
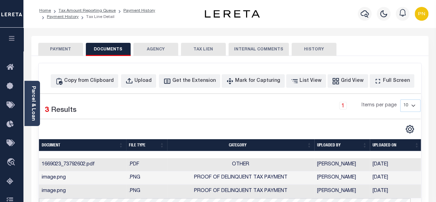
click at [67, 50] on button "PAYMENT" at bounding box center [60, 49] width 45 height 13
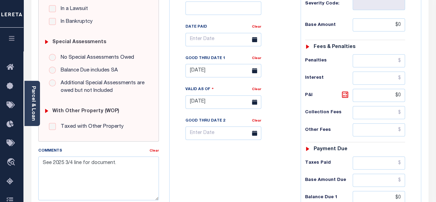
scroll to position [207, 0]
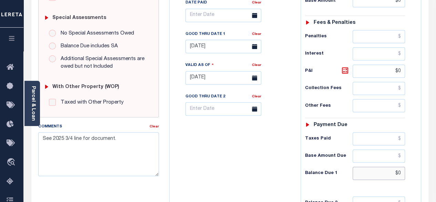
click at [402, 173] on input "$0" at bounding box center [379, 173] width 52 height 13
click at [236, 148] on div "Tax Bill No Multiple Payment Option Payment Plan Clear" at bounding box center [233, 74] width 124 height 305
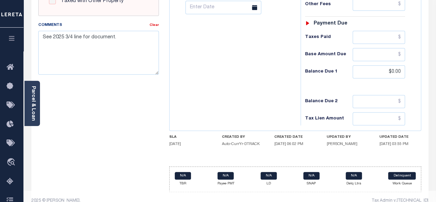
scroll to position [315, 0]
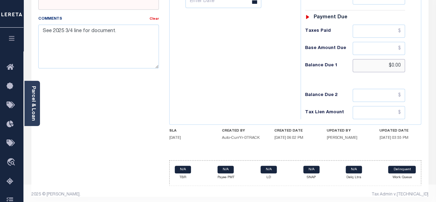
click at [403, 63] on input "$0.00" at bounding box center [379, 65] width 52 height 13
type input "$0.00"
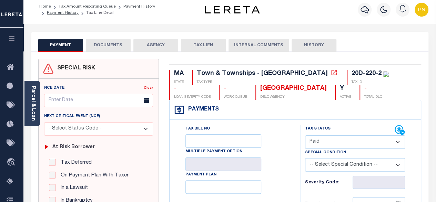
scroll to position [0, 0]
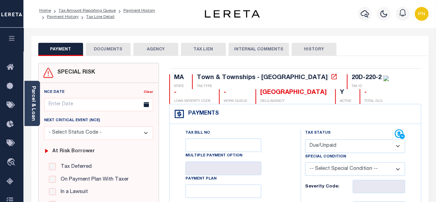
click at [379, 150] on select "- Select Status Code - Open Due/Unpaid Paid Incomplete No Tax Due Internal Refu…" at bounding box center [355, 145] width 100 height 13
select select "PYD"
click at [305, 139] on select "- Select Status Code - Open Due/Unpaid Paid Incomplete No Tax Due Internal Refu…" at bounding box center [355, 145] width 100 height 13
type input "[DATE]"
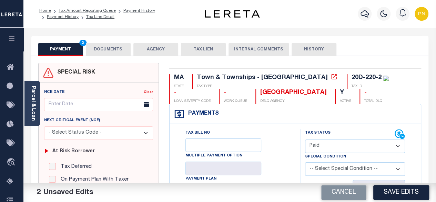
click at [99, 55] on button "DOCUMENTS" at bounding box center [108, 49] width 45 height 13
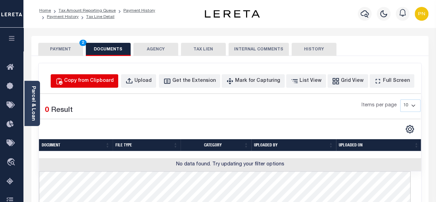
click at [109, 81] on div "Copy from Clipboard" at bounding box center [89, 81] width 50 height 8
select select "POP"
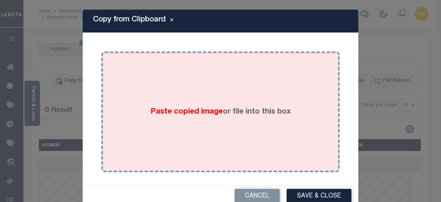
click at [241, 78] on div "Paste copied image or file into this box" at bounding box center [221, 112] width 228 height 110
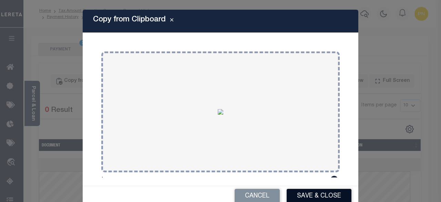
click at [306, 195] on button "Save & Close" at bounding box center [319, 196] width 65 height 15
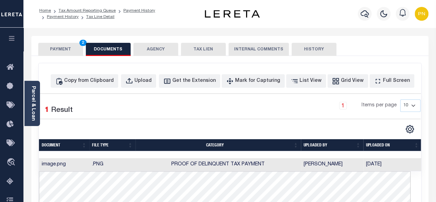
click at [66, 49] on button "PAYMENT 2" at bounding box center [60, 49] width 45 height 13
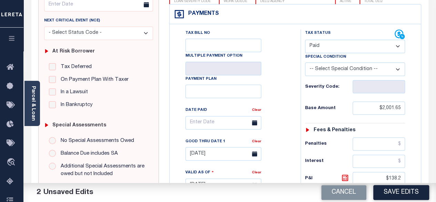
scroll to position [103, 0]
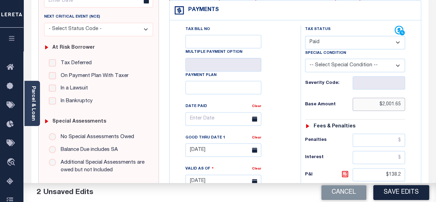
drag, startPoint x: 382, startPoint y: 104, endPoint x: 418, endPoint y: 104, distance: 35.9
click at [418, 104] on div "Tax Status Status" at bounding box center [358, 178] width 124 height 305
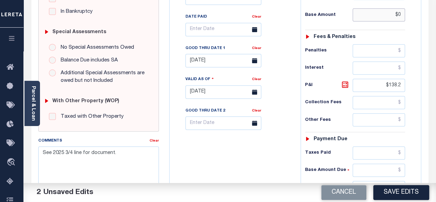
scroll to position [207, 0]
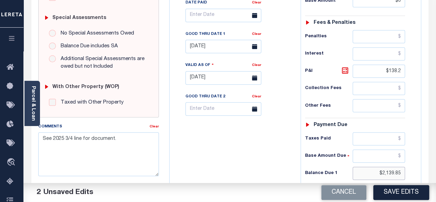
type input "$0.00"
drag, startPoint x: 383, startPoint y: 172, endPoint x: 415, endPoint y: 170, distance: 32.5
click at [415, 170] on div "Tax Status Status" at bounding box center [358, 74] width 124 height 305
type input "$0.00"
click at [345, 69] on icon at bounding box center [345, 70] width 8 height 8
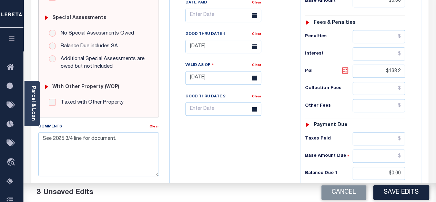
type input "$0.00"
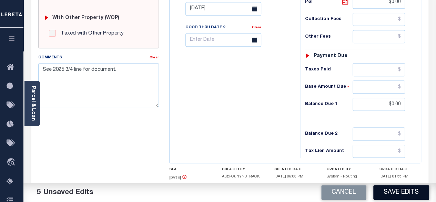
click at [398, 190] on button "Save Edits" at bounding box center [402, 192] width 56 height 15
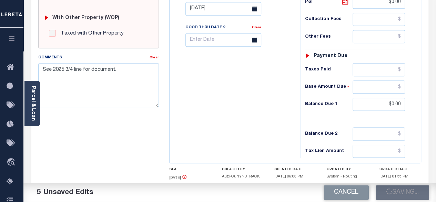
checkbox input "false"
type input "$0"
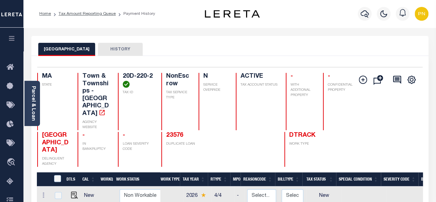
scroll to position [172, 0]
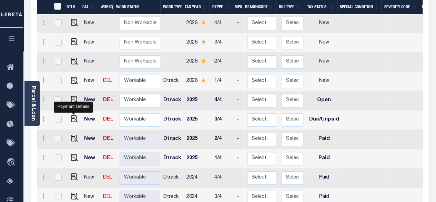
drag, startPoint x: 72, startPoint y: 104, endPoint x: 82, endPoint y: 104, distance: 10.0
click at [72, 115] on img "" at bounding box center [74, 118] width 7 height 7
checkbox input "true"
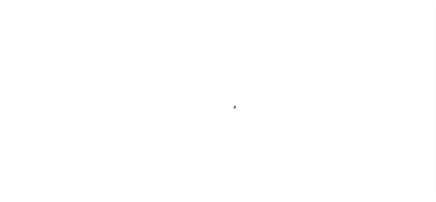
select select "DUE"
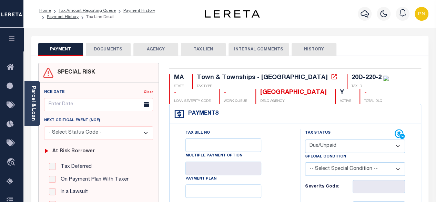
click at [116, 52] on button "DOCUMENTS" at bounding box center [108, 49] width 45 height 13
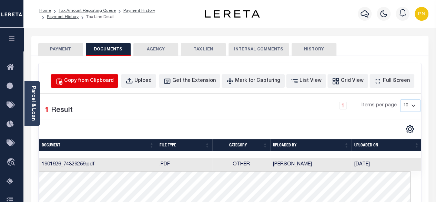
click at [106, 85] on button "Copy from Clipboard" at bounding box center [85, 80] width 68 height 13
select select "POP"
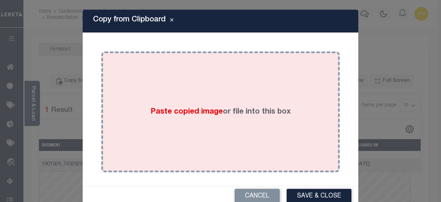
click at [214, 89] on div "Paste copied image or file into this box" at bounding box center [221, 112] width 228 height 110
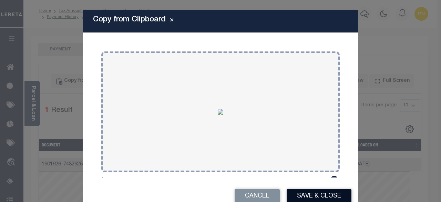
click at [313, 191] on button "Save & Close" at bounding box center [319, 196] width 65 height 15
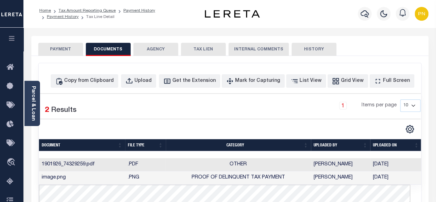
click at [66, 49] on button "PAYMENT" at bounding box center [60, 49] width 45 height 13
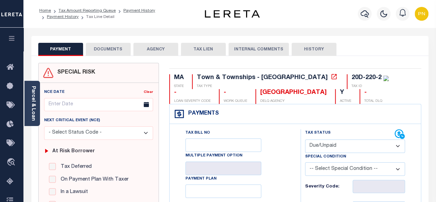
click at [379, 148] on select "- Select Status Code - Open Due/Unpaid Paid Incomplete No Tax Due Internal Refu…" at bounding box center [355, 145] width 100 height 13
select select "PYD"
click at [305, 139] on select "- Select Status Code - Open Due/Unpaid Paid Incomplete No Tax Due Internal Refu…" at bounding box center [355, 145] width 100 height 13
type input "[DATE]"
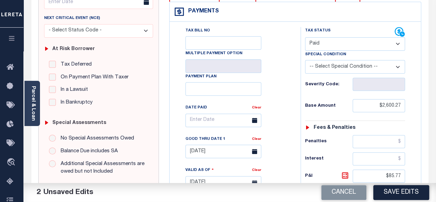
scroll to position [103, 0]
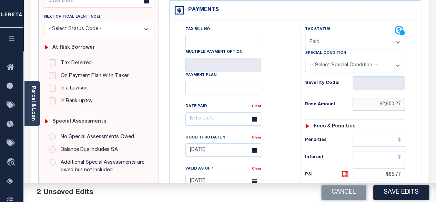
drag, startPoint x: 382, startPoint y: 103, endPoint x: 423, endPoint y: 103, distance: 40.4
click at [423, 103] on div "MA STATE Town & Townships - MA TAX TYPE 20D-220-2 TAX ID - LOAN SEVERITY CODE -…" at bounding box center [295, 181] width 262 height 444
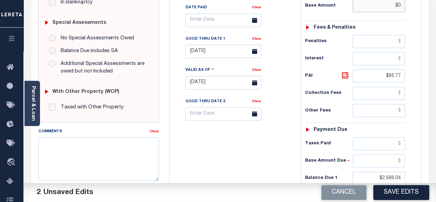
scroll to position [207, 0]
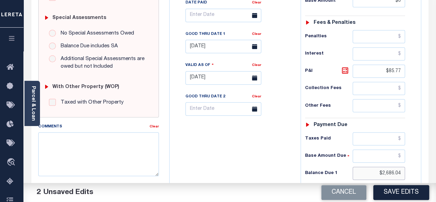
type input "$0.00"
drag, startPoint x: 384, startPoint y: 170, endPoint x: 453, endPoint y: 165, distance: 69.9
click at [436, 165] on html "Home Tax Amount Reporting Queue Payment History Payment History Tax Line Detail" at bounding box center [218, 53] width 436 height 521
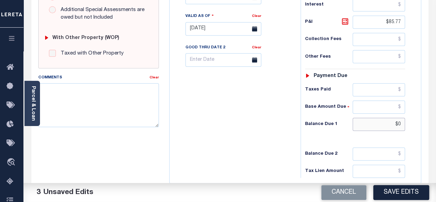
scroll to position [241, 0]
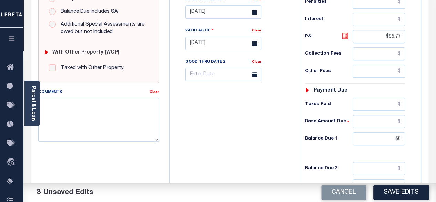
type input "$0.00"
click at [345, 36] on icon at bounding box center [345, 36] width 8 height 8
type input "$0.00"
click at [404, 189] on button "Save Edits" at bounding box center [402, 192] width 56 height 15
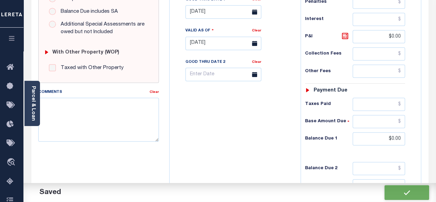
checkbox input "false"
type input "$0"
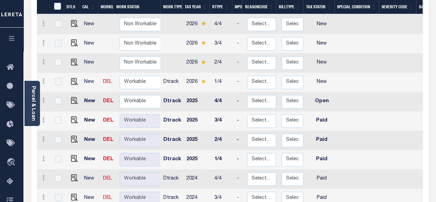
scroll to position [172, 0]
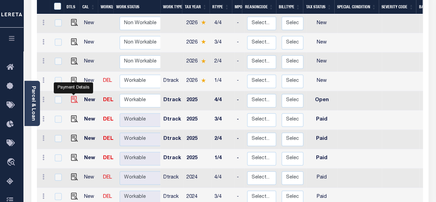
click at [72, 96] on img "" at bounding box center [74, 99] width 7 height 7
checkbox input "true"
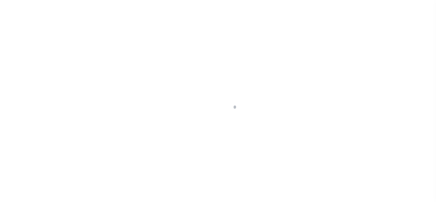
select select "OP2"
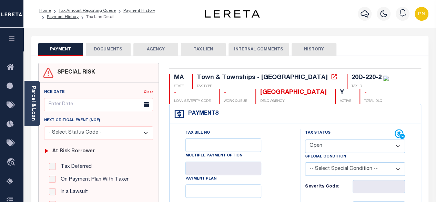
click at [107, 52] on button "DOCUMENTS" at bounding box center [108, 49] width 45 height 13
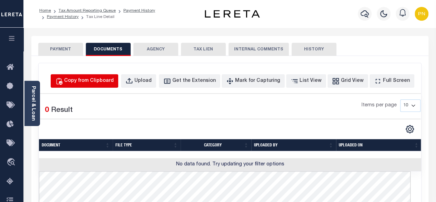
click at [112, 81] on div "Copy from Clipboard" at bounding box center [89, 81] width 50 height 8
select select "POP"
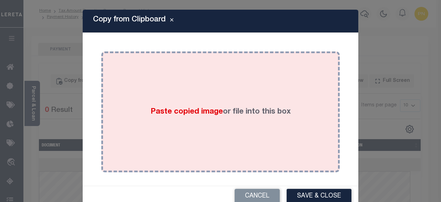
click at [157, 97] on div "Paste copied image or file into this box" at bounding box center [221, 112] width 228 height 110
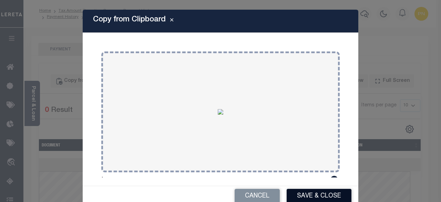
click at [310, 200] on button "Save & Close" at bounding box center [319, 196] width 65 height 15
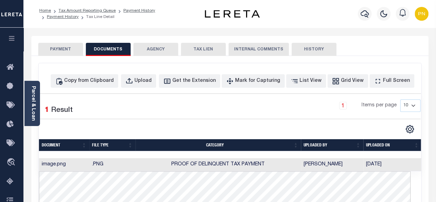
click at [66, 50] on button "PAYMENT" at bounding box center [60, 49] width 45 height 13
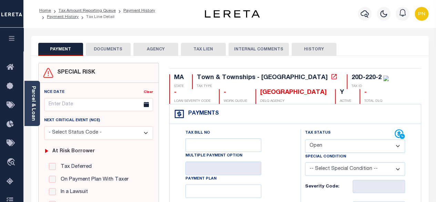
click at [360, 149] on select "- Select Status Code - Open Due/Unpaid Paid Incomplete No Tax Due Internal Refu…" at bounding box center [355, 145] width 100 height 13
select select "PYD"
click at [305, 139] on select "- Select Status Code - Open Due/Unpaid Paid Incomplete No Tax Due Internal Refu…" at bounding box center [355, 145] width 100 height 13
type input "[DATE]"
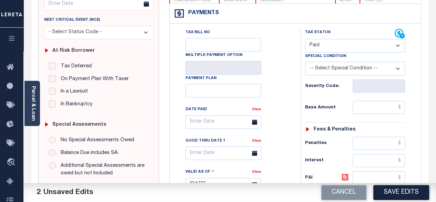
scroll to position [103, 0]
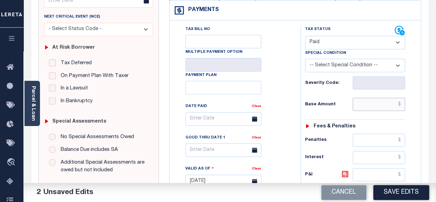
click at [401, 104] on input "text" at bounding box center [379, 104] width 52 height 13
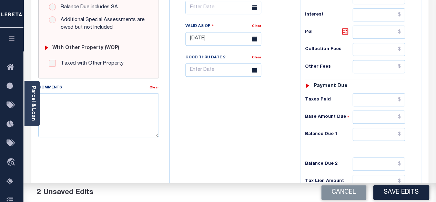
scroll to position [276, 0]
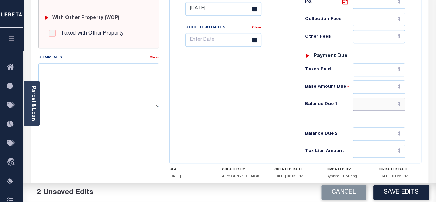
type input "$0.00"
click at [401, 102] on input "text" at bounding box center [379, 104] width 52 height 13
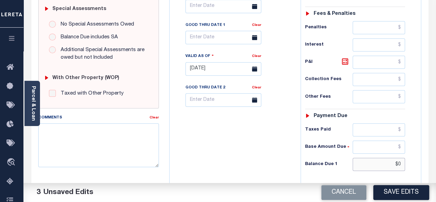
scroll to position [207, 0]
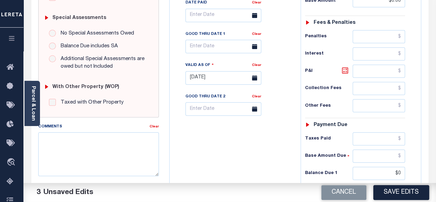
type input "$0.00"
click at [346, 66] on icon at bounding box center [345, 70] width 8 height 8
type input "$0.00"
click at [402, 193] on button "Save Edits" at bounding box center [402, 192] width 56 height 15
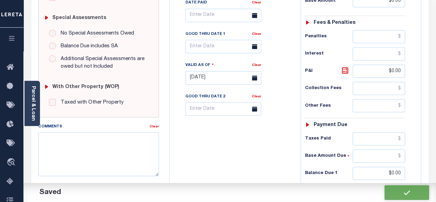
checkbox input "false"
type input "$0"
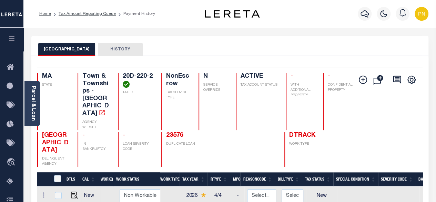
scroll to position [138, 0]
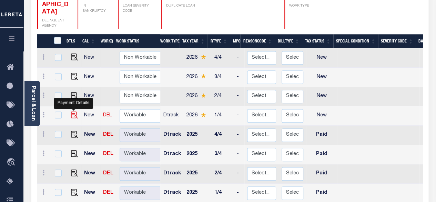
click at [73, 111] on img "" at bounding box center [74, 114] width 7 height 7
checkbox input "true"
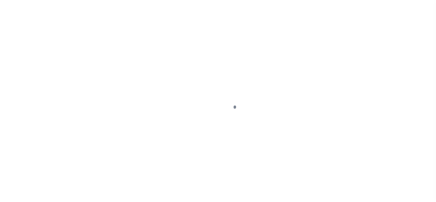
select select "NW2"
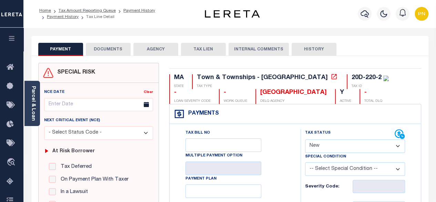
click at [116, 51] on button "DOCUMENTS" at bounding box center [108, 49] width 45 height 13
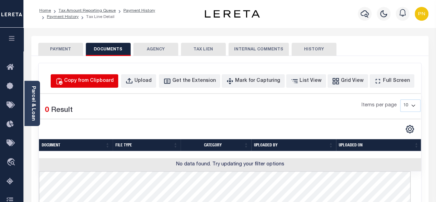
click at [107, 80] on div "Copy from Clipboard" at bounding box center [89, 81] width 50 height 8
select select "POP"
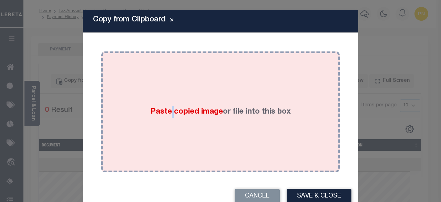
click at [167, 89] on div "Paste copied image or file into this box" at bounding box center [221, 112] width 228 height 110
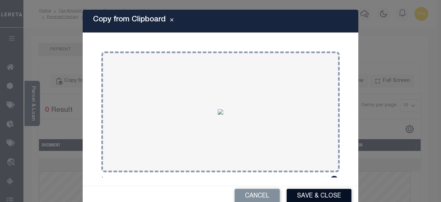
click at [314, 189] on button "Save & Close" at bounding box center [319, 196] width 65 height 15
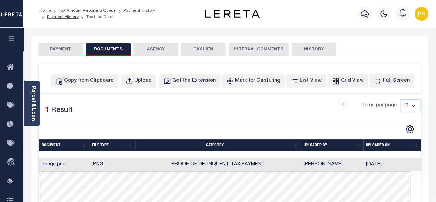
click at [57, 50] on button "PAYMENT" at bounding box center [60, 49] width 45 height 13
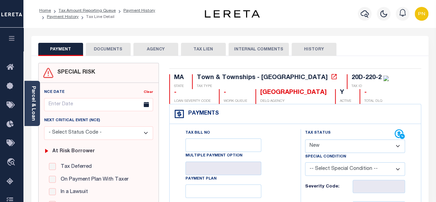
click at [348, 141] on select "- Select Status Code - Open Due/Unpaid Paid Incomplete No Tax Due Internal Refu…" at bounding box center [355, 145] width 100 height 13
select select "PYD"
click at [305, 139] on select "- Select Status Code - Open Due/Unpaid Paid Incomplete No Tax Due Internal Refu…" at bounding box center [355, 145] width 100 height 13
type input "[DATE]"
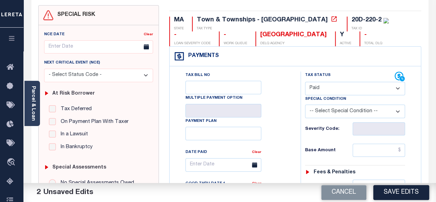
scroll to position [69, 0]
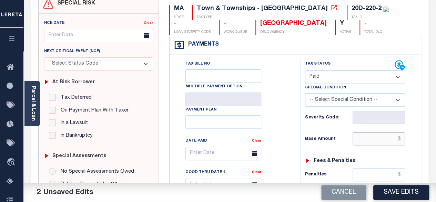
click at [404, 139] on input "text" at bounding box center [379, 138] width 52 height 13
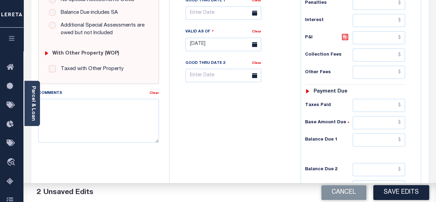
scroll to position [241, 0]
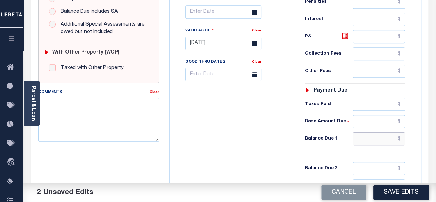
type input "$0.00"
click at [401, 132] on input "text" at bounding box center [379, 138] width 52 height 13
type input "$0.00"
click at [345, 36] on icon at bounding box center [345, 36] width 8 height 8
type input "$0.00"
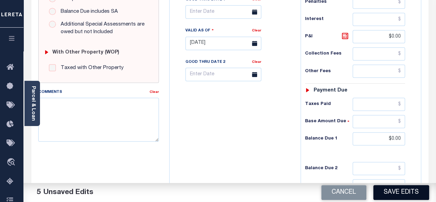
click at [406, 192] on button "Save Edits" at bounding box center [402, 192] width 56 height 15
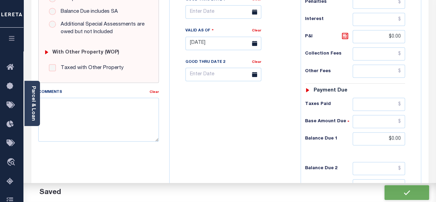
checkbox input "false"
type input "$0"
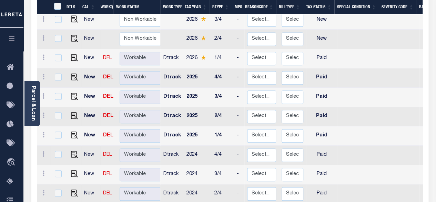
scroll to position [207, 0]
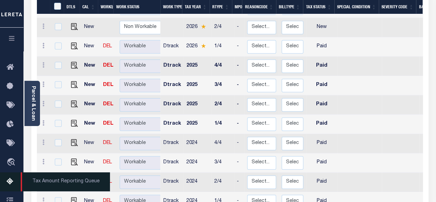
click at [8, 183] on icon at bounding box center [12, 181] width 11 height 9
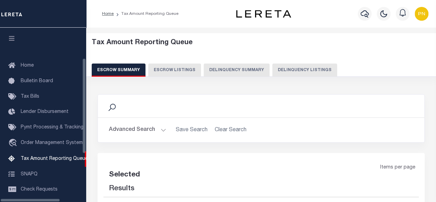
click at [298, 70] on button "Delinquency Listings" at bounding box center [304, 69] width 65 height 13
select select "100"
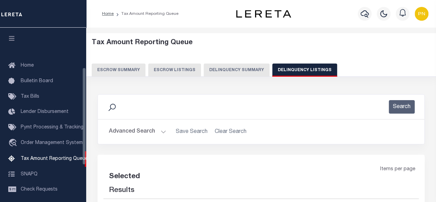
scroll to position [70, 0]
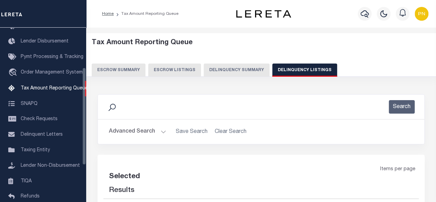
select select "100"
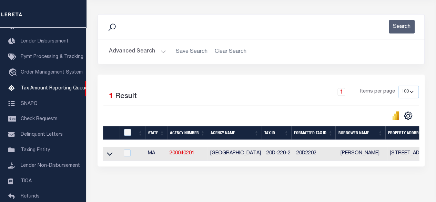
scroll to position [103, 0]
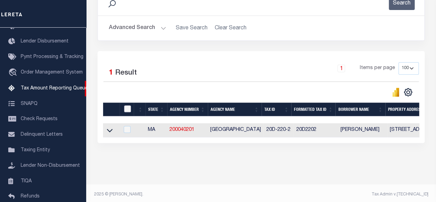
click at [127, 109] on input "checkbox" at bounding box center [127, 108] width 7 height 7
checkbox input "true"
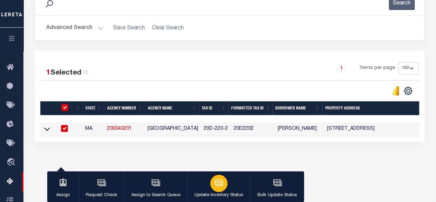
click at [226, 183] on button "Update Inventory Status" at bounding box center [218, 186] width 63 height 31
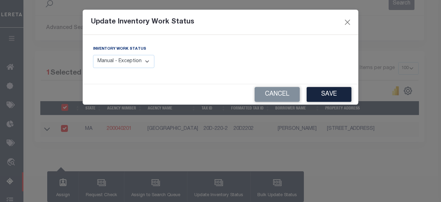
click at [143, 64] on select "Manual - Exception Pended - Awaiting Search Late Add Exception Completed" at bounding box center [123, 61] width 61 height 13
select select "4"
click at [93, 55] on select "Manual - Exception Pended - Awaiting Search Late Add Exception Completed" at bounding box center [123, 61] width 61 height 13
click at [321, 95] on button "Save" at bounding box center [329, 94] width 45 height 15
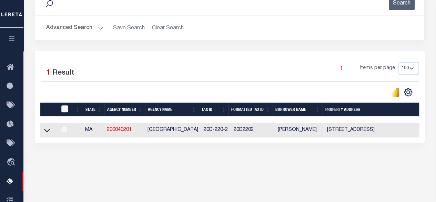
click at [94, 28] on button "Advanced Search" at bounding box center [74, 27] width 57 height 13
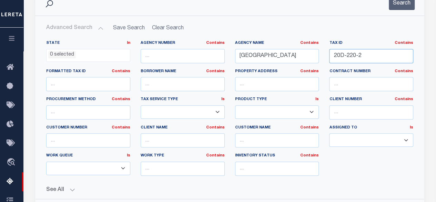
drag, startPoint x: 374, startPoint y: 53, endPoint x: 331, endPoint y: 53, distance: 43.1
click at [331, 53] on input "20D-220-2" at bounding box center [371, 56] width 84 height 14
paste input "0110 0012 0000"
type input "0110 0012 0000"
drag, startPoint x: 284, startPoint y: 53, endPoint x: 212, endPoint y: 51, distance: 72.1
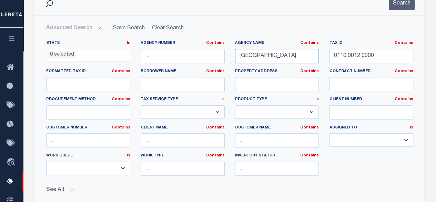
click at [212, 51] on div "State In In AK AL AR AZ CA CO CT DC DE FL GA GU HI IA ID IL IN KS [GEOGRAPHIC_D…" at bounding box center [230, 110] width 378 height 141
paste input "[GEOGRAPHIC_DATA]"
type input "[GEOGRAPHIC_DATA]"
click at [404, 4] on button "Search" at bounding box center [402, 3] width 26 height 13
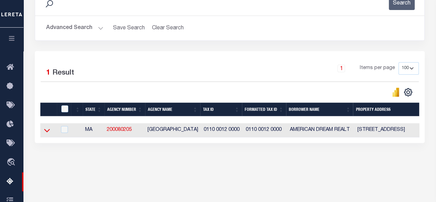
click at [46, 129] on icon at bounding box center [47, 130] width 6 height 7
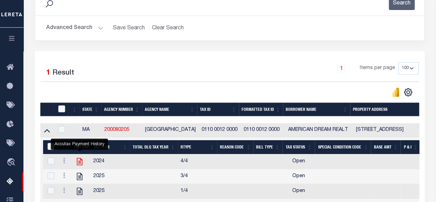
click at [79, 160] on icon "" at bounding box center [79, 161] width 9 height 9
checkbox input "true"
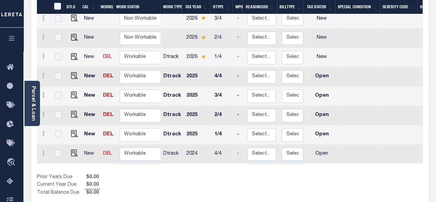
scroll to position [207, 0]
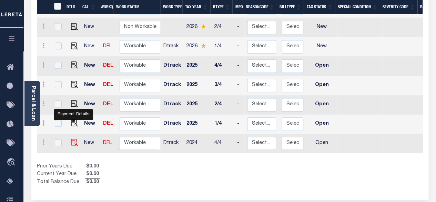
click at [74, 139] on img "" at bounding box center [74, 142] width 7 height 7
checkbox input "true"
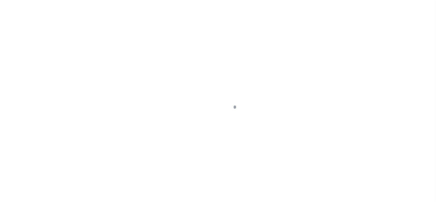
select select "OP2"
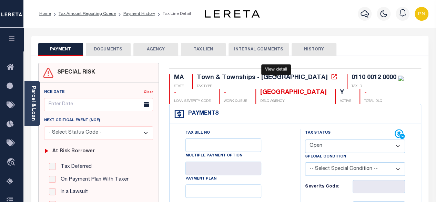
click at [331, 78] on icon at bounding box center [334, 76] width 7 height 7
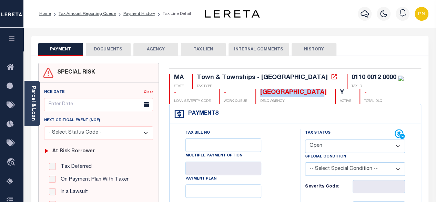
drag, startPoint x: 275, startPoint y: 91, endPoint x: 209, endPoint y: 93, distance: 65.9
click at [209, 93] on div "MA STATE Town & Townships - MA TAX TYPE 0110 0012 0000 TAX ID - LOAN SEVERITY C…" at bounding box center [295, 89] width 252 height 30
click at [31, 90] on link "Parcel & Loan" at bounding box center [33, 103] width 5 height 35
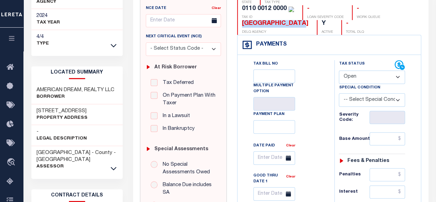
scroll to position [103, 0]
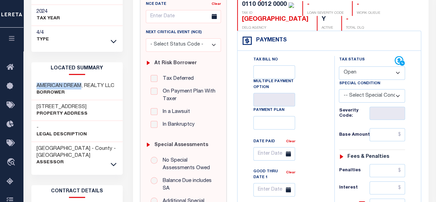
drag, startPoint x: 83, startPoint y: 78, endPoint x: 36, endPoint y: 77, distance: 46.9
click at [36, 79] on div "AMERICAN DREAM, REALTY LLC Borrower" at bounding box center [77, 89] width 92 height 21
copy h3 "AMERICAN DREAM"
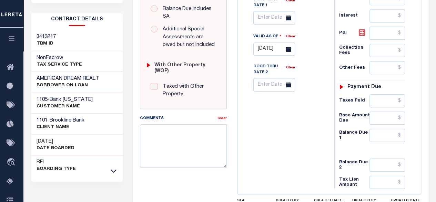
scroll to position [276, 0]
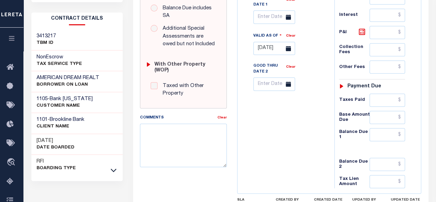
click at [108, 162] on div "RFI Boarding Type" at bounding box center [77, 165] width 92 height 21
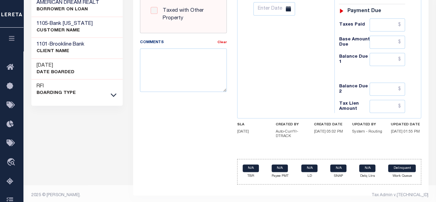
scroll to position [351, 0]
click at [117, 80] on div "RFI Boarding Type" at bounding box center [77, 89] width 92 height 21
click at [116, 93] on icon at bounding box center [114, 94] width 6 height 3
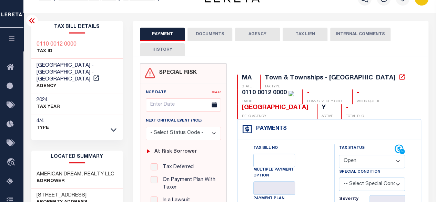
scroll to position [15, 0]
